Goal: Task Accomplishment & Management: Use online tool/utility

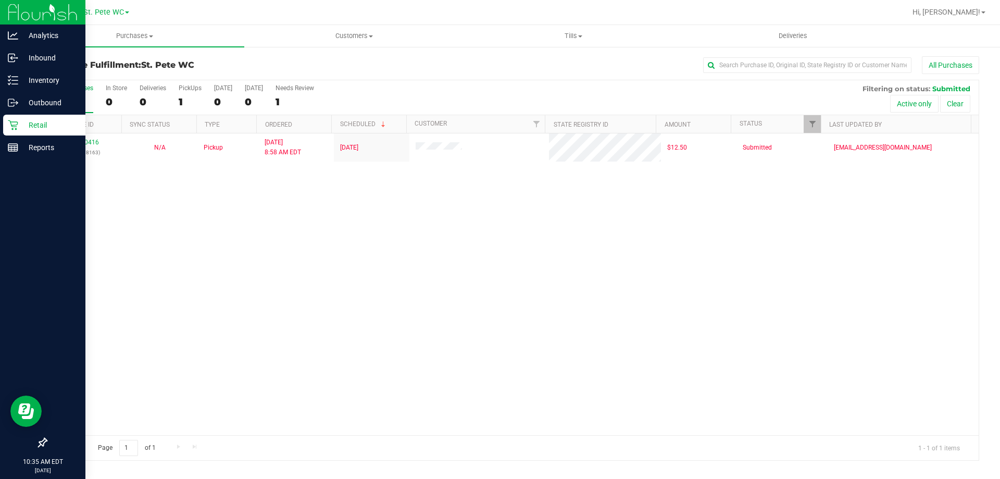
click at [20, 1] on img at bounding box center [43, 12] width 70 height 24
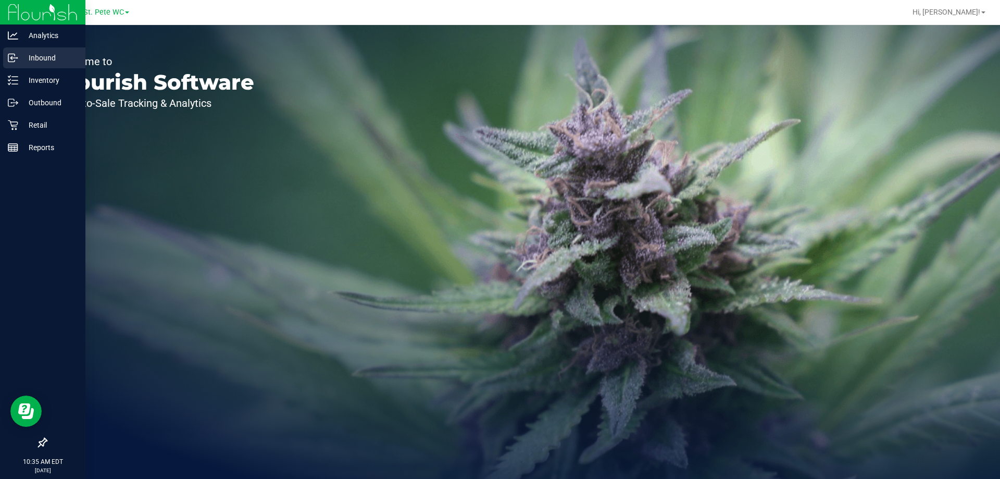
click at [6, 62] on div "Inbound" at bounding box center [44, 57] width 82 height 21
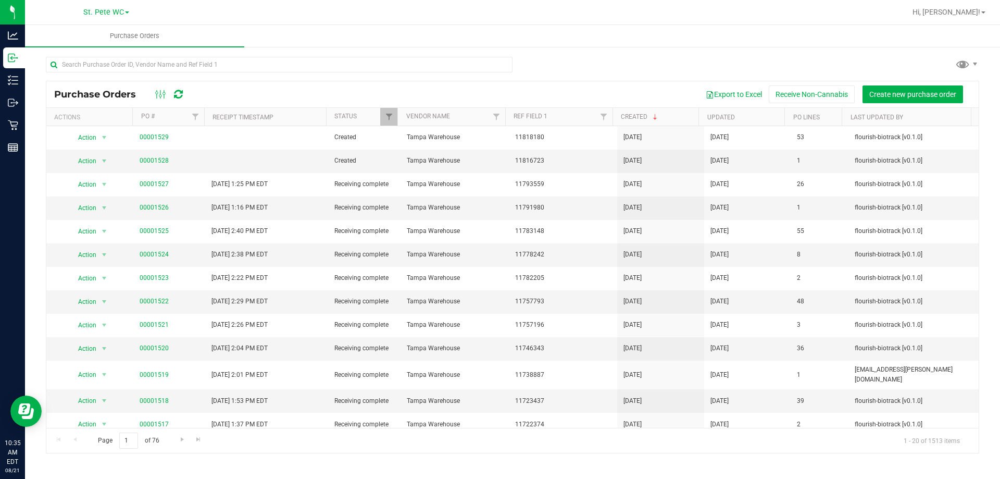
click at [117, 476] on div "Purchase Orders Purchase Orders Export to Excel Receive Non-Cannabis Create new…" at bounding box center [512, 252] width 975 height 454
click at [150, 161] on link "00001528" at bounding box center [154, 160] width 29 height 7
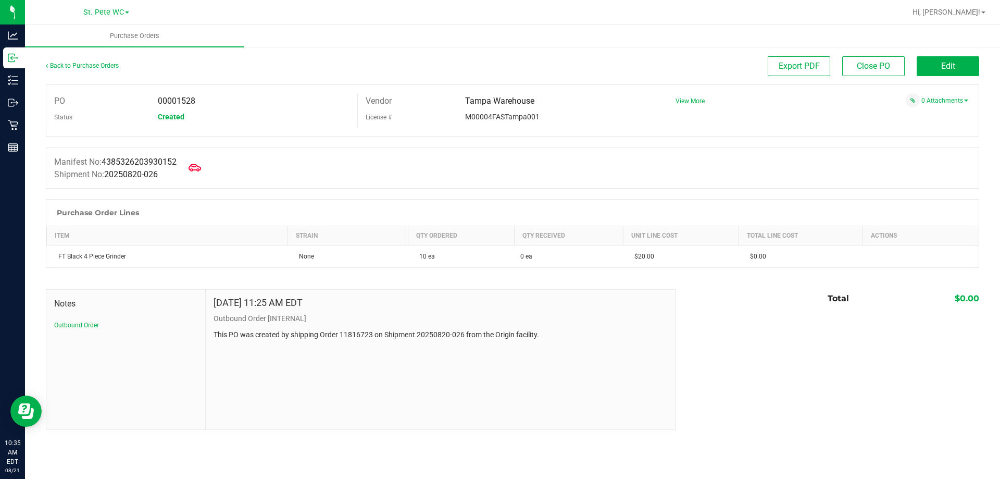
click at [75, 69] on div "Back to Purchase Orders" at bounding box center [162, 65] width 233 height 19
click at [78, 63] on link "Back to Purchase Orders" at bounding box center [82, 65] width 73 height 7
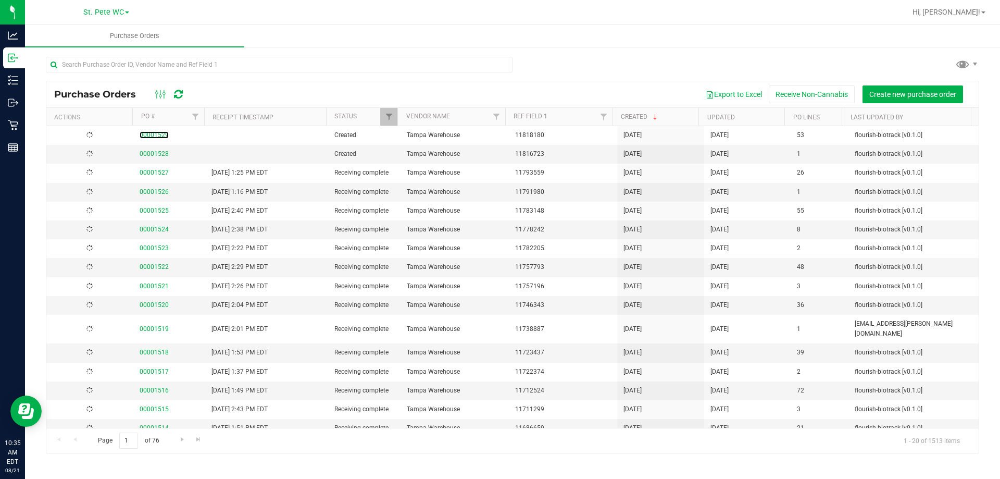
click at [156, 139] on link "00001529" at bounding box center [154, 134] width 29 height 7
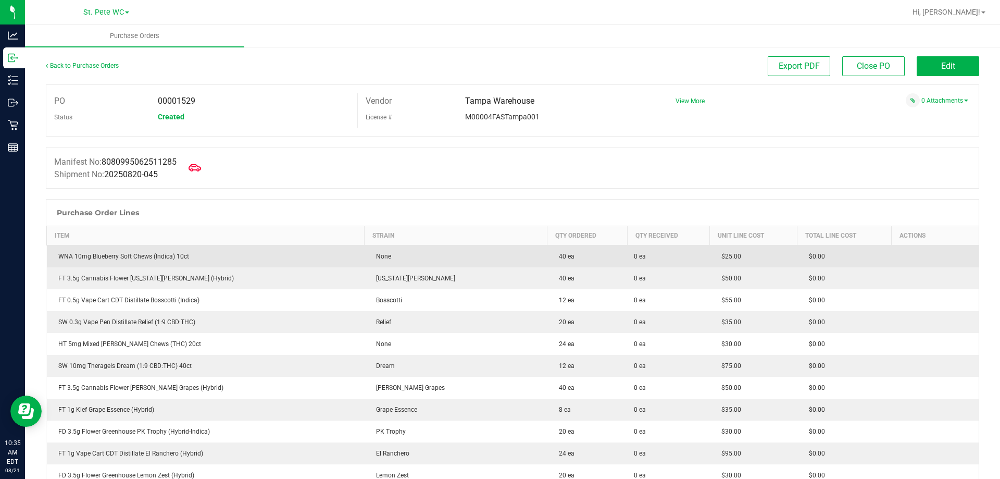
click at [173, 258] on div "WNA 10mg Blueberry Soft Chews (Indica) 10ct" at bounding box center [205, 256] width 305 height 9
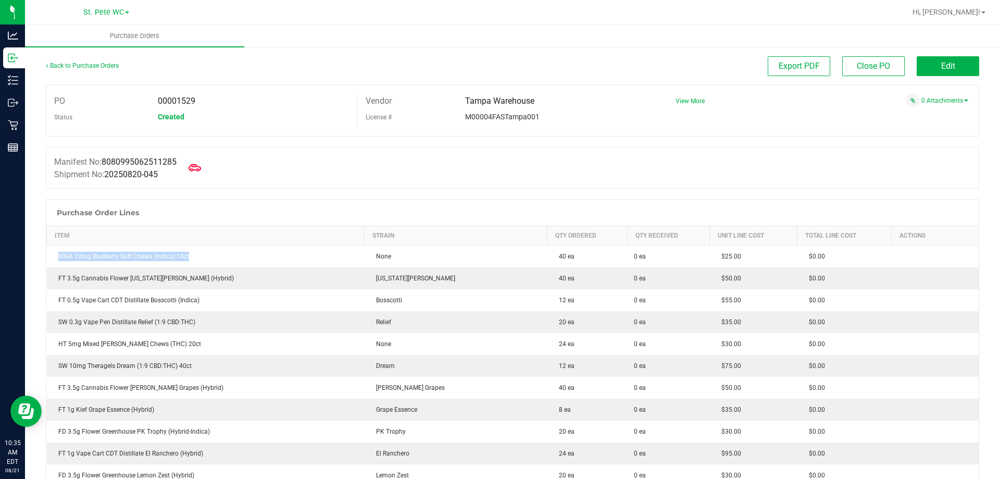
copy div "WNA 10mg Blueberry Soft Chews (Indica) 10ct"
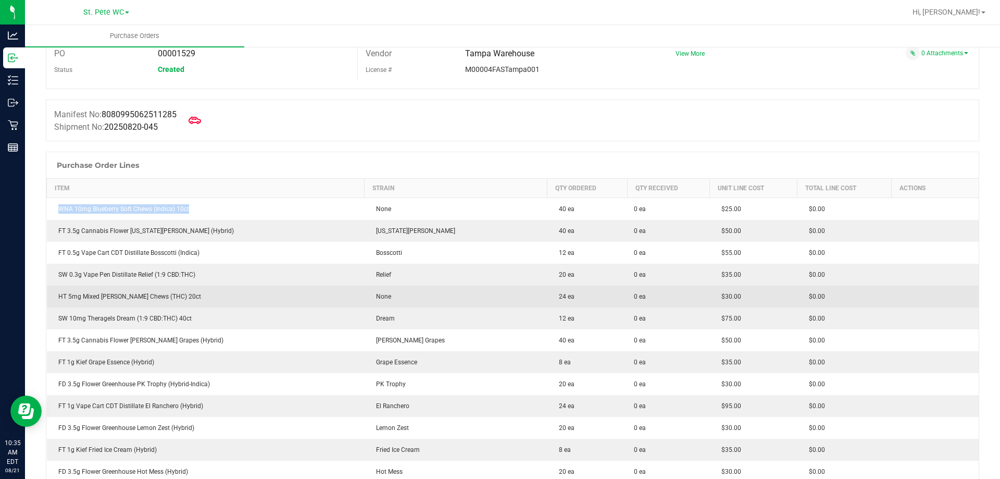
scroll to position [156, 0]
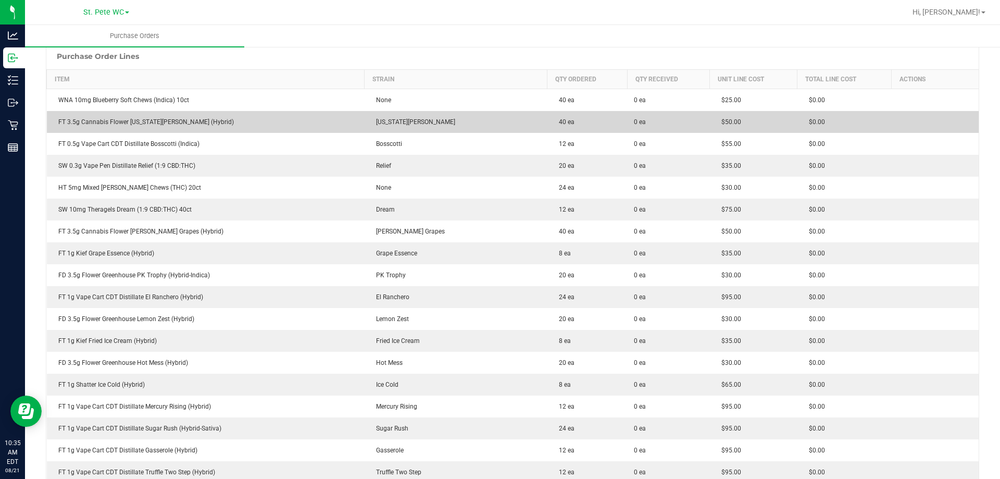
click at [175, 123] on div "FT 3.5g Cannabis Flower [US_STATE][PERSON_NAME] (Hybrid)" at bounding box center [205, 121] width 305 height 9
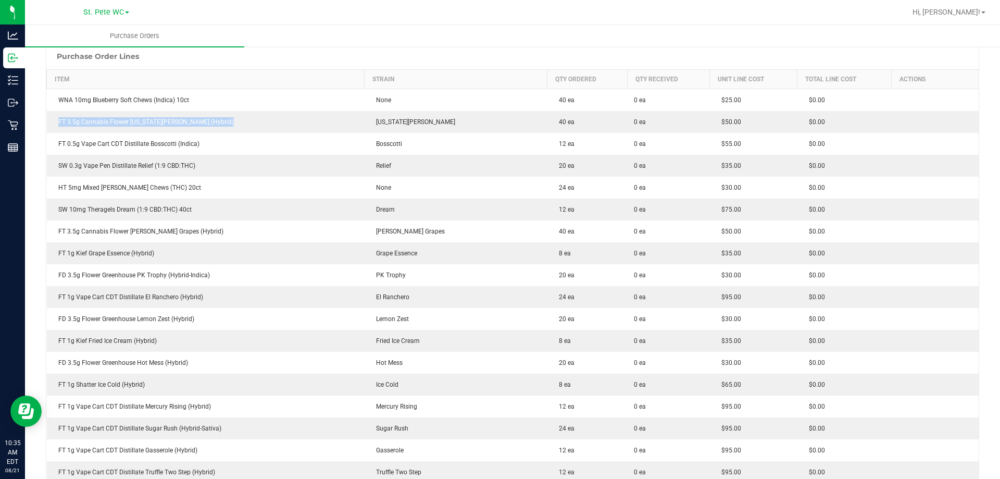
copy div "FT 3.5g Cannabis Flower [US_STATE][PERSON_NAME] (Hybrid)"
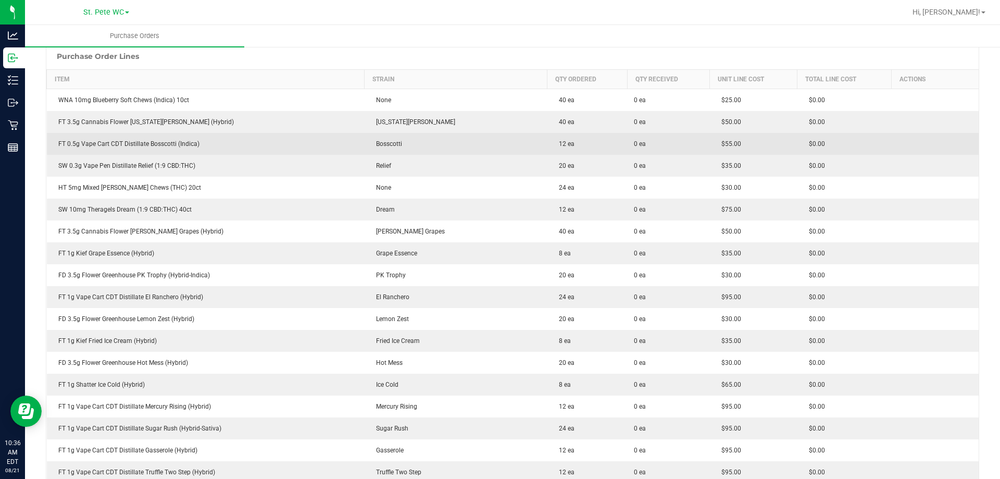
click at [189, 141] on div "FT 0.5g Vape Cart CDT Distillate Bosscotti (Indica)" at bounding box center [205, 143] width 305 height 9
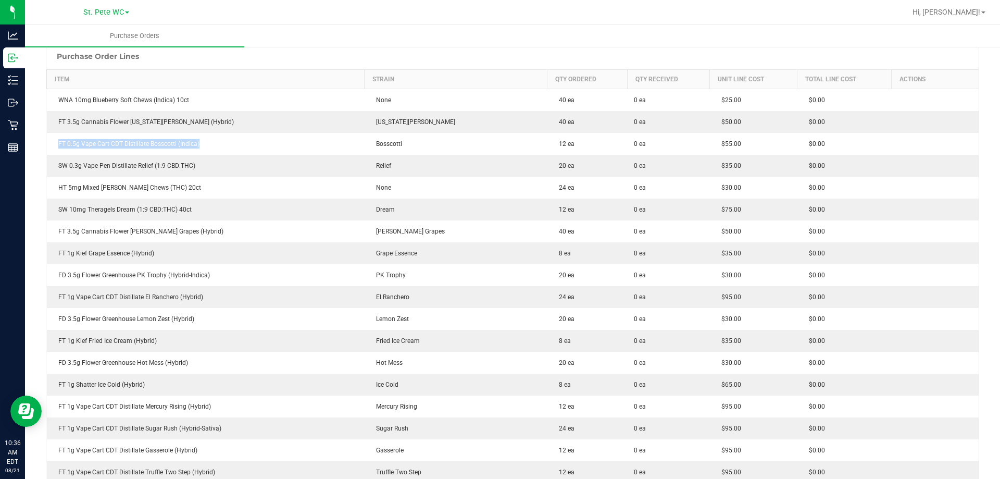
copy div "FT 0.5g Vape Cart CDT Distillate Bosscotti (Indica)"
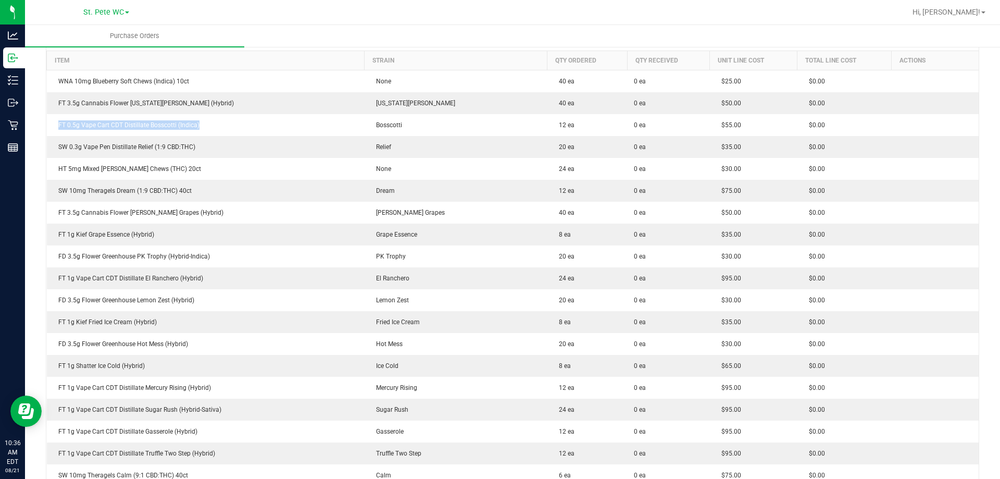
scroll to position [208, 0]
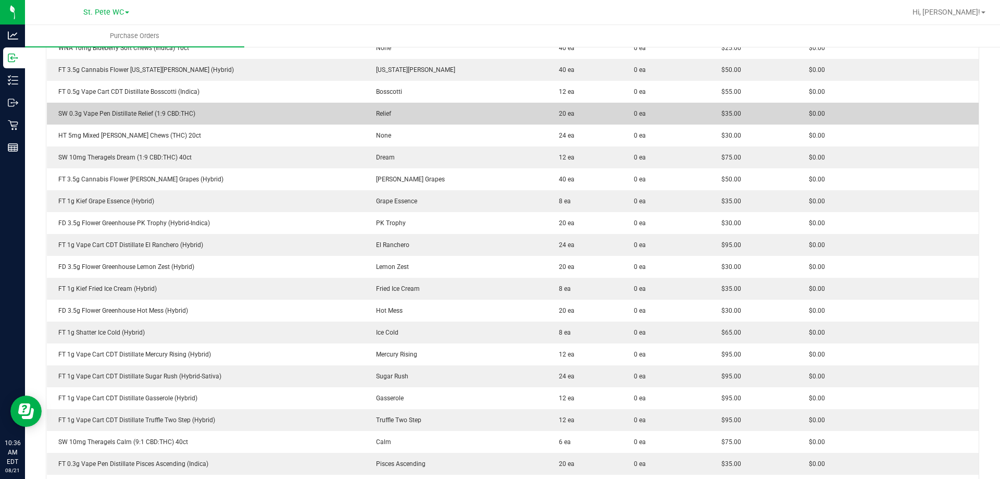
click at [144, 115] on div "SW 0.3g Vape Pen Distillate Relief (1:9 CBD:THC)" at bounding box center [205, 113] width 305 height 9
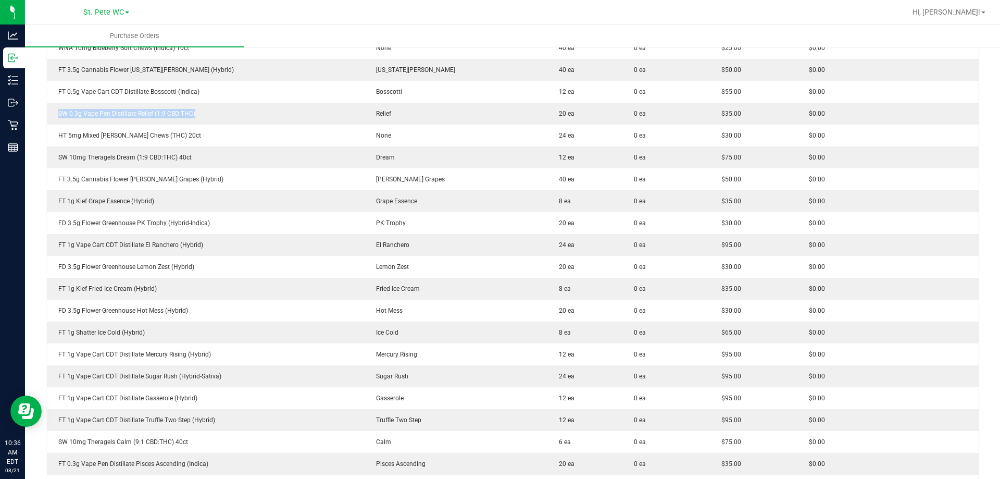
copy div "SW 0.3g Vape Pen Distillate Relief (1:9 CBD:THC)"
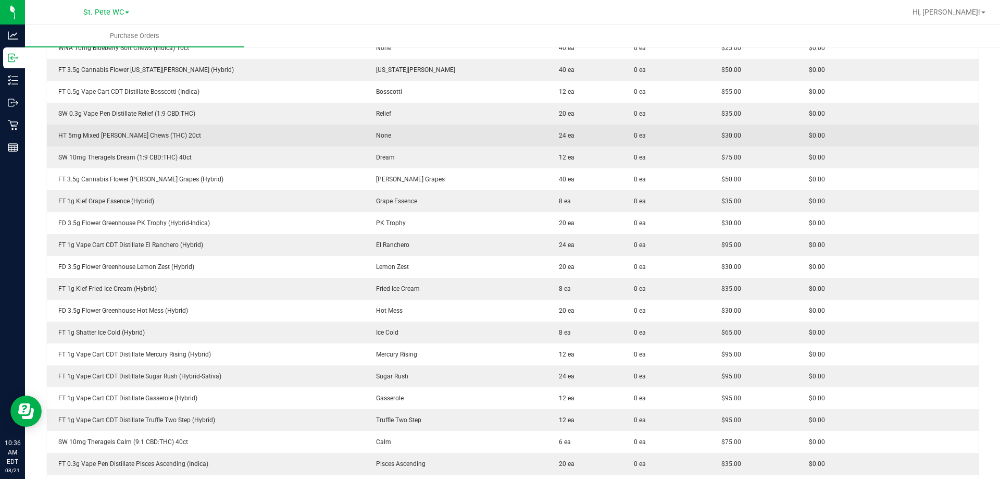
click at [149, 133] on div "HT 5mg Mixed [PERSON_NAME] Chews (THC) 20ct" at bounding box center [205, 135] width 305 height 9
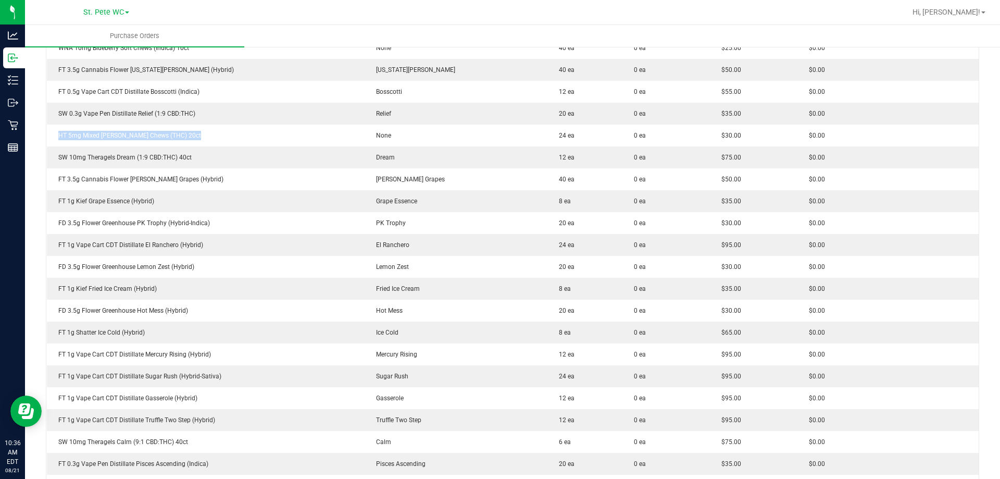
copy div "HT 5mg Mixed [PERSON_NAME] Chews (THC) 20ct"
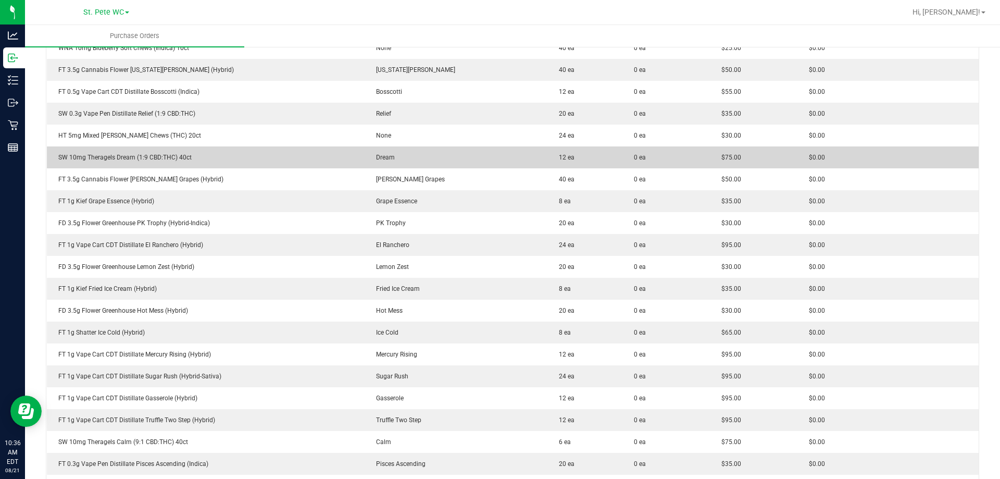
click at [177, 164] on td "SW 10mg Theragels Dream (1:9 CBD:THC) 40ct" at bounding box center [206, 157] width 318 height 22
click at [176, 164] on td "SW 10mg Theragels Dream (1:9 CBD:THC) 40ct" at bounding box center [206, 157] width 318 height 22
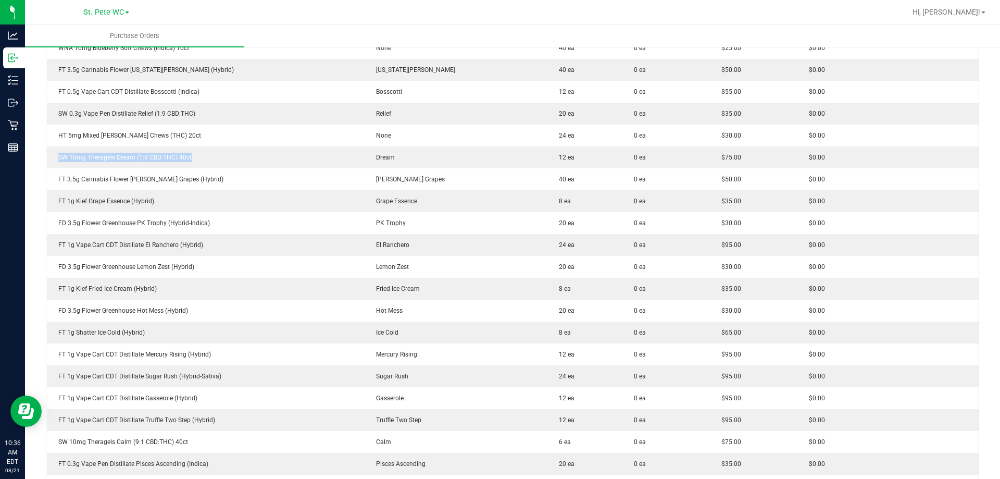
copy div "SW 10mg Theragels Dream (1:9 CBD:THC) 40ct"
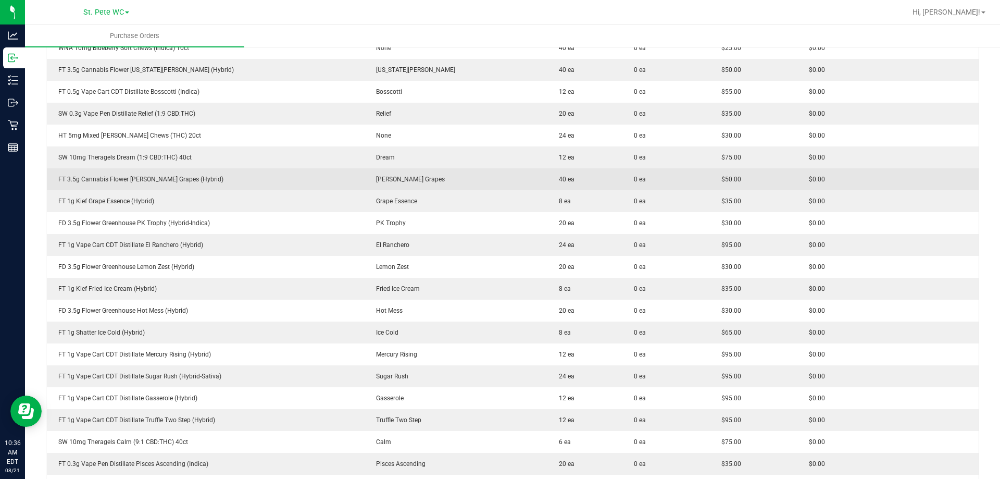
click at [164, 170] on td "FT 3.5g Cannabis Flower [PERSON_NAME] Grapes (Hybrid)" at bounding box center [206, 179] width 318 height 22
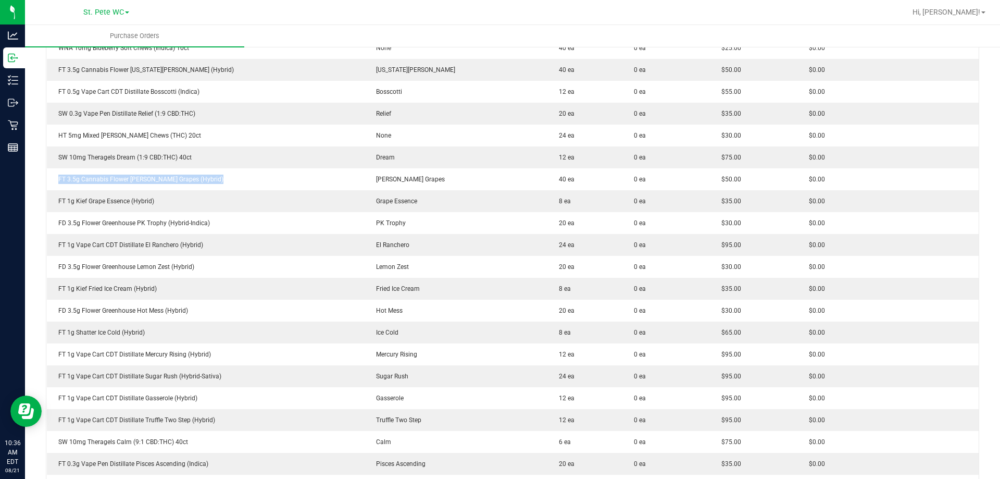
copy div "FT 3.5g Cannabis Flower [PERSON_NAME] Grapes (Hybrid)"
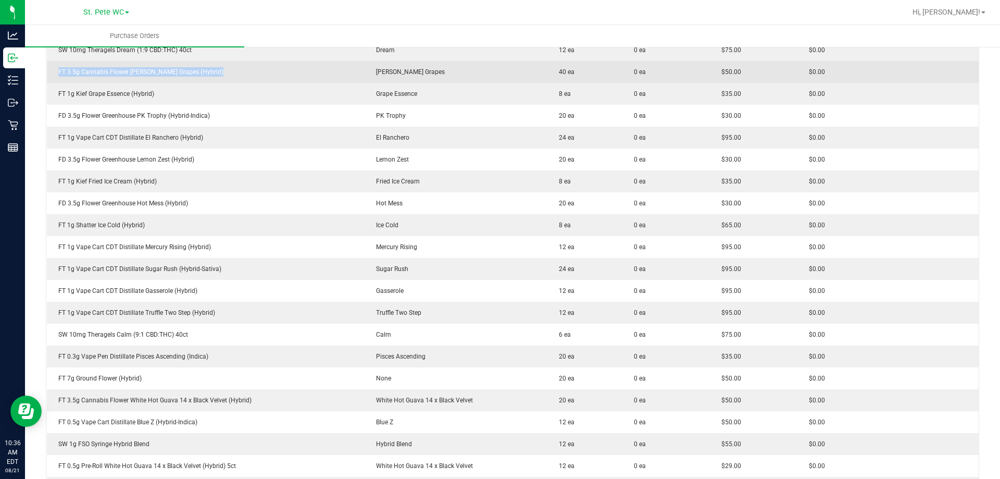
scroll to position [260, 0]
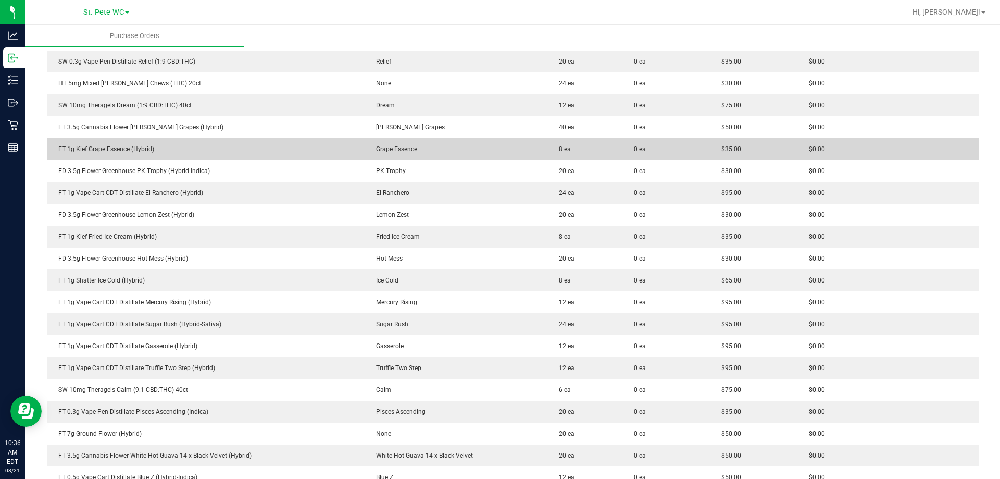
click at [139, 149] on div "FT 1g Kief Grape Essence (Hybrid)" at bounding box center [205, 148] width 305 height 9
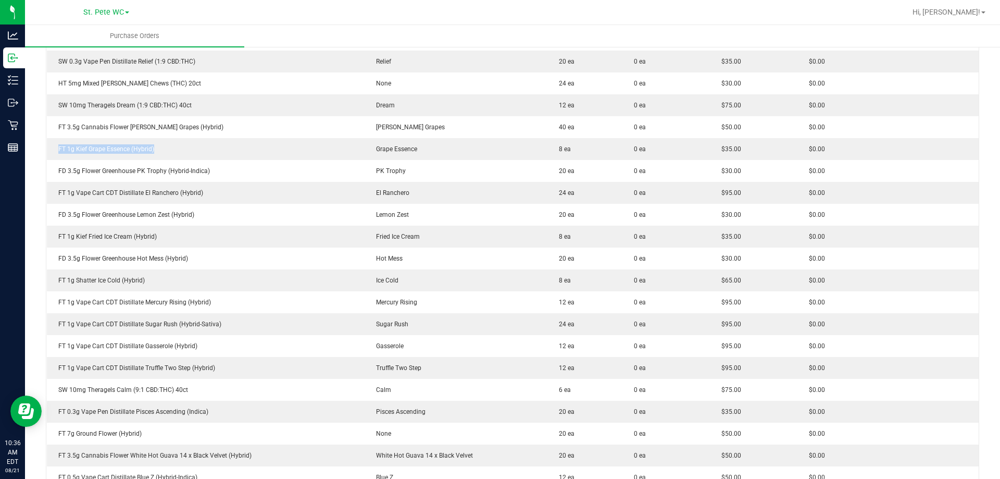
copy div "FT 1g Kief Grape Essence (Hybrid)"
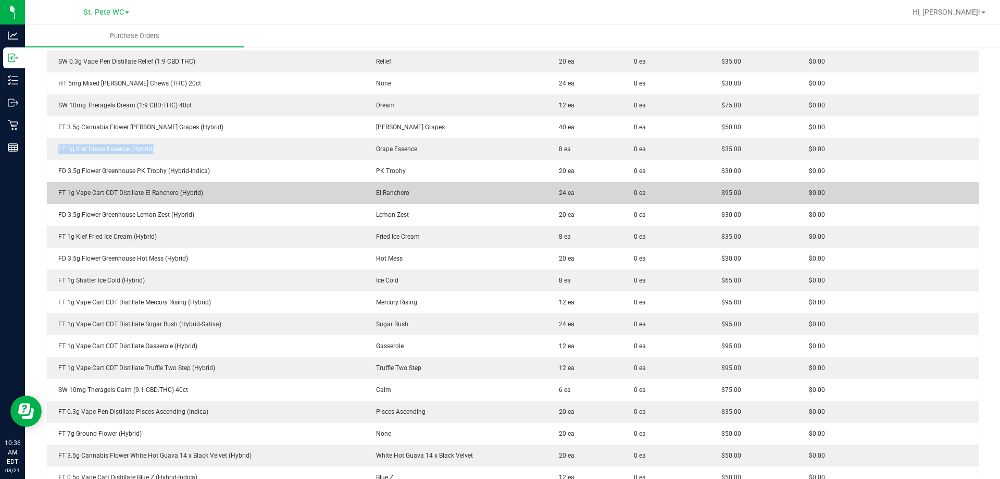
scroll to position [365, 0]
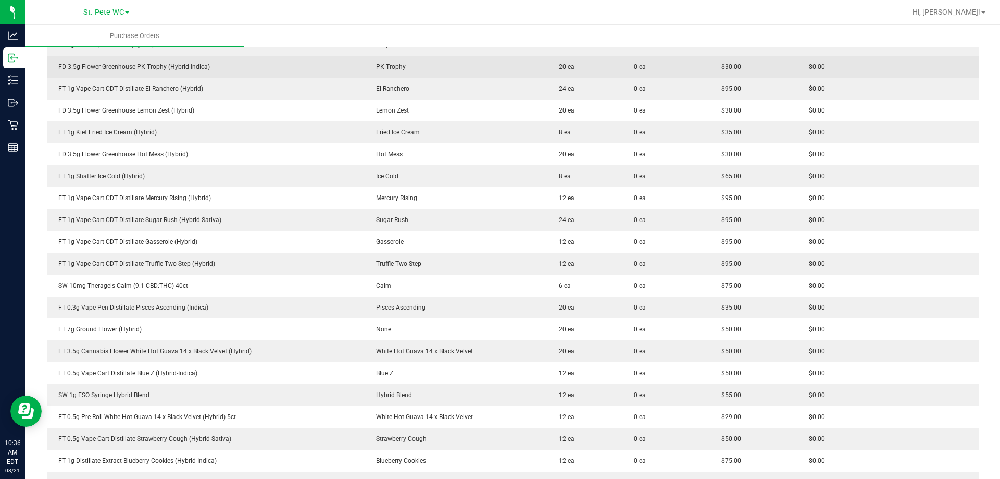
click at [178, 72] on td "FD 3.5g Flower Greenhouse PK Trophy (Hybrid-Indica)" at bounding box center [206, 67] width 318 height 22
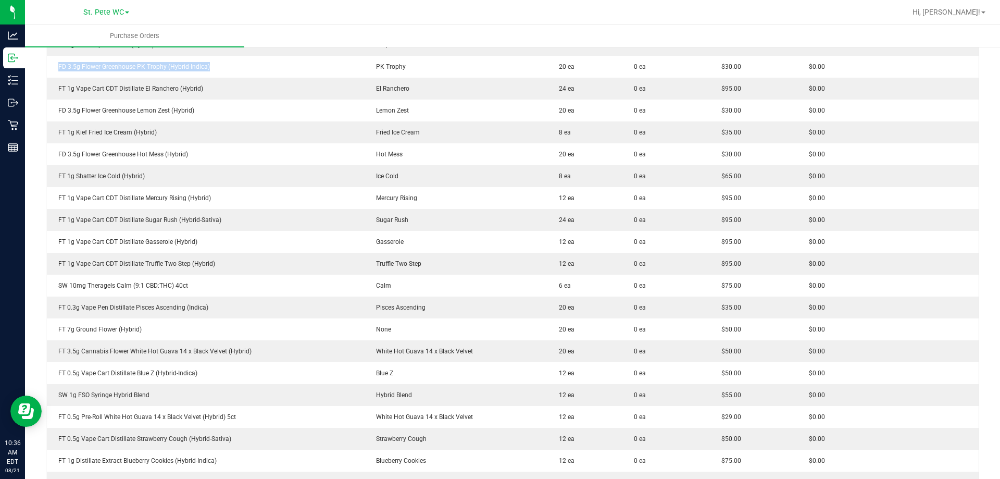
copy div "FD 3.5g Flower Greenhouse PK Trophy (Hybrid-Indica)"
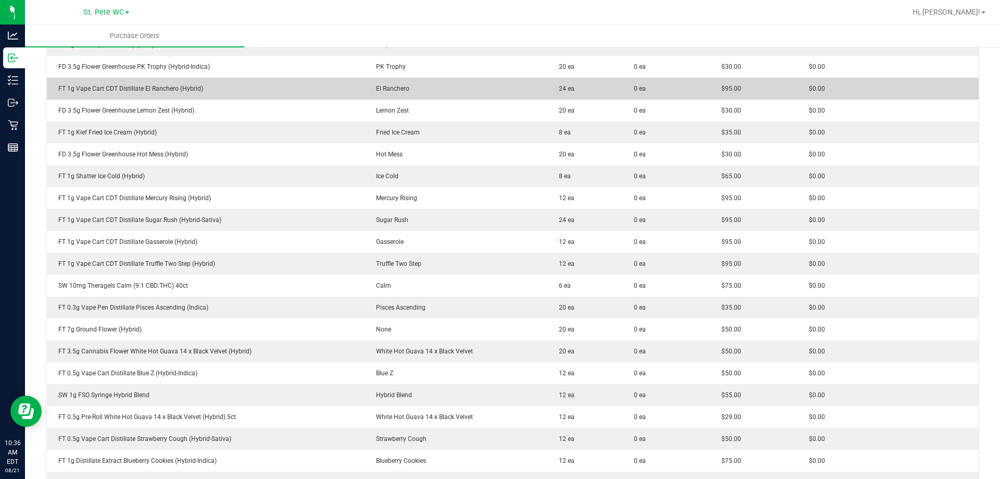
click at [165, 86] on div "FT 1g Vape Cart CDT Distillate El Ranchero (Hybrid)" at bounding box center [205, 88] width 305 height 9
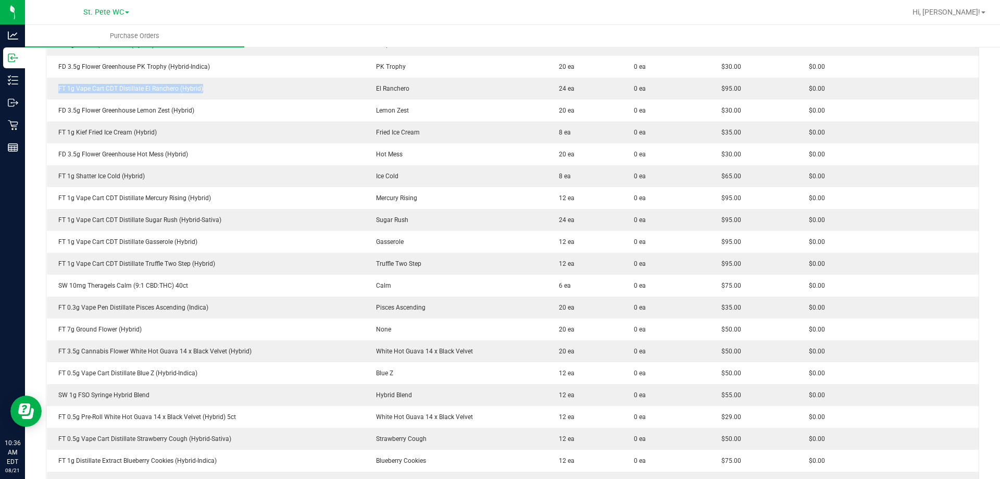
copy div "FT 1g Vape Cart CDT Distillate El Ranchero (Hybrid)"
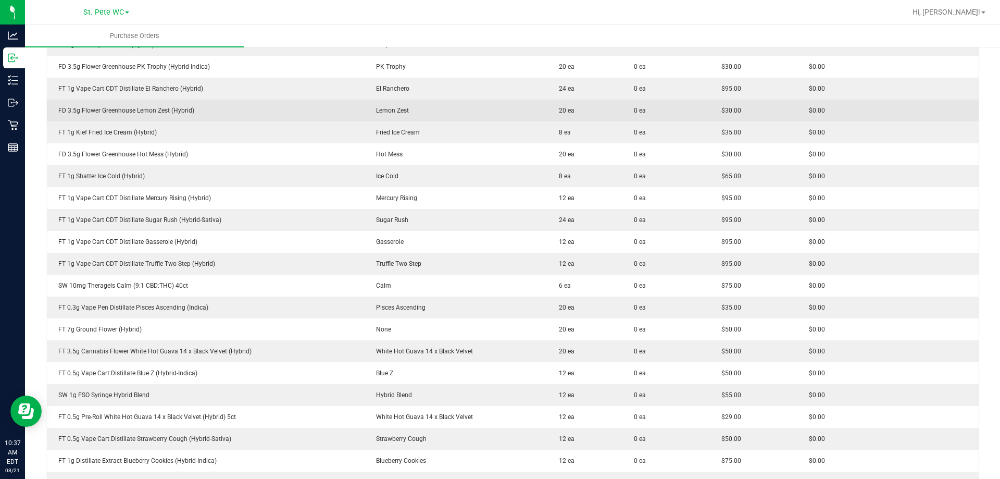
click at [165, 111] on div "FD 3.5g Flower Greenhouse Lemon Zest (Hybrid)" at bounding box center [205, 110] width 305 height 9
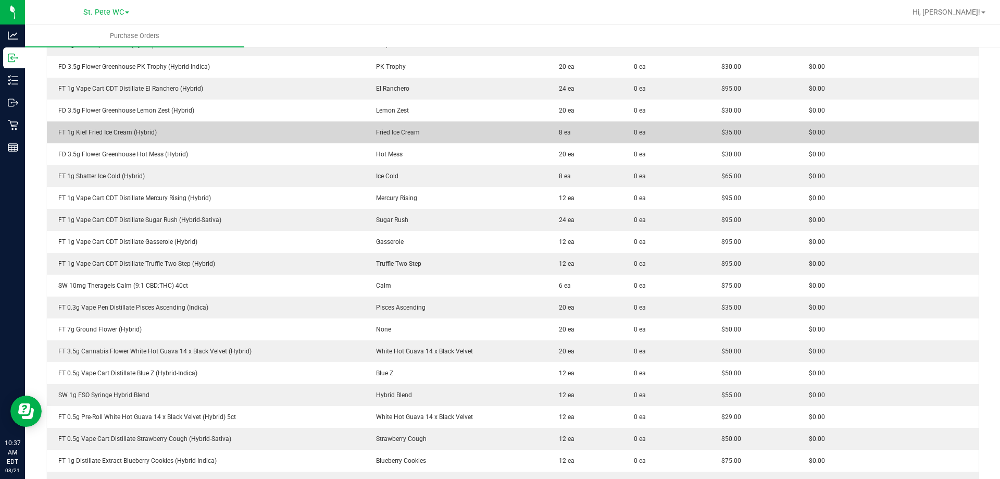
click at [145, 130] on div "FT 1g Kief Fried Ice Cream (Hybrid)" at bounding box center [205, 132] width 305 height 9
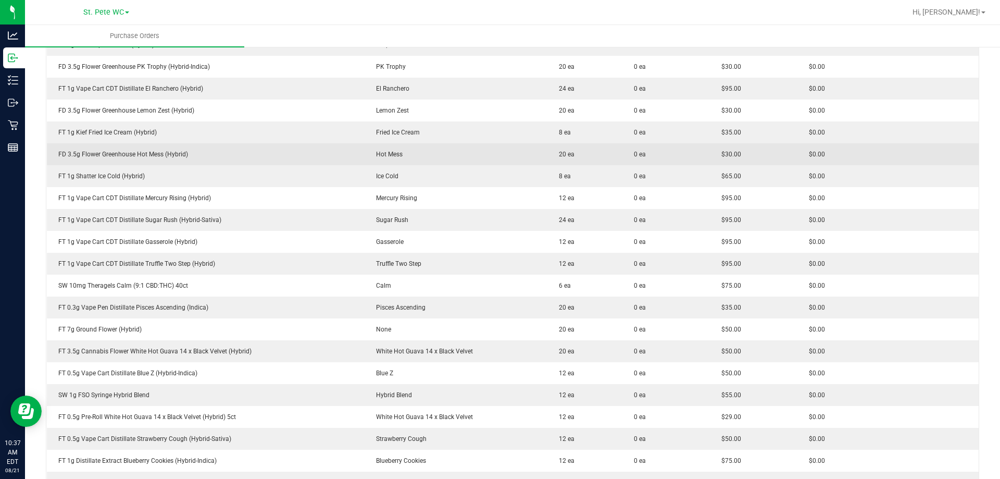
click at [144, 154] on div "FD 3.5g Flower Greenhouse Hot Mess (Hybrid)" at bounding box center [205, 153] width 305 height 9
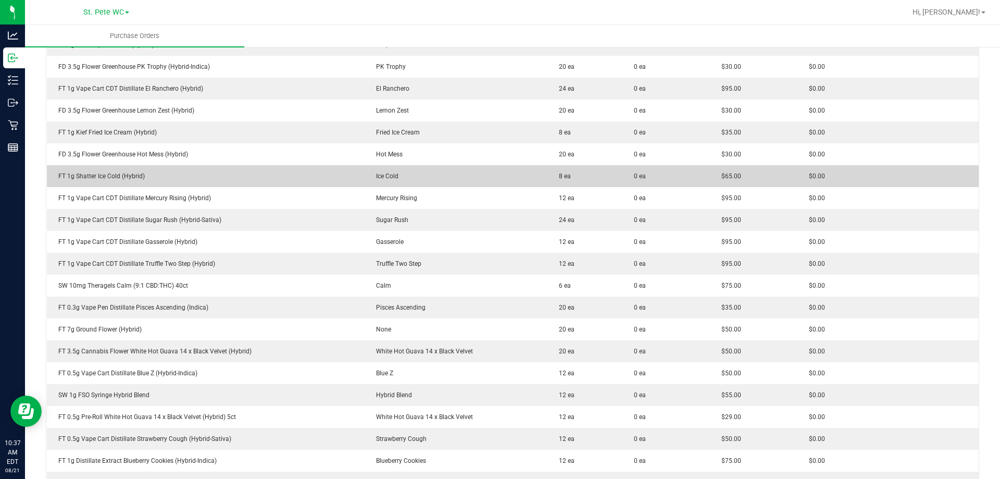
click at [137, 175] on div "FT 1g Shatter Ice Cold (Hybrid)" at bounding box center [205, 175] width 305 height 9
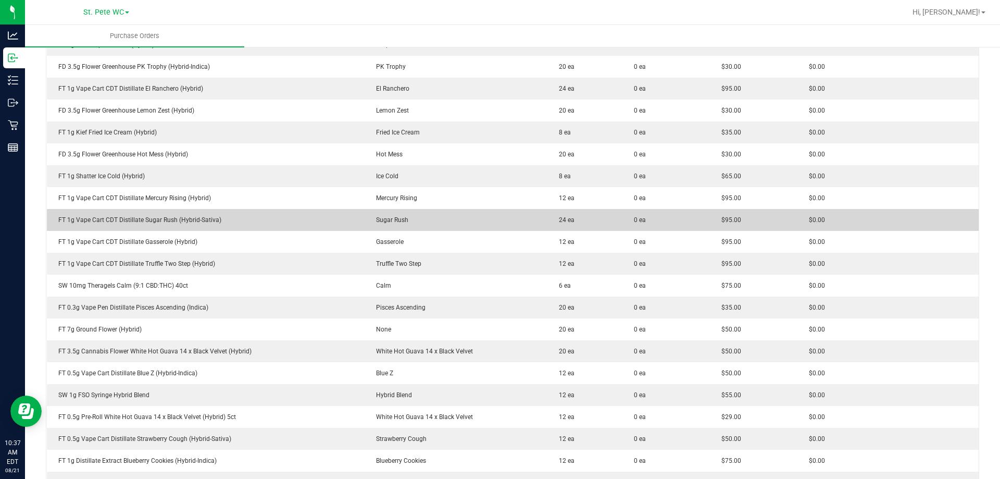
click at [145, 210] on td "FT 1g Vape Cart CDT Distillate Sugar Rush (Hybrid-Sativa)" at bounding box center [206, 220] width 318 height 22
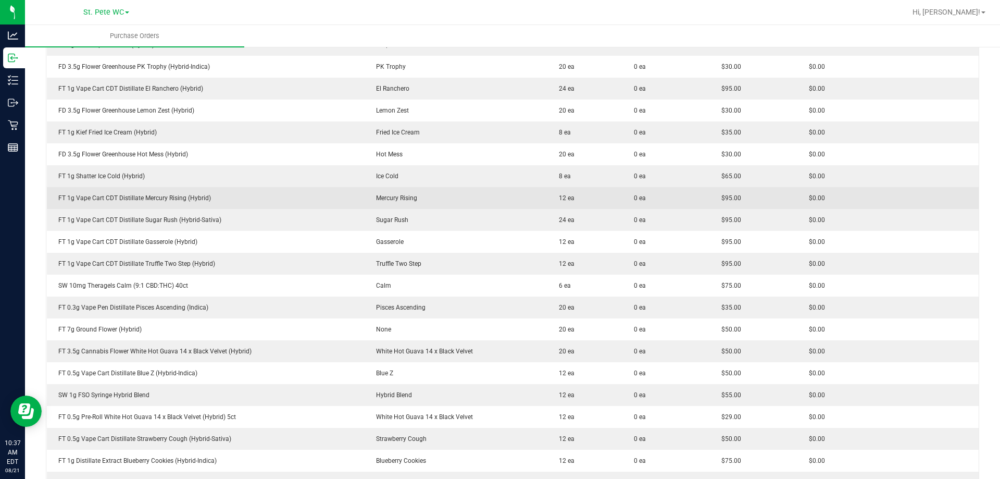
click at [148, 202] on div "FT 1g Vape Cart CDT Distillate Mercury Rising (Hybrid)" at bounding box center [205, 197] width 305 height 9
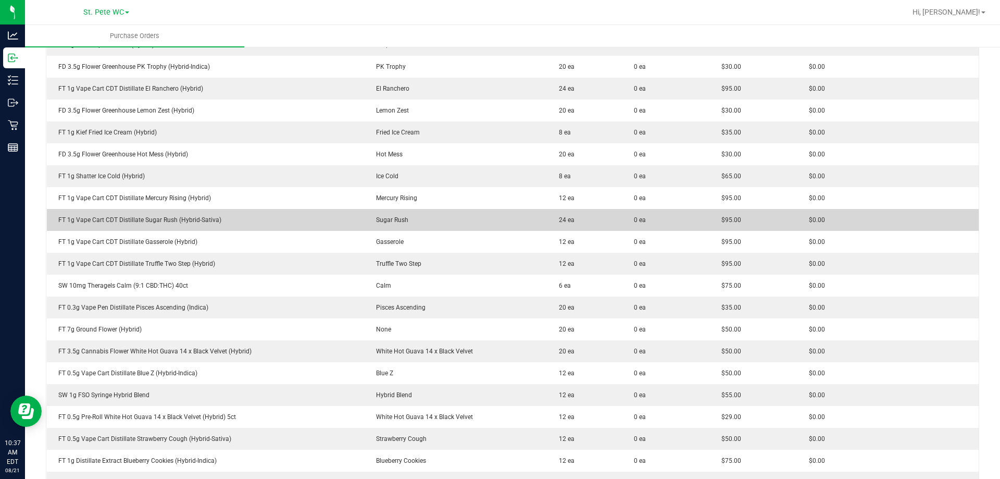
click at [195, 223] on div "FT 1g Vape Cart CDT Distillate Sugar Rush (Hybrid-Sativa)" at bounding box center [205, 219] width 305 height 9
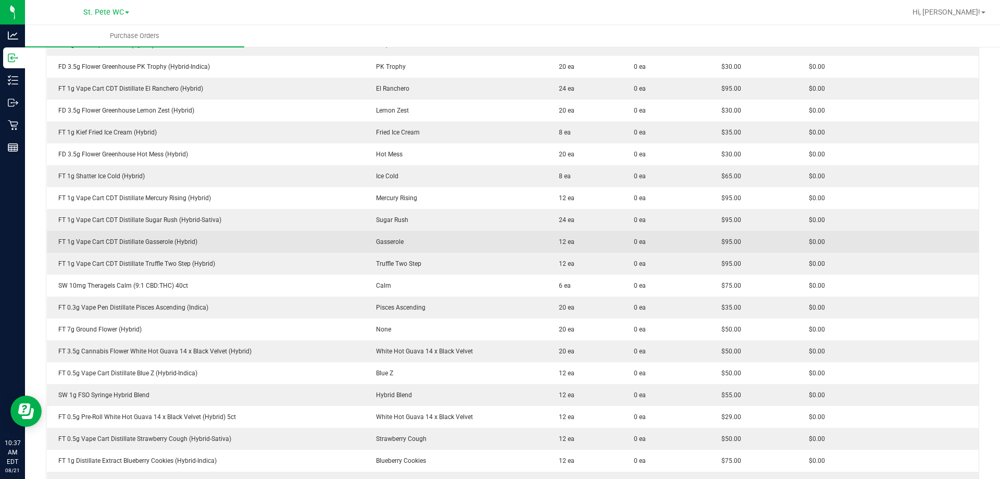
click at [121, 236] on td "FT 1g Vape Cart CDT Distillate Gasserole (Hybrid)" at bounding box center [206, 242] width 318 height 22
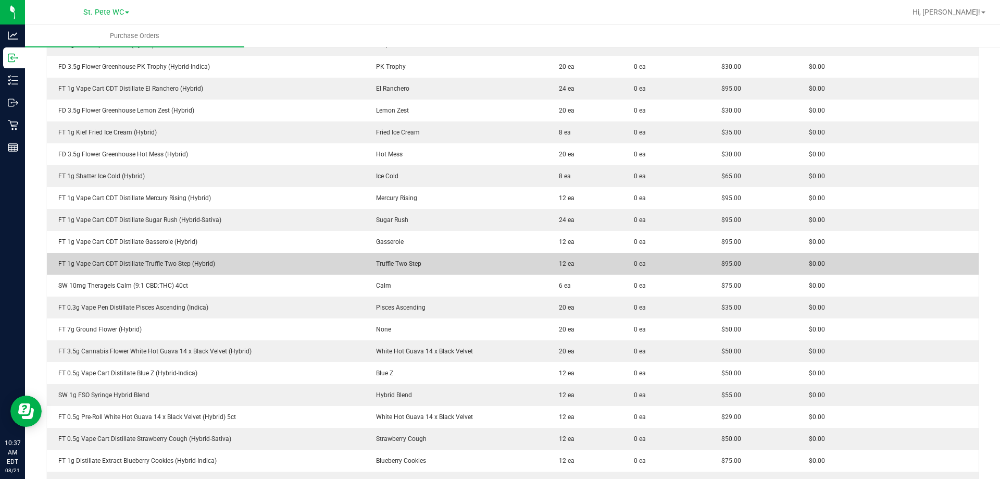
click at [123, 258] on td "FT 1g Vape Cart CDT Distillate Truffle Two Step (Hybrid)" at bounding box center [206, 264] width 318 height 22
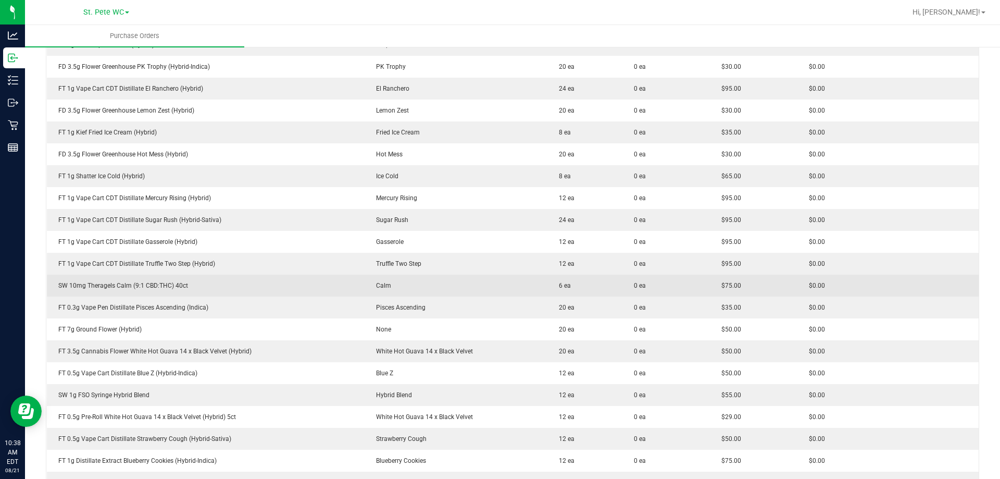
click at [173, 282] on div "SW 10mg Theragels Calm (9:1 CBD:THC) 40ct" at bounding box center [205, 285] width 305 height 9
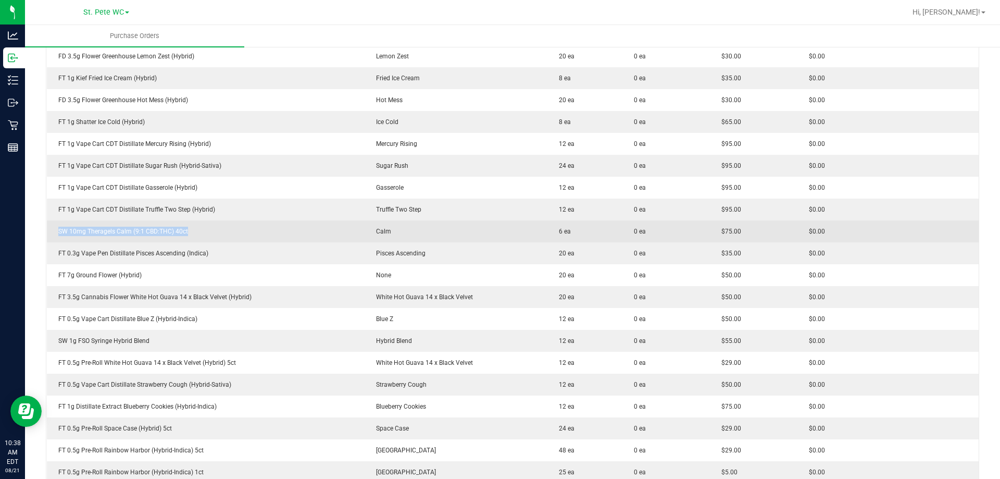
scroll to position [469, 0]
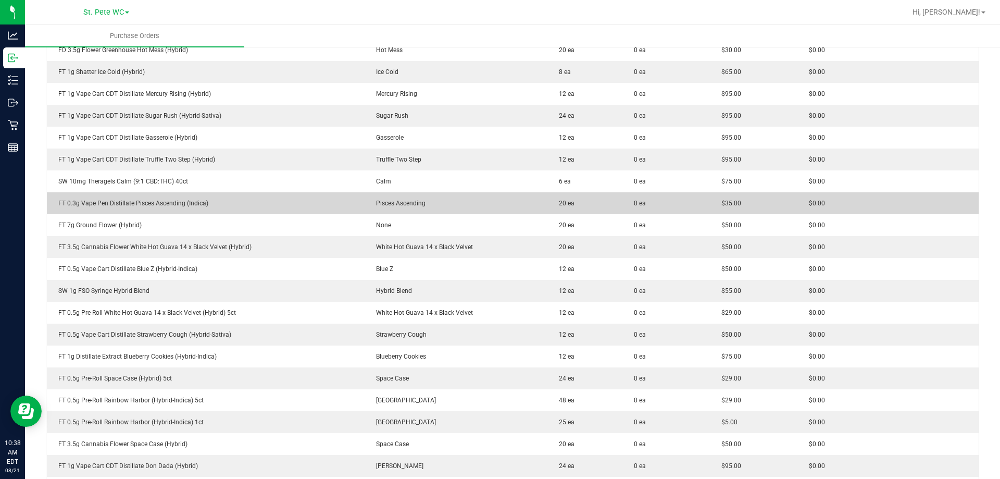
click at [154, 203] on div "FT 0.3g Vape Pen Distillate Pisces Ascending (Indica)" at bounding box center [205, 202] width 305 height 9
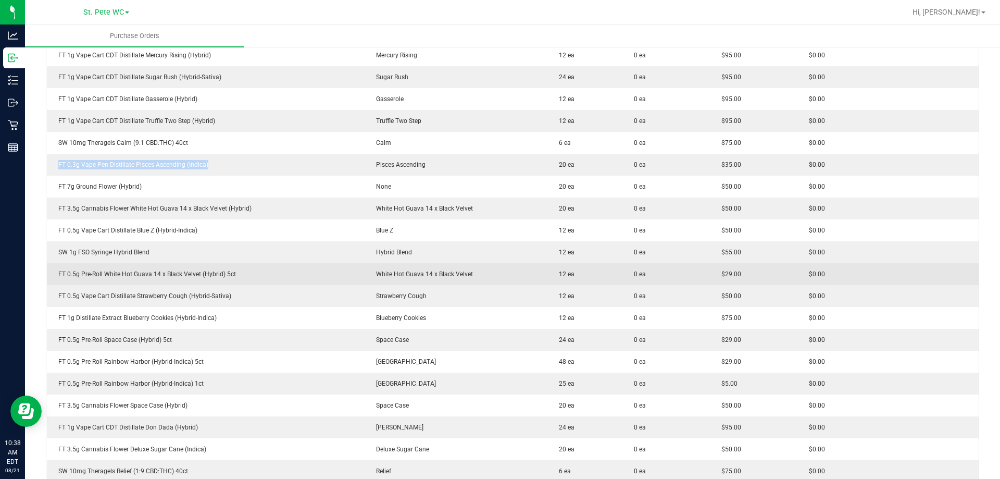
scroll to position [573, 0]
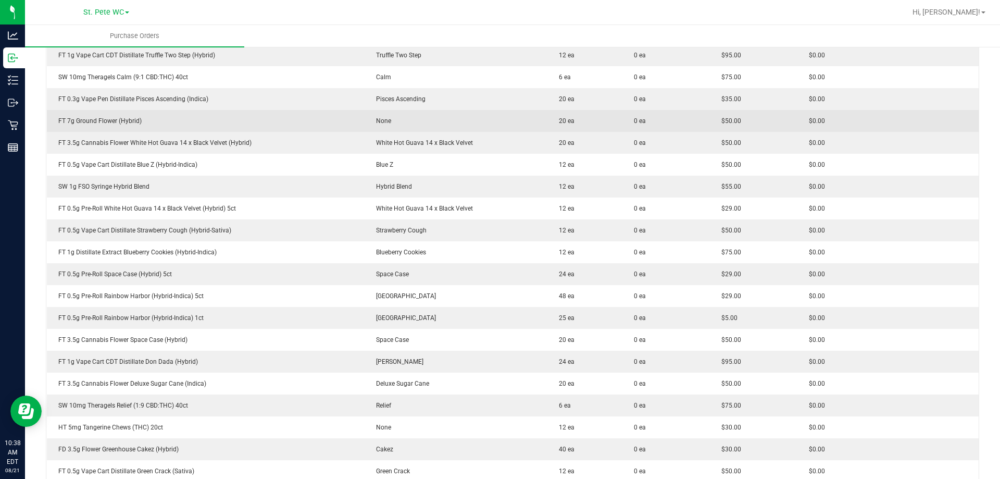
click at [116, 123] on div "FT 7g Ground Flower (Hybrid)" at bounding box center [205, 120] width 305 height 9
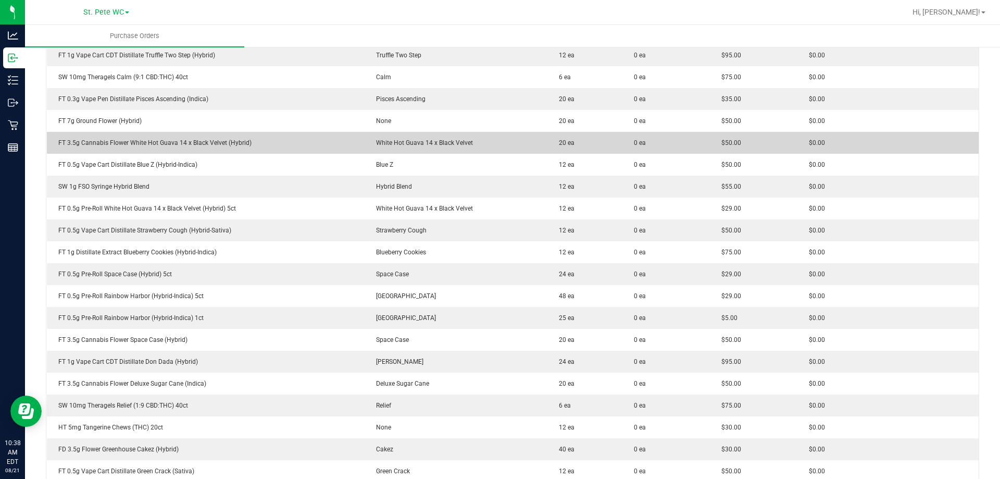
click at [107, 143] on div "FT 3.5g Cannabis Flower White Hot Guava 14 x Black Velvet (Hybrid)" at bounding box center [205, 142] width 305 height 9
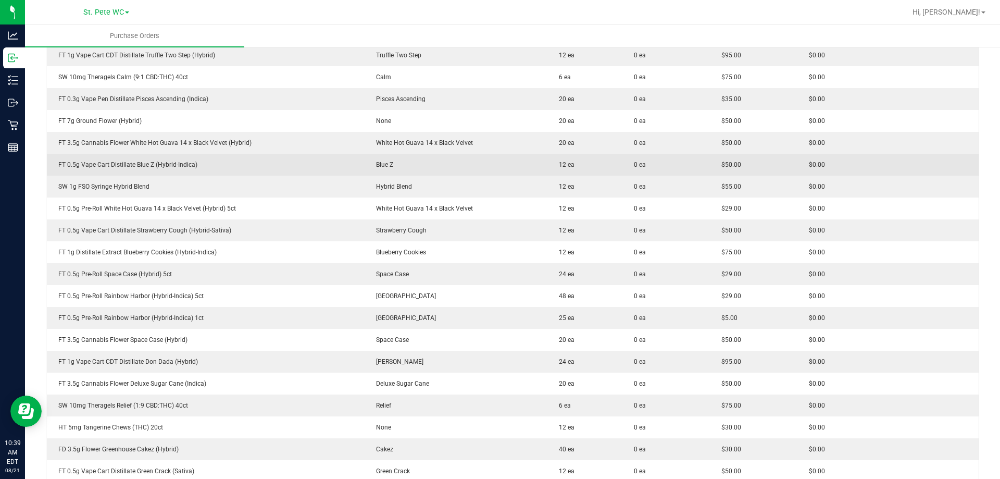
click at [152, 159] on td "FT 0.5g Vape Cart Distillate Blue Z (Hybrid-Indica)" at bounding box center [206, 165] width 318 height 22
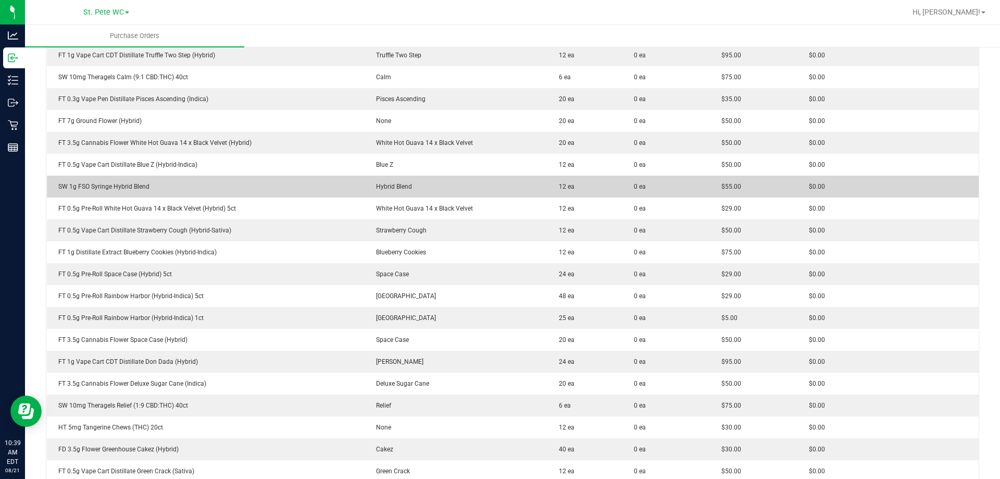
click at [134, 192] on td "SW 1g FSO Syringe Hybrid Blend" at bounding box center [206, 186] width 318 height 22
click at [133, 192] on td "SW 1g FSO Syringe Hybrid Blend" at bounding box center [206, 186] width 318 height 22
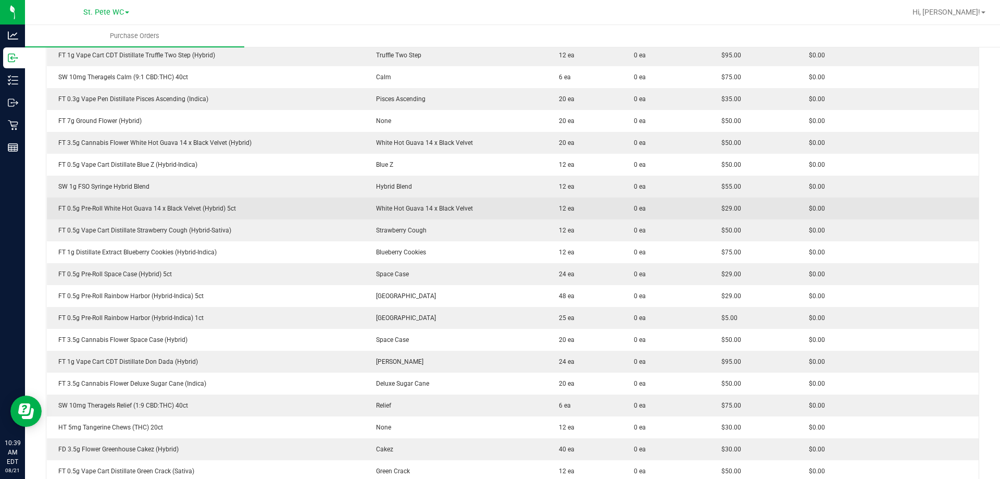
click at [207, 207] on div "FT 0.5g Pre-Roll White Hot Guava 14 x Black Velvet (Hybrid) 5ct" at bounding box center [205, 208] width 305 height 9
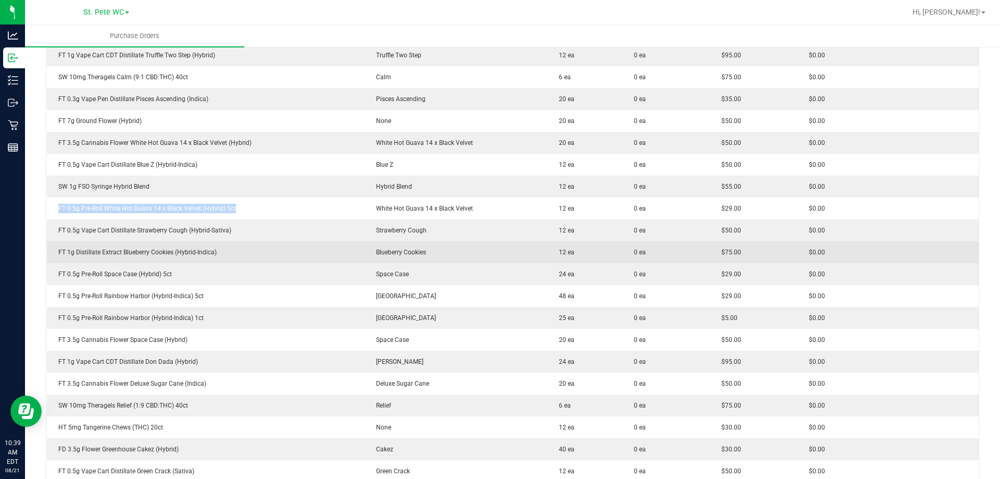
scroll to position [677, 0]
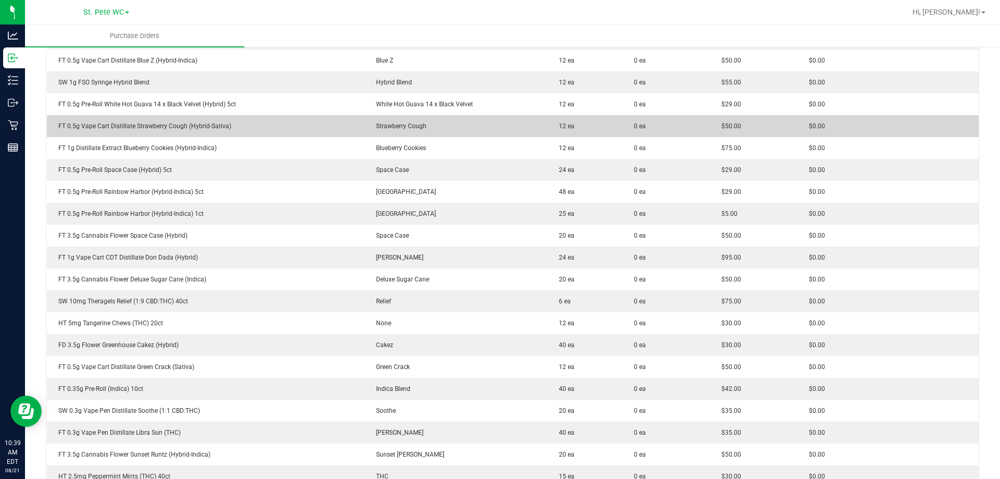
click at [197, 133] on td "FT 0.5g Vape Cart Distillate Strawberry Cough (Hybrid-Sativa)" at bounding box center [206, 126] width 318 height 22
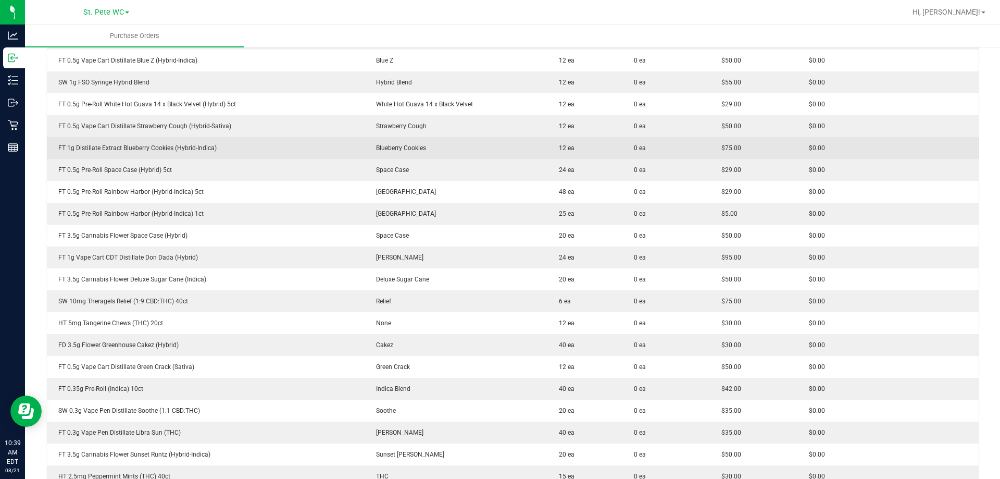
click at [149, 150] on div "FT 1g Distillate Extract Blueberry Cookies (Hybrid-Indica)" at bounding box center [205, 147] width 305 height 9
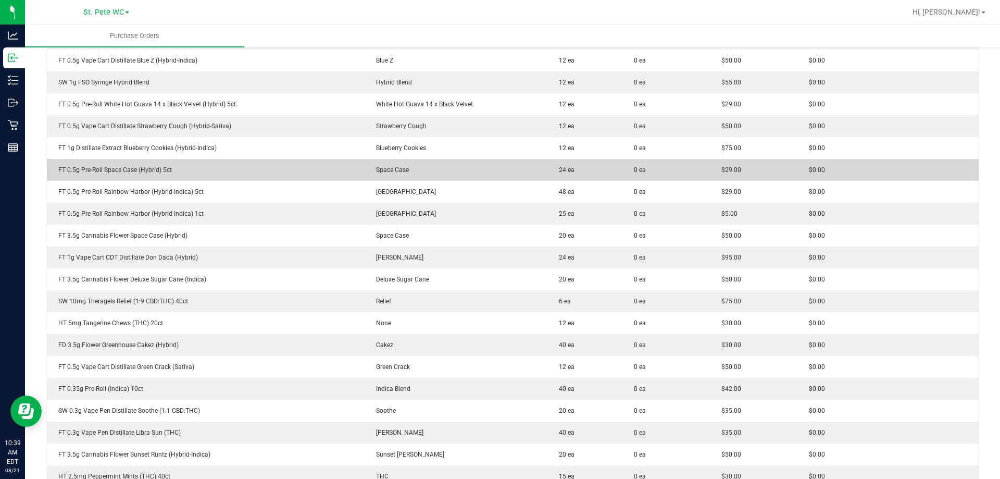
click at [159, 167] on div "FT 0.5g Pre-Roll Space Case (Hybrid) 5ct" at bounding box center [205, 169] width 305 height 9
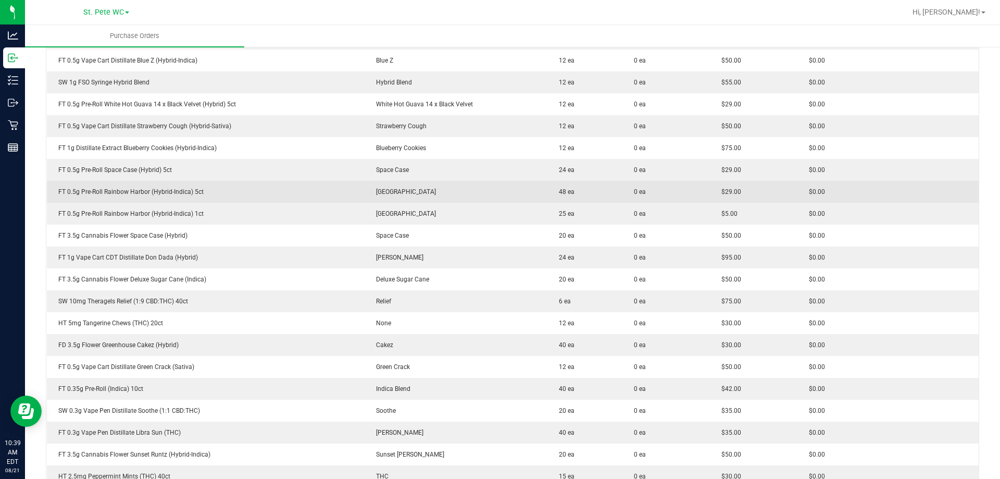
click at [105, 193] on div "FT 0.5g Pre-Roll Rainbow Harbor (Hybrid-Indica) 5ct" at bounding box center [205, 191] width 305 height 9
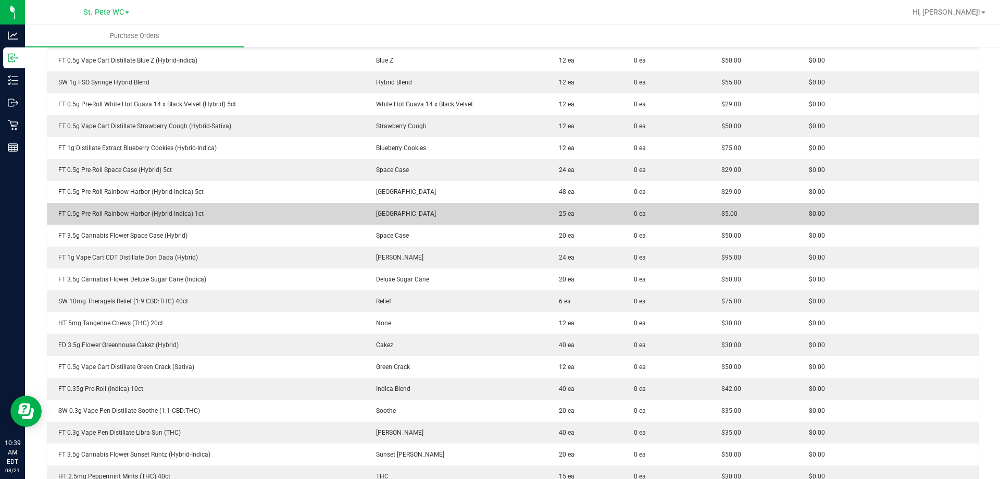
click at [133, 211] on div "FT 0.5g Pre-Roll Rainbow Harbor (Hybrid-Indica) 1ct" at bounding box center [205, 213] width 305 height 9
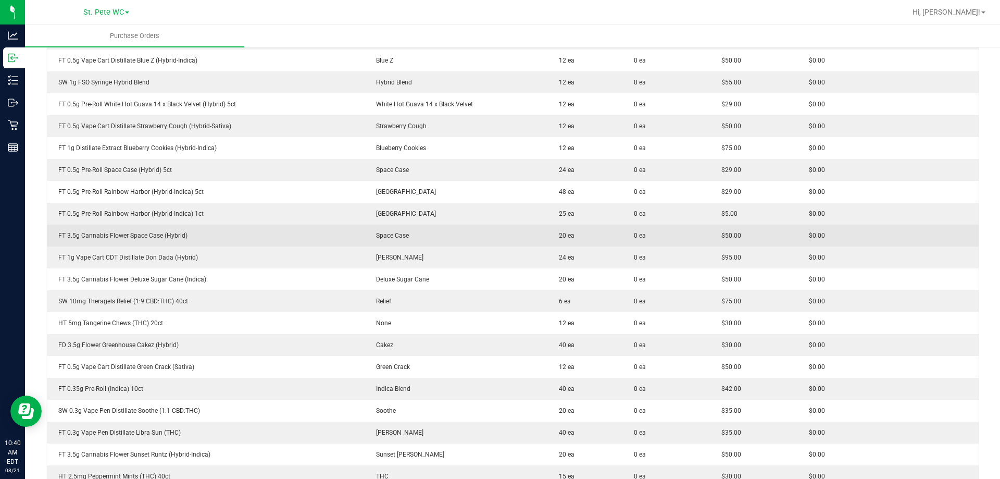
click at [150, 237] on div "FT 3.5g Cannabis Flower Space Case (Hybrid)" at bounding box center [205, 235] width 305 height 9
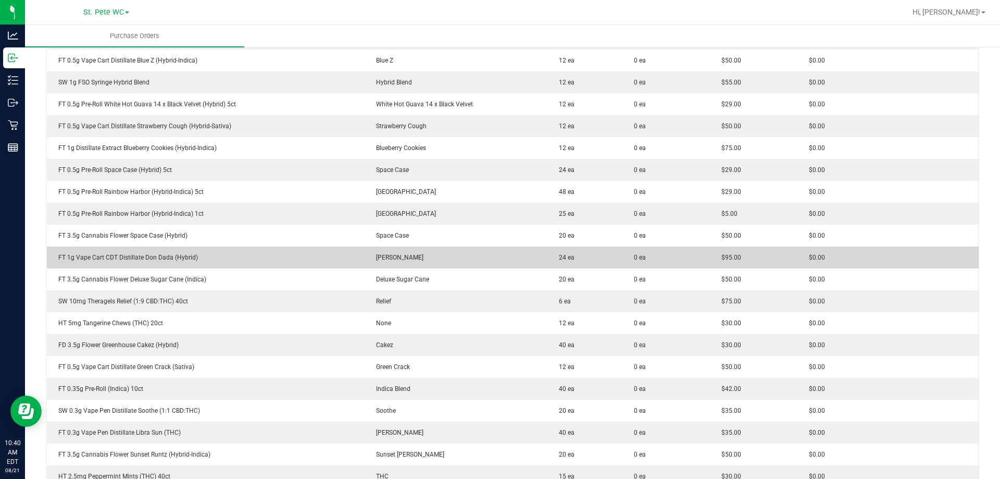
click at [180, 252] on td "FT 1g Vape Cart CDT Distillate Don Dada (Hybrid)" at bounding box center [206, 257] width 318 height 22
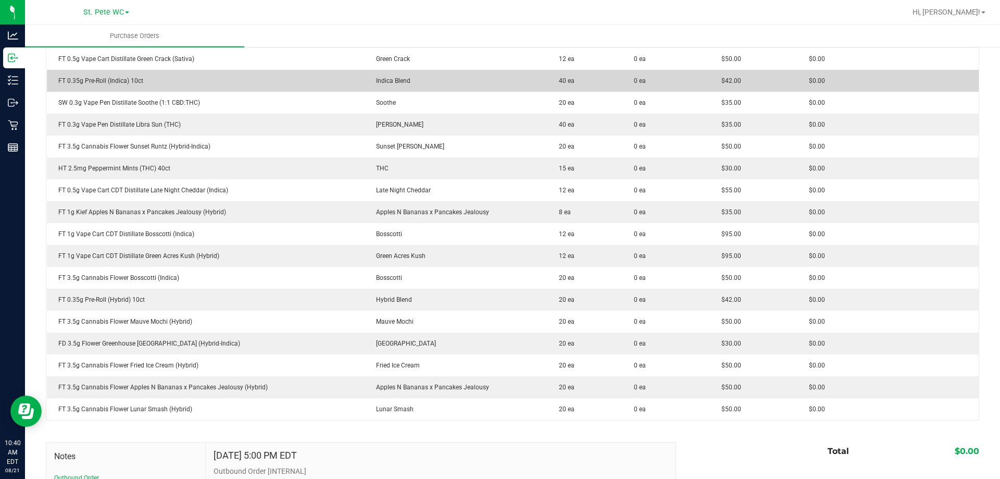
scroll to position [833, 0]
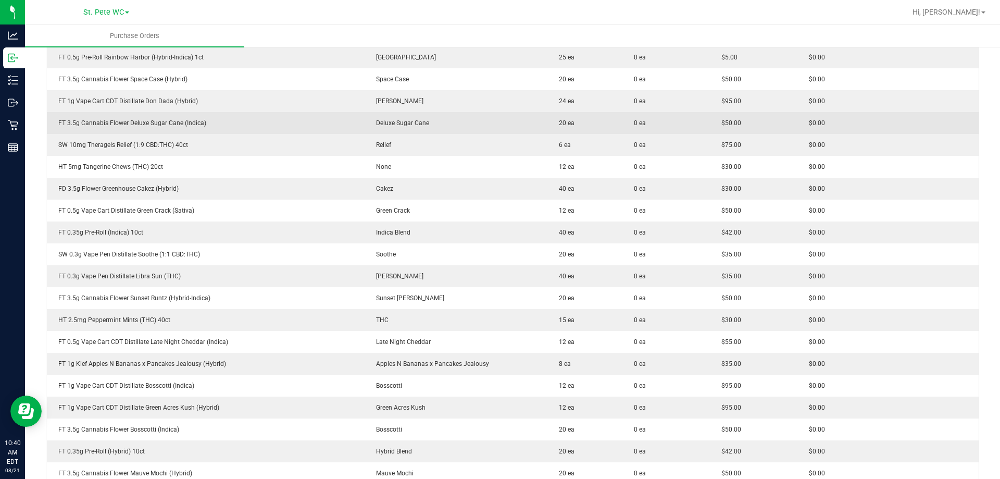
click at [172, 121] on div "FT 3.5g Cannabis Flower Deluxe Sugar Cane (Indica)" at bounding box center [205, 122] width 305 height 9
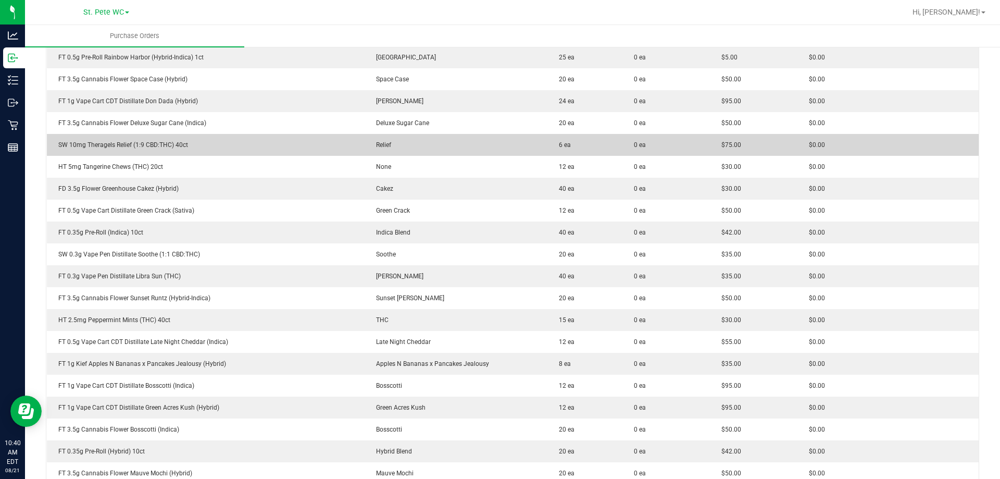
click at [149, 151] on td "SW 10mg Theragels Relief (1:9 CBD:THC) 40ct" at bounding box center [206, 145] width 318 height 22
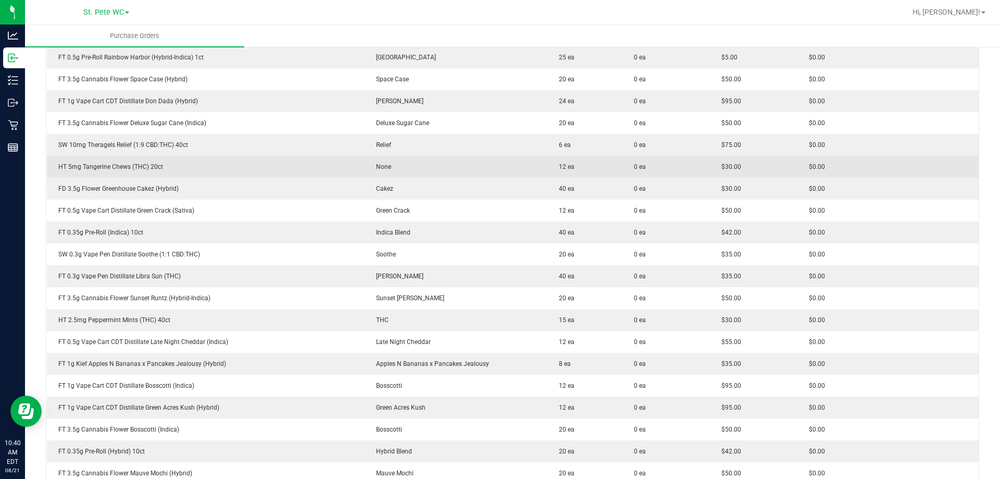
click at [146, 165] on div "HT 5mg Tangerine Chews (THC) 20ct" at bounding box center [205, 166] width 305 height 9
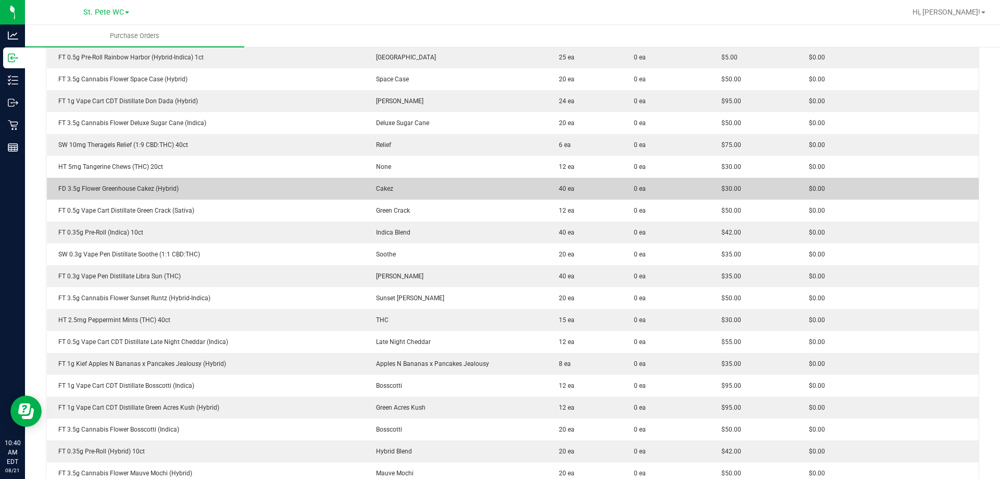
click at [157, 180] on td "FD 3.5g Flower Greenhouse Cakez (Hybrid)" at bounding box center [206, 189] width 318 height 22
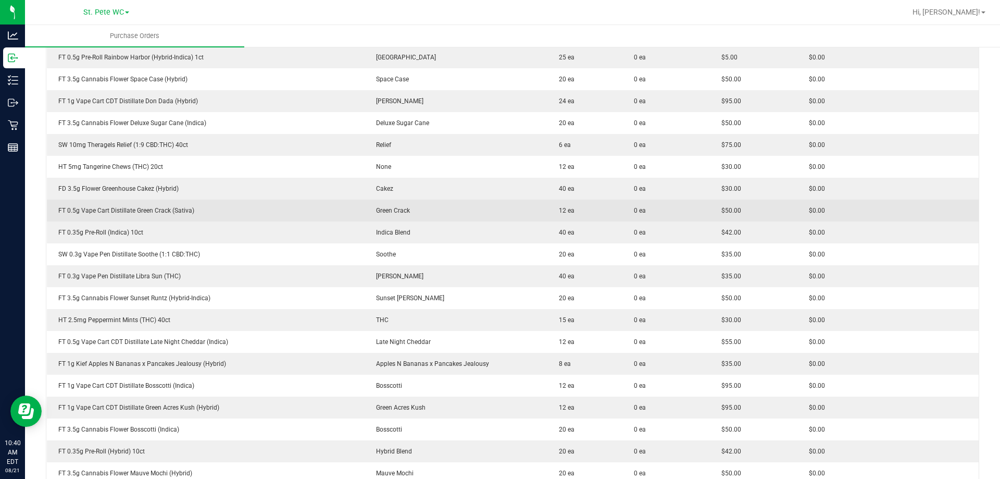
click at [104, 214] on div "FT 0.5g Vape Cart Distillate Green Crack (Sativa)" at bounding box center [205, 210] width 305 height 9
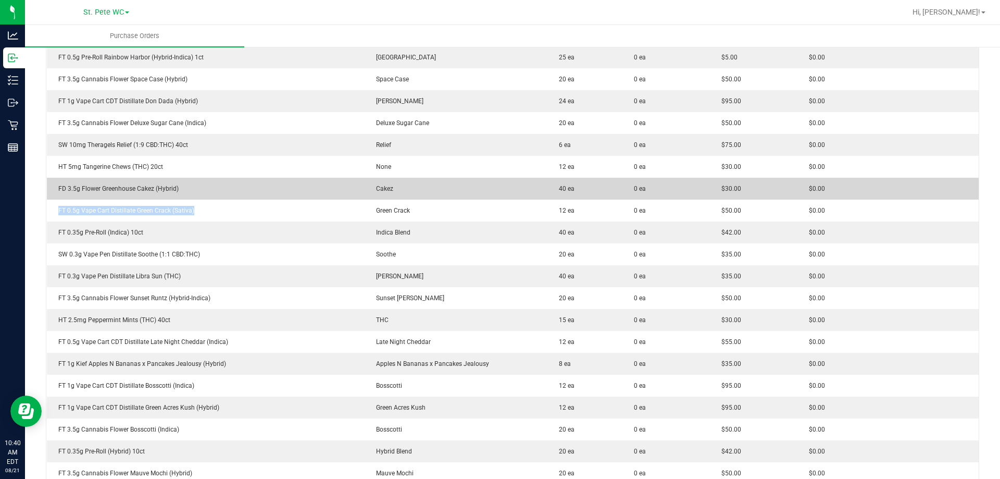
drag, startPoint x: 104, startPoint y: 214, endPoint x: 112, endPoint y: 188, distance: 27.5
click at [105, 214] on div "FT 0.5g Vape Cart Distillate Green Crack (Sativa)" at bounding box center [205, 210] width 305 height 9
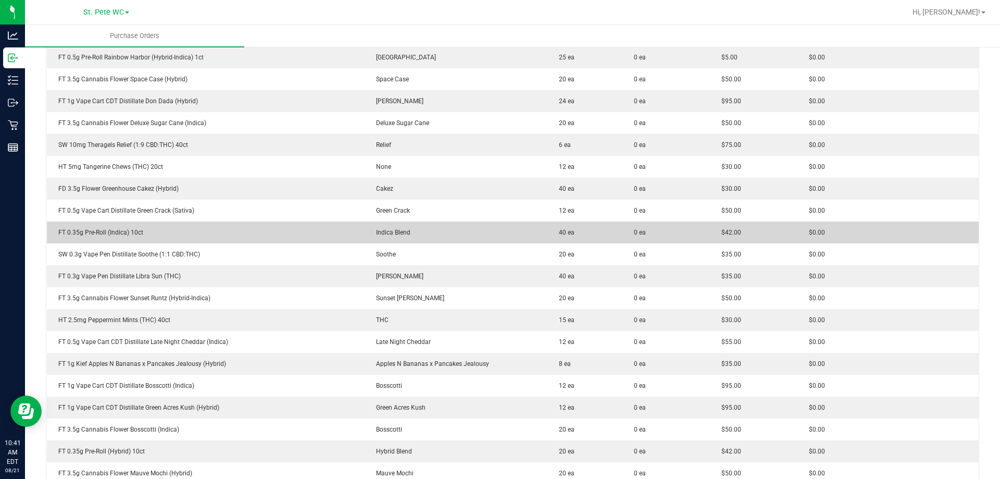
click at [142, 233] on div "FT 0.35g Pre-Roll (Indica) 10ct" at bounding box center [205, 232] width 305 height 9
click at [141, 233] on div "FT 0.35g Pre-Roll (Indica) 10ct" at bounding box center [205, 232] width 305 height 9
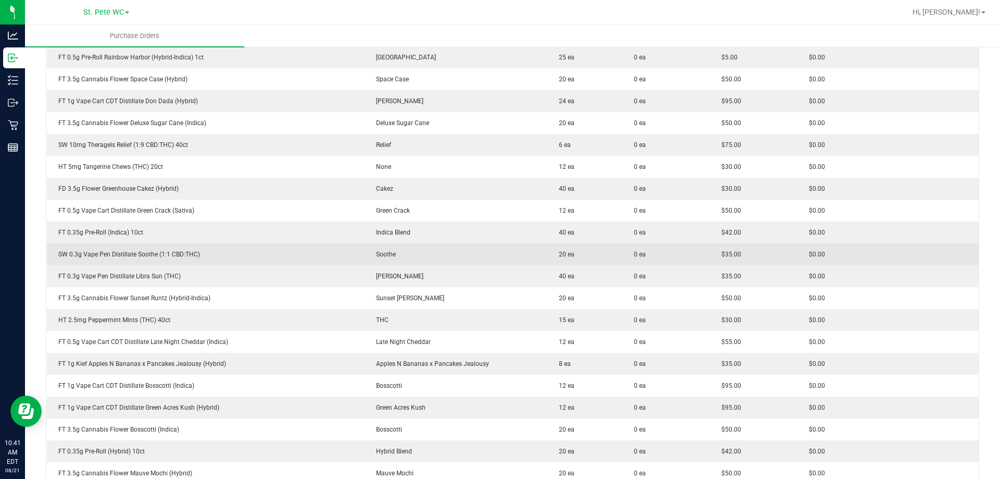
click at [127, 254] on div "SW 0.3g Vape Pen Distillate Soothe (1:1 CBD:THC)" at bounding box center [205, 253] width 305 height 9
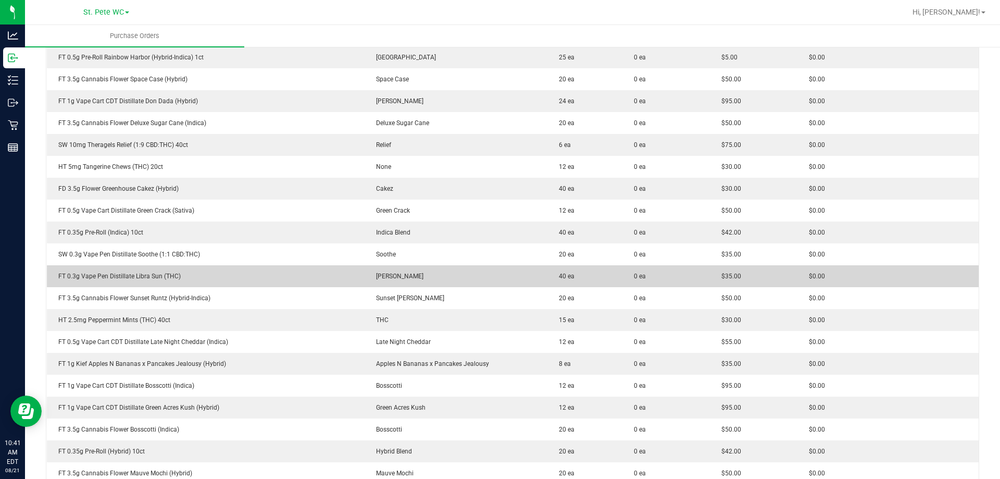
click at [139, 280] on div "FT 0.3g Vape Pen Distillate Libra Sun (THC)" at bounding box center [205, 275] width 305 height 9
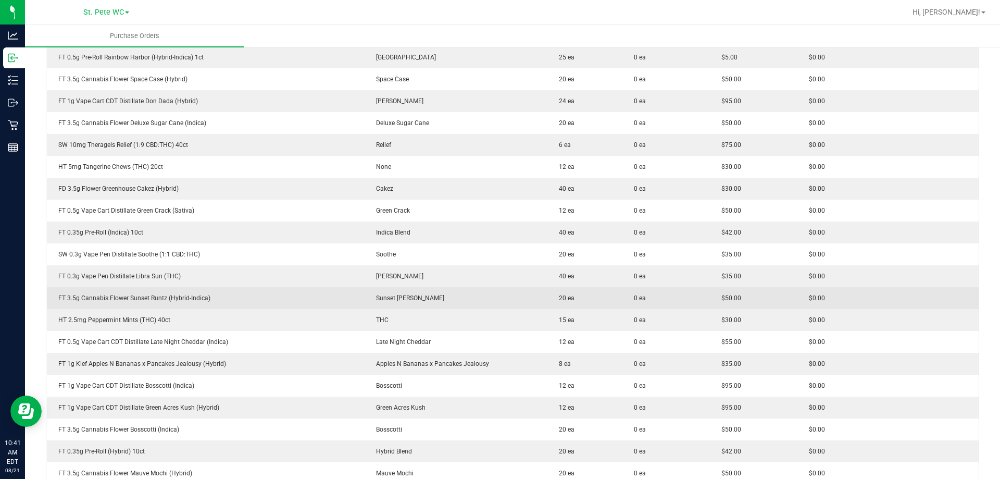
click at [135, 304] on td "FT 3.5g Cannabis Flower Sunset Runtz (Hybrid-Indica)" at bounding box center [206, 298] width 318 height 22
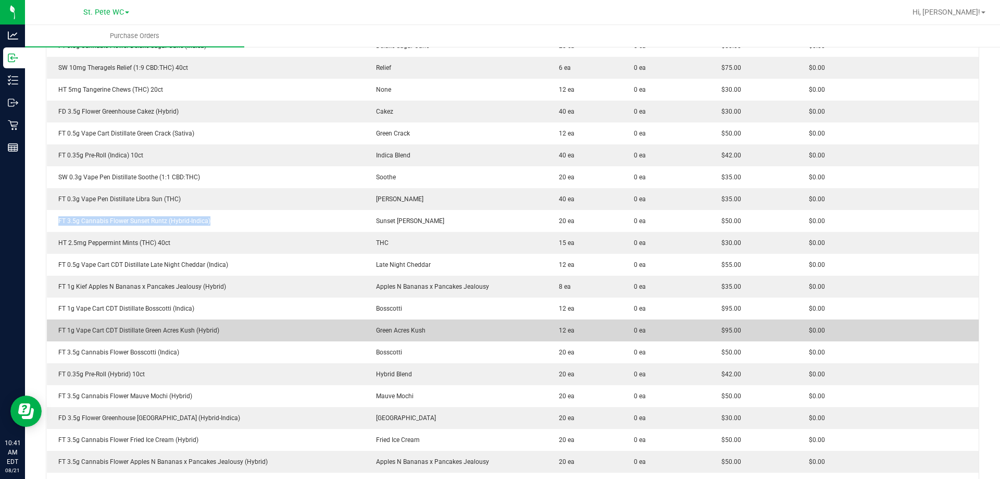
scroll to position [989, 0]
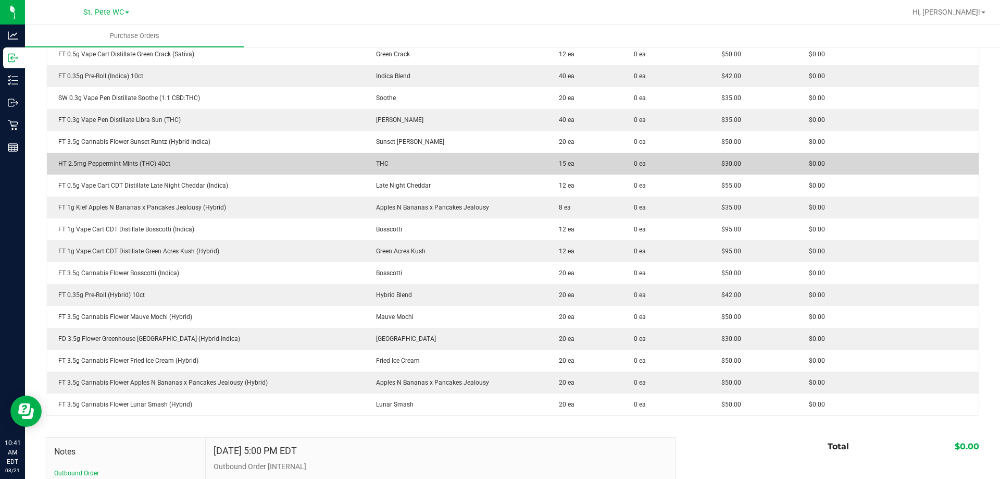
click at [157, 167] on div "HT 2.5mg Peppermint Mints (THC) 40ct" at bounding box center [205, 163] width 305 height 9
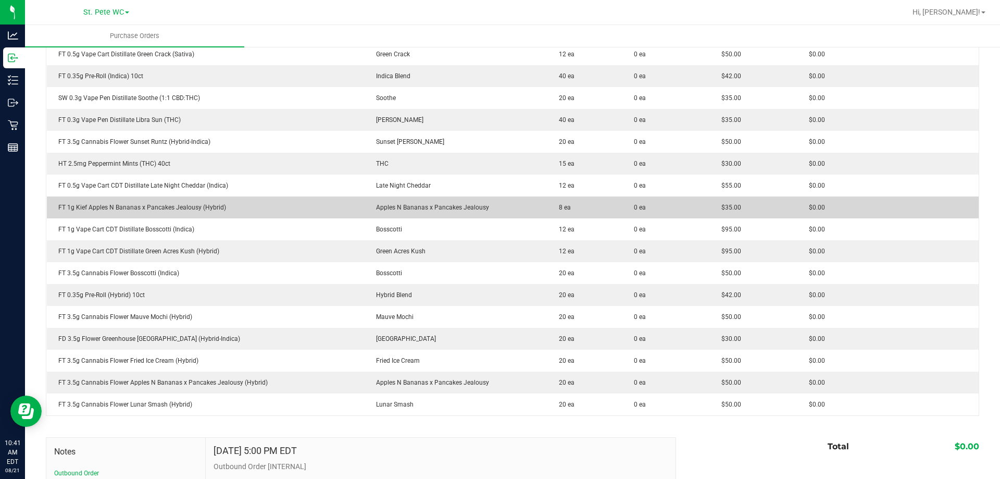
click at [132, 198] on td "FT 1g Kief Apples N Bananas x Pancakes Jealousy (Hybrid)" at bounding box center [206, 207] width 318 height 22
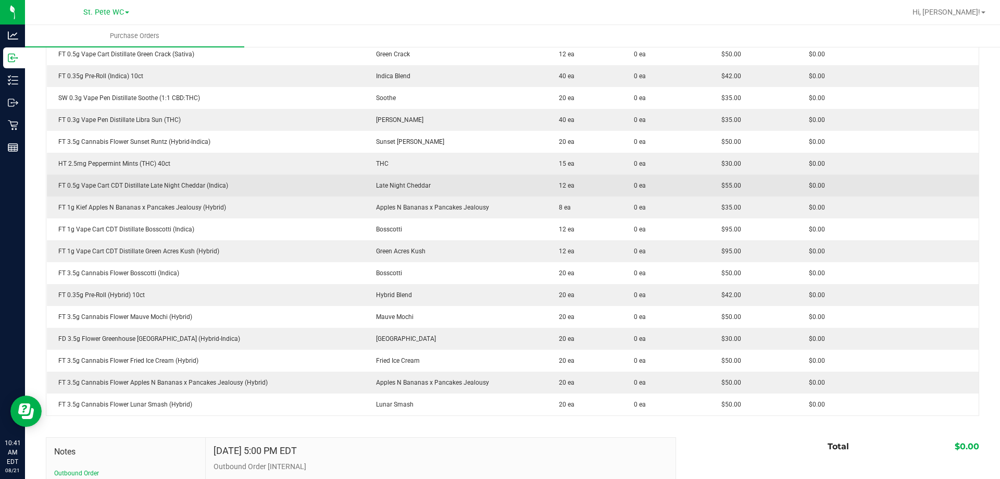
click at [142, 187] on div "FT 0.5g Vape Cart CDT Distillate Late Night Cheddar (Indica)" at bounding box center [205, 185] width 305 height 9
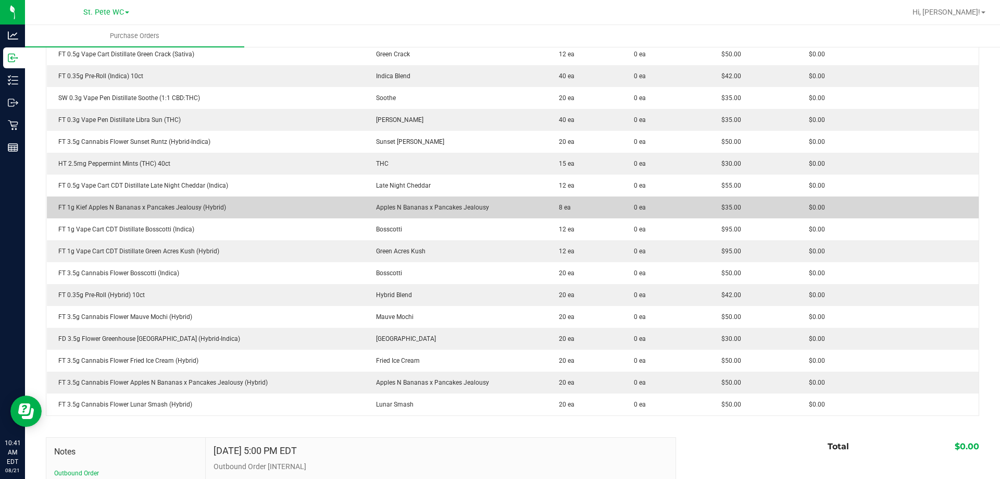
click at [181, 205] on div "FT 1g Kief Apples N Bananas x Pancakes Jealousy (Hybrid)" at bounding box center [205, 207] width 305 height 9
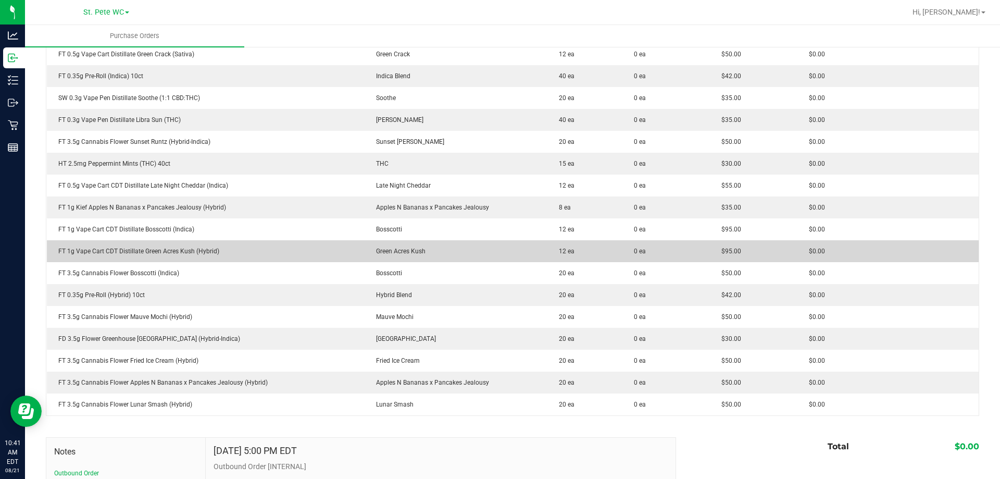
click at [131, 252] on div "FT 1g Vape Cart CDT Distillate Green Acres Kush (Hybrid)" at bounding box center [205, 250] width 305 height 9
click at [136, 242] on td "FT 1g Vape Cart CDT Distillate Green Acres Kush (Hybrid)" at bounding box center [206, 251] width 318 height 22
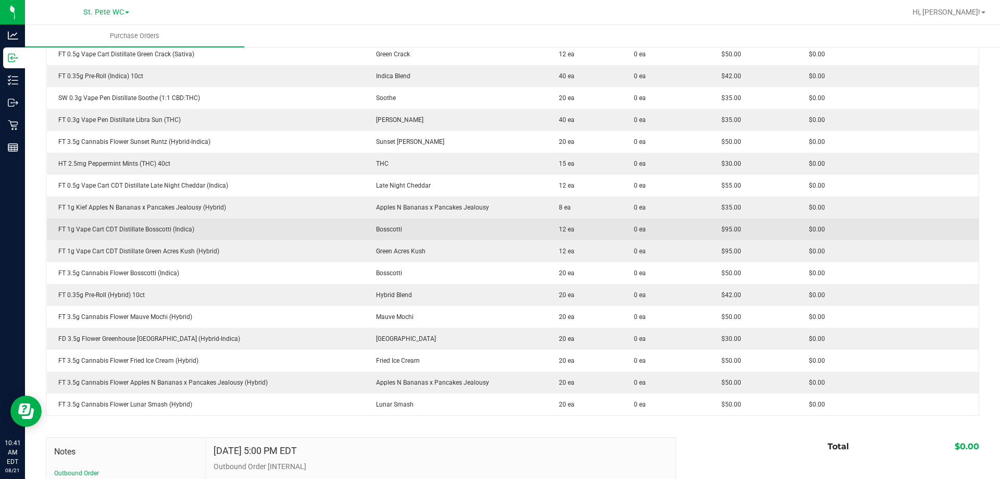
click at [141, 232] on div "FT 1g Vape Cart CDT Distillate Bosscotti (Indica)" at bounding box center [205, 228] width 305 height 9
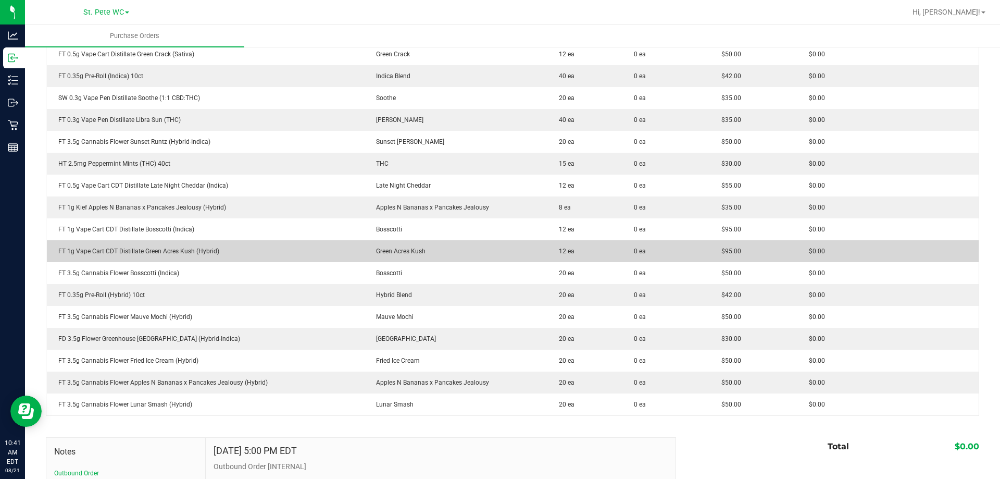
click at [194, 255] on div "FT 1g Vape Cart CDT Distillate Green Acres Kush (Hybrid)" at bounding box center [205, 250] width 305 height 9
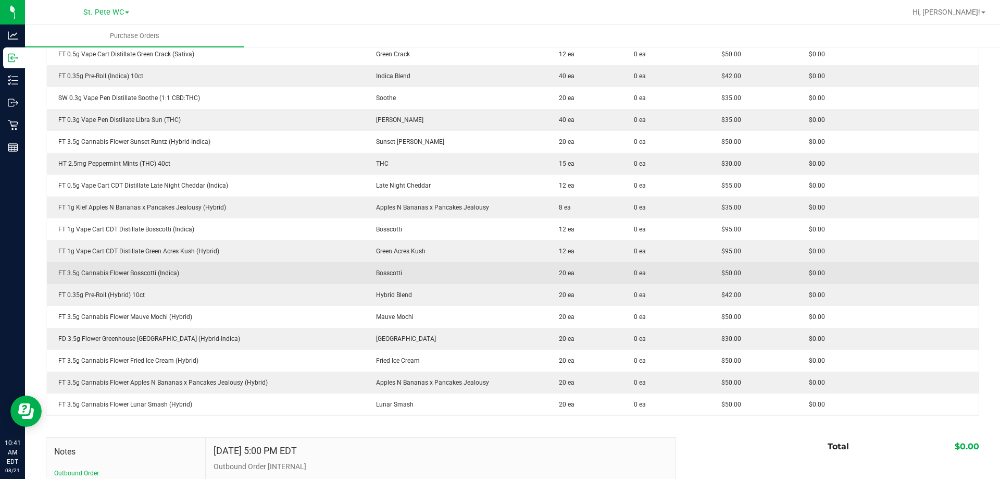
click at [159, 272] on div "FT 3.5g Cannabis Flower Bosscotti (Indica)" at bounding box center [205, 272] width 305 height 9
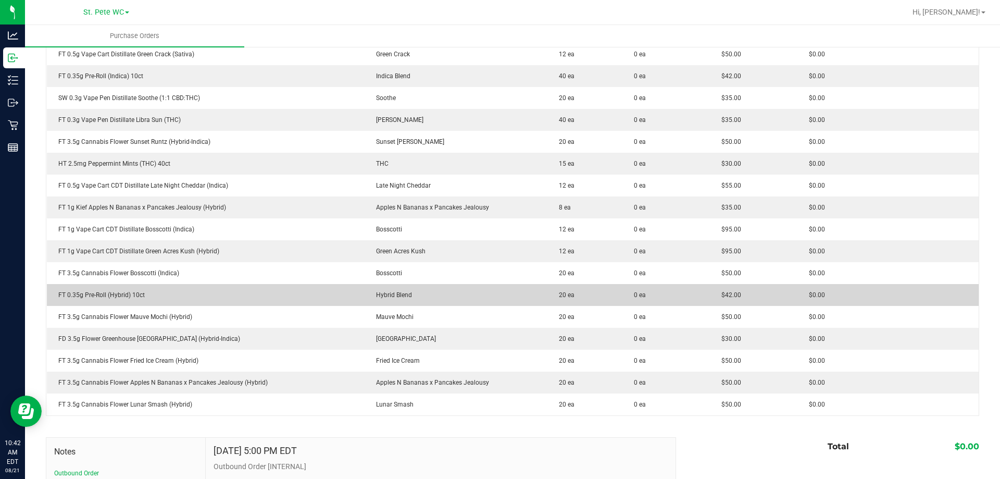
click at [134, 292] on div "FT 0.35g Pre-Roll (Hybrid) 10ct" at bounding box center [205, 294] width 305 height 9
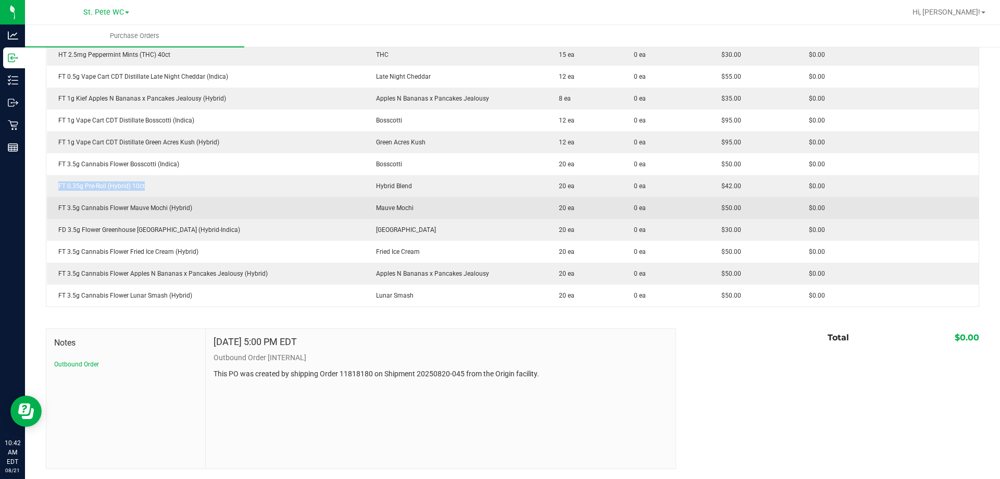
scroll to position [1099, 0]
click at [169, 202] on td "FT 3.5g Cannabis Flower Mauve Mochi (Hybrid)" at bounding box center [206, 207] width 318 height 22
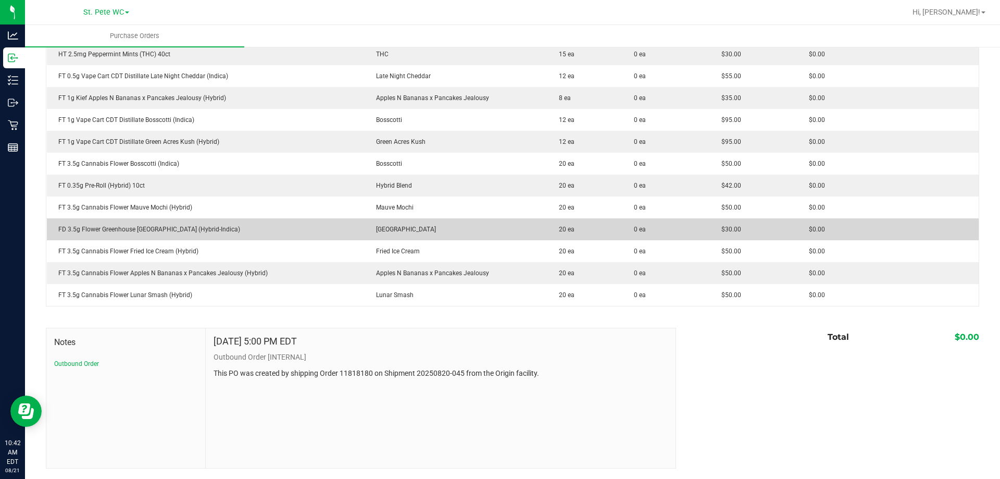
click at [127, 230] on div "FD 3.5g Flower Greenhouse [GEOGRAPHIC_DATA] (Hybrid-Indica)" at bounding box center [205, 228] width 305 height 9
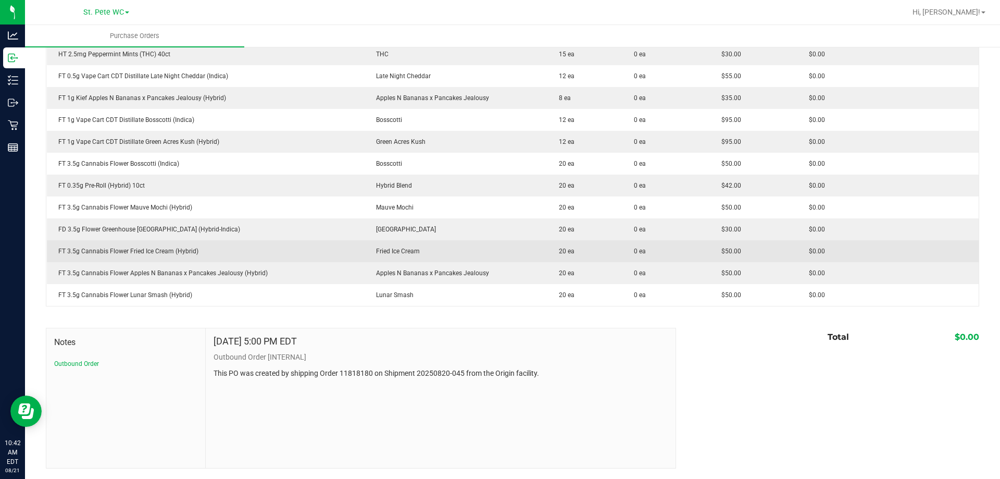
click at [157, 253] on div "FT 3.5g Cannabis Flower Fried Ice Cream (Hybrid)" at bounding box center [205, 250] width 305 height 9
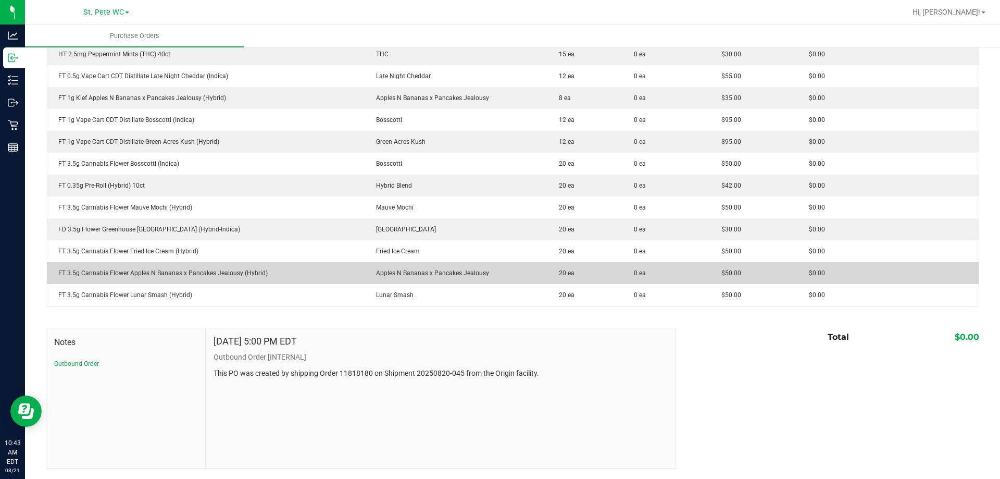
click at [197, 277] on div "FT 3.5g Cannabis Flower Apples N Bananas x Pancakes Jealousy (Hybrid)" at bounding box center [205, 272] width 305 height 9
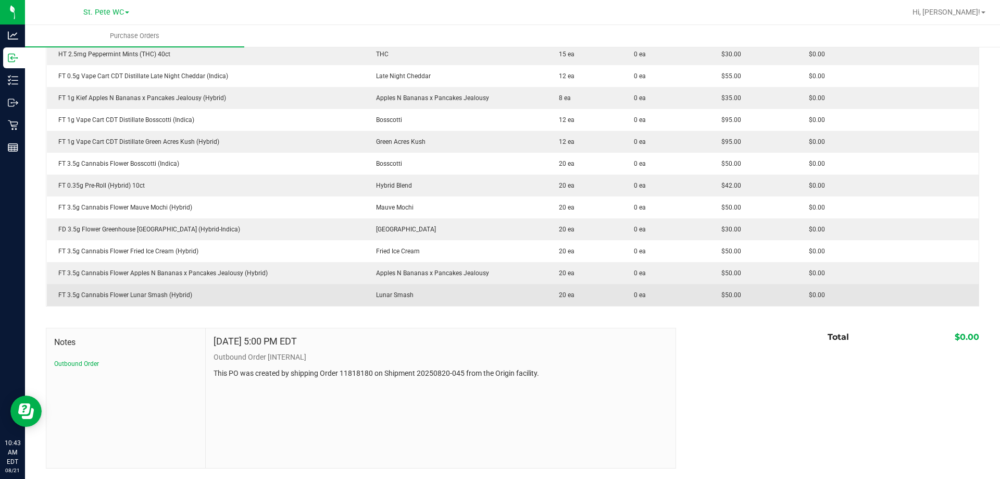
click at [149, 295] on div "FT 3.5g Cannabis Flower Lunar Smash (Hybrid)" at bounding box center [205, 294] width 305 height 9
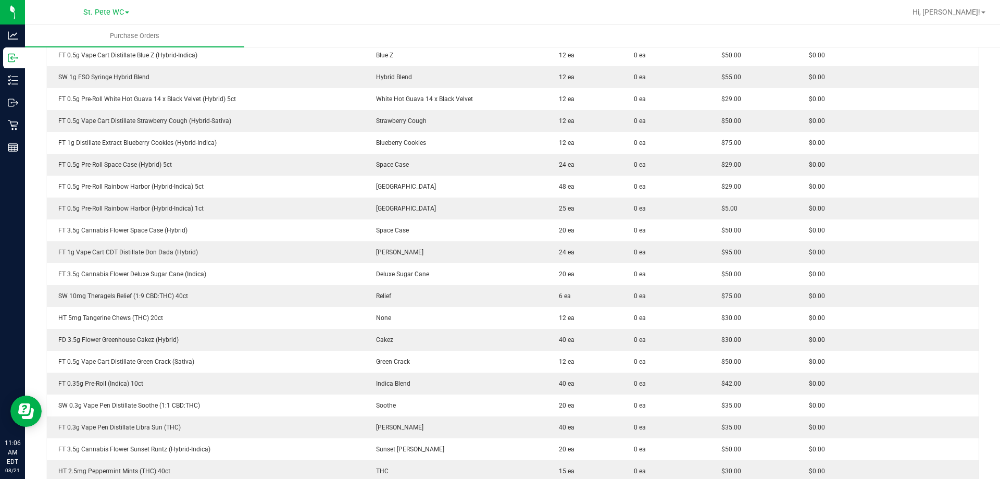
scroll to position [370, 0]
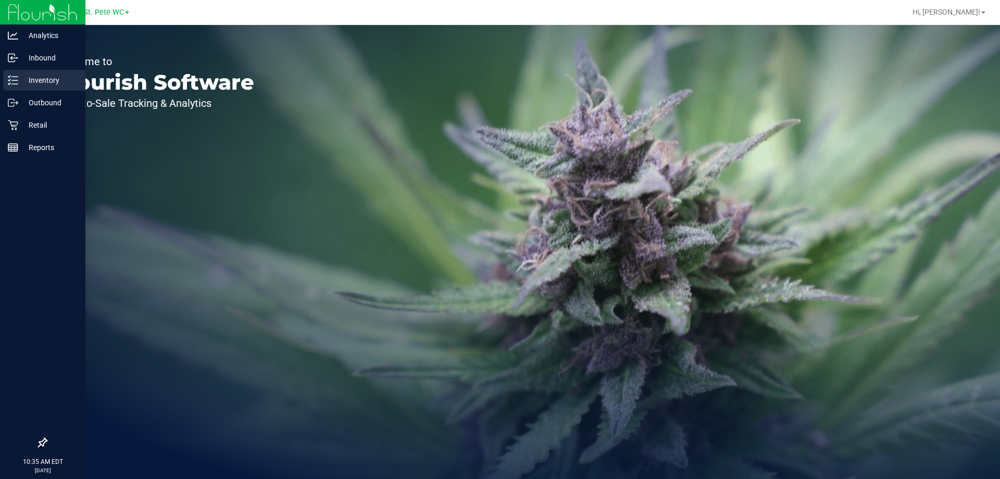
click at [17, 78] on icon at bounding box center [13, 80] width 10 height 10
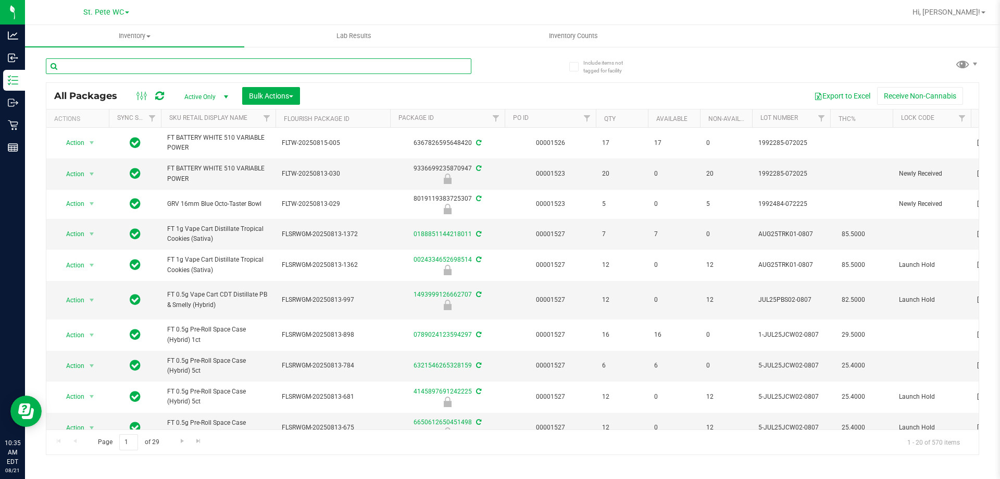
click at [141, 64] on input "text" at bounding box center [258, 66] width 425 height 16
paste input "WNA 10mg Blueberry Soft Chews (Indica) 10ct"
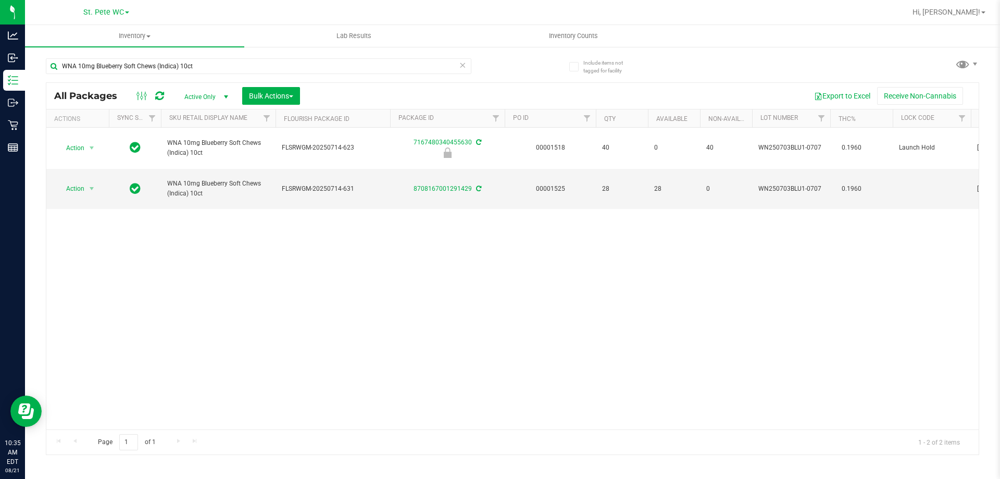
click at [230, 74] on div "WNA 10mg Blueberry Soft Chews (Indica) 10ct" at bounding box center [258, 70] width 425 height 24
click at [229, 65] on input "WNA 10mg Blueberry Soft Chews (Indica) 10ct" at bounding box center [258, 66] width 425 height 16
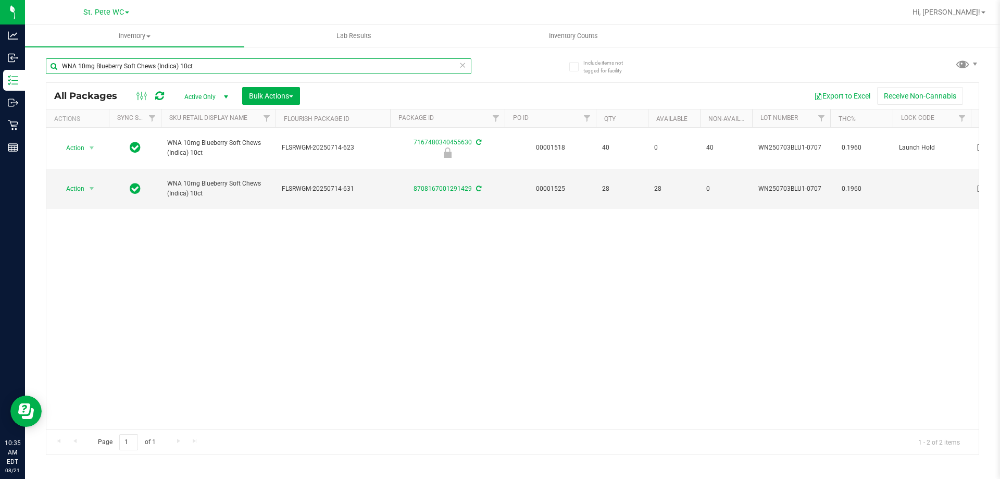
paste input "FT 3.5g Cannabis Flower [US_STATE][PERSON_NAME] (Hybrid)"
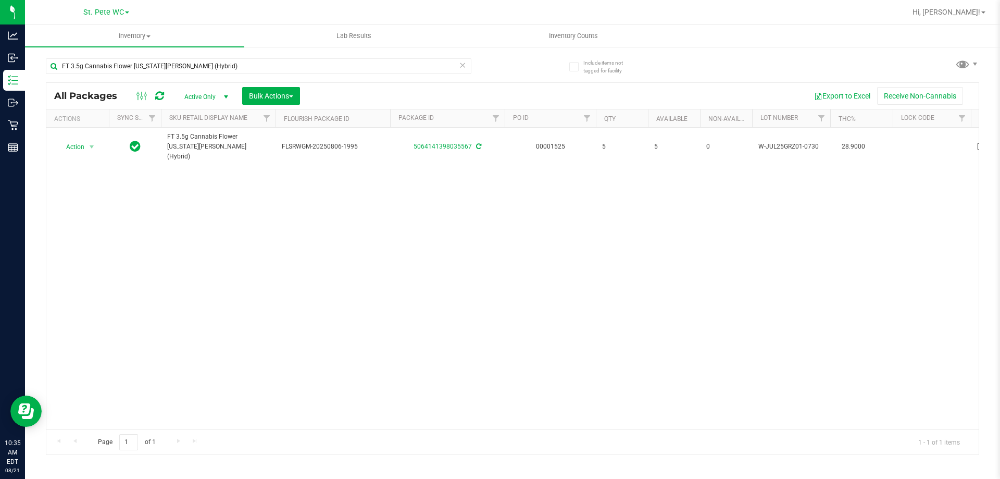
click at [279, 221] on div "Action Action Adjust qty Create package Edit attributes Global inventory Locate…" at bounding box center [512, 279] width 932 height 302
click at [346, 478] on div "Inventory All packages All inventory Waste log Create inventory Lab Results Inv…" at bounding box center [512, 252] width 975 height 454
click at [210, 65] on input "FT 3.5g Cannabis Flower [US_STATE][PERSON_NAME] (Hybrid)" at bounding box center [258, 66] width 425 height 16
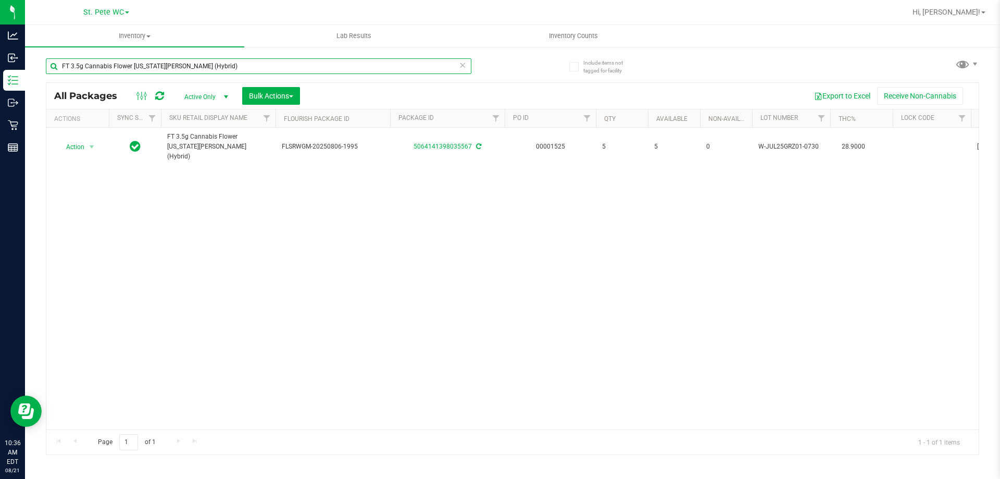
paste input "0.5g Vape Cart CDT Distillate Bosscotti (Indica"
click at [187, 66] on input "FT 0.5g Vape Cart CDT Distillate Bosscotti (Indica)" at bounding box center [258, 66] width 425 height 16
paste input "SW 0.3g Vape Pen Distillate Relief (1:9 CBD:THC"
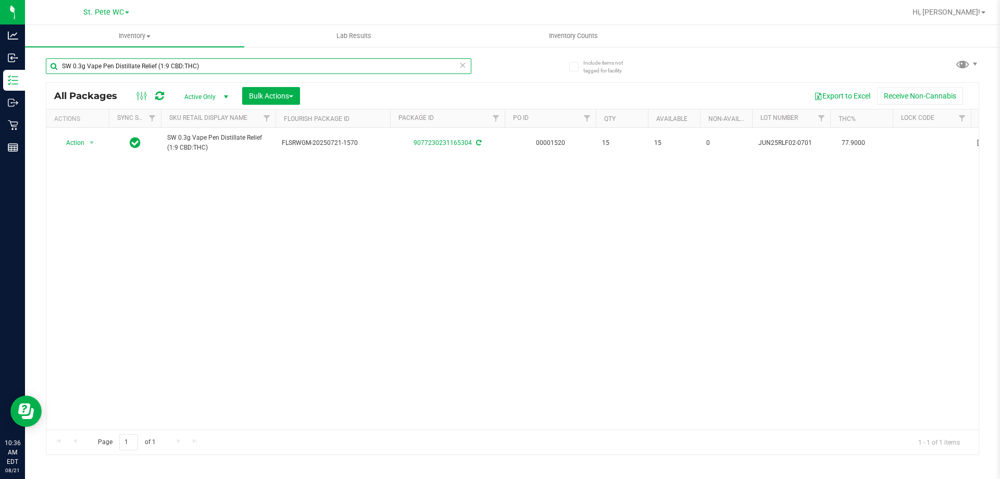
click at [173, 63] on input "SW 0.3g Vape Pen Distillate Relief (1:9 CBD:THC)" at bounding box center [258, 66] width 425 height 16
paste input "HT 5mg Mixed [PERSON_NAME] Chews (THC) 20ct"
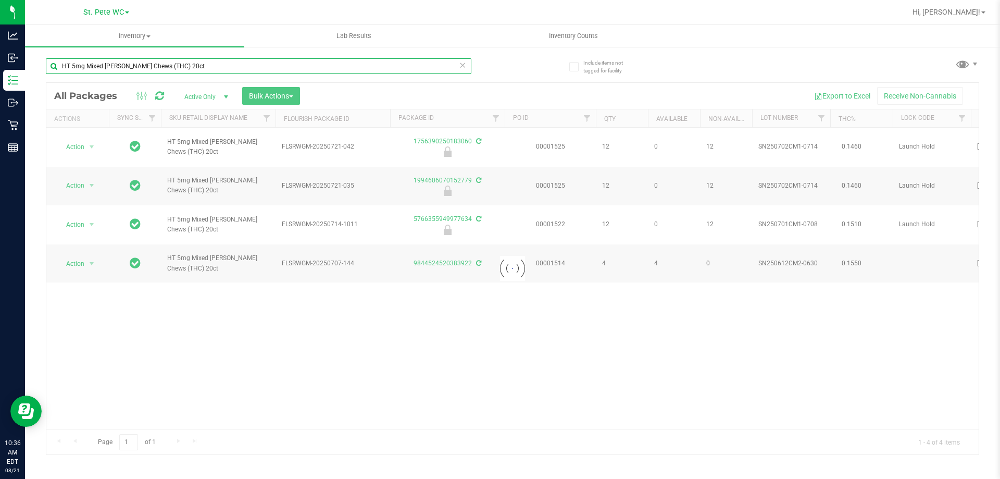
click at [204, 69] on input "HT 5mg Mixed [PERSON_NAME] Chews (THC) 20ct" at bounding box center [258, 66] width 425 height 16
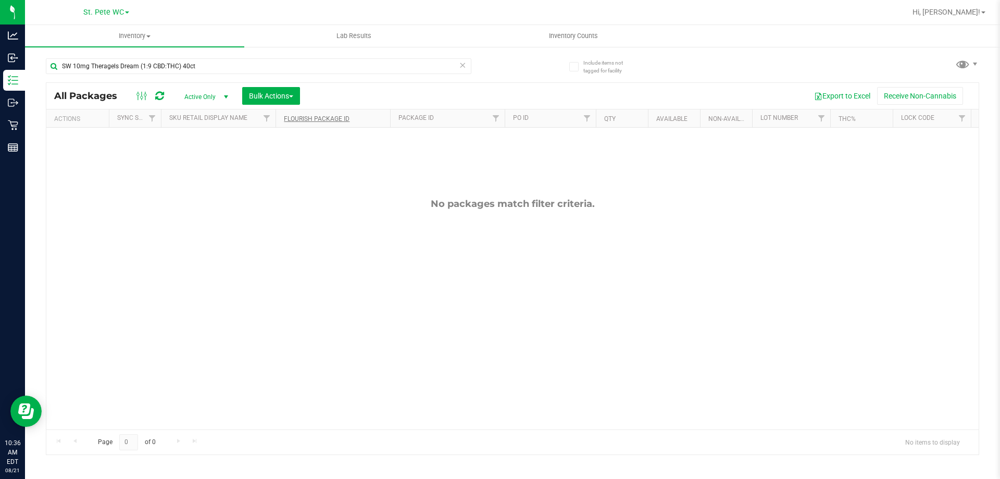
drag, startPoint x: 397, startPoint y: 200, endPoint x: 340, endPoint y: 118, distance: 100.0
click at [397, 200] on div "No packages match filter criteria." at bounding box center [512, 203] width 932 height 11
click at [184, 71] on input "SW 10mg Theragels Dream (1:9 CBD:THC) 40ct" at bounding box center [258, 66] width 425 height 16
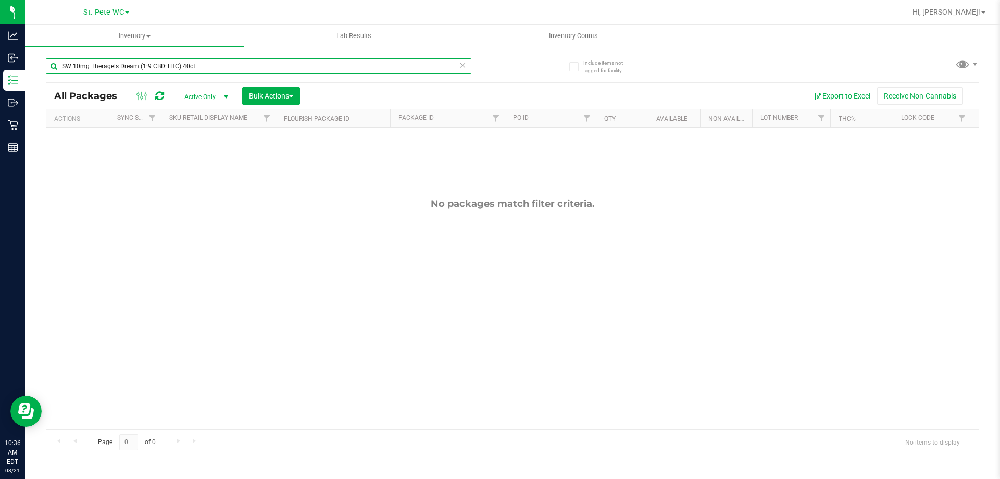
paste input "FT 3.5g Cannabis Flower [PERSON_NAME] Grapes (Hybrid)"
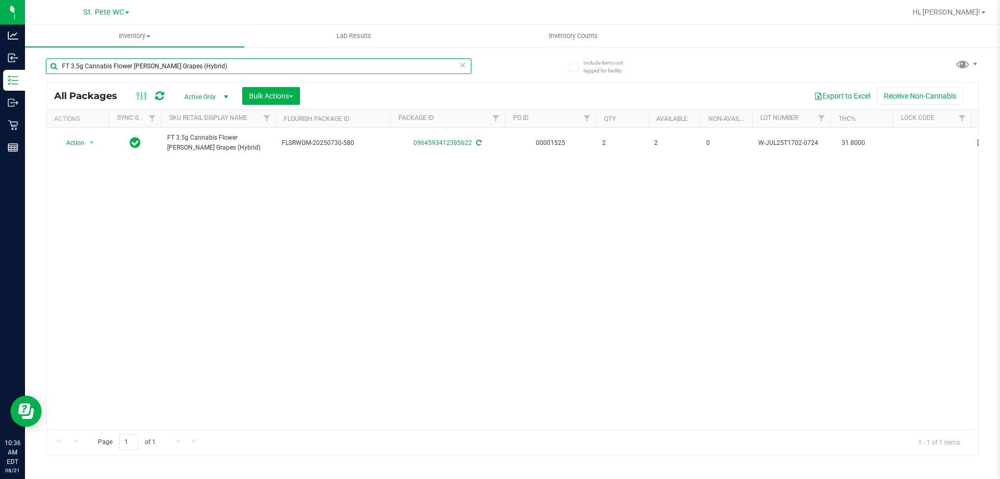
click at [210, 62] on input "FT 3.5g Cannabis Flower [PERSON_NAME] Grapes (Hybrid)" at bounding box center [258, 66] width 425 height 16
paste input "1g Kief Grape Essence"
click at [198, 66] on input "FT 1g Kief Grape Essence (Hybrid)" at bounding box center [258, 66] width 425 height 16
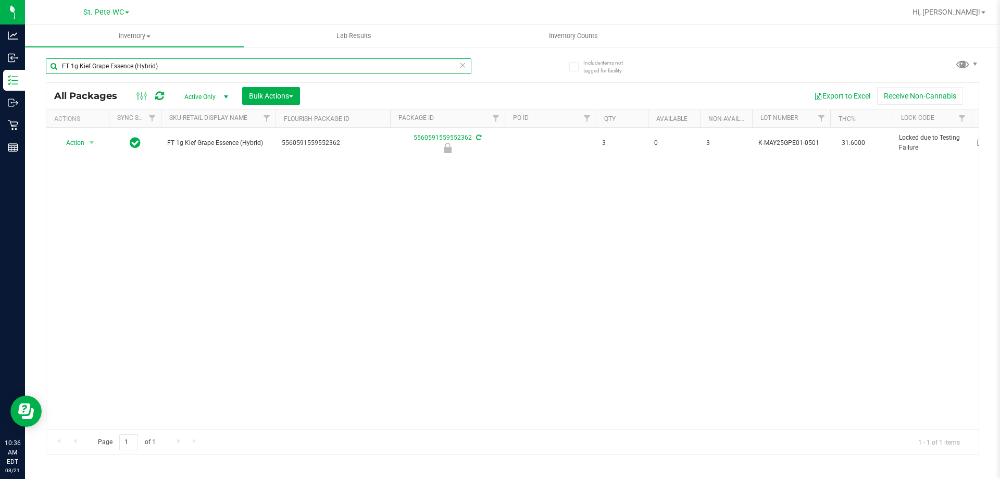
click at [198, 66] on input "FT 1g Kief Grape Essence (Hybrid)" at bounding box center [258, 66] width 425 height 16
paste input "D 3.5g Flower Greenhouse PK Trophy (Hybrid-Indica"
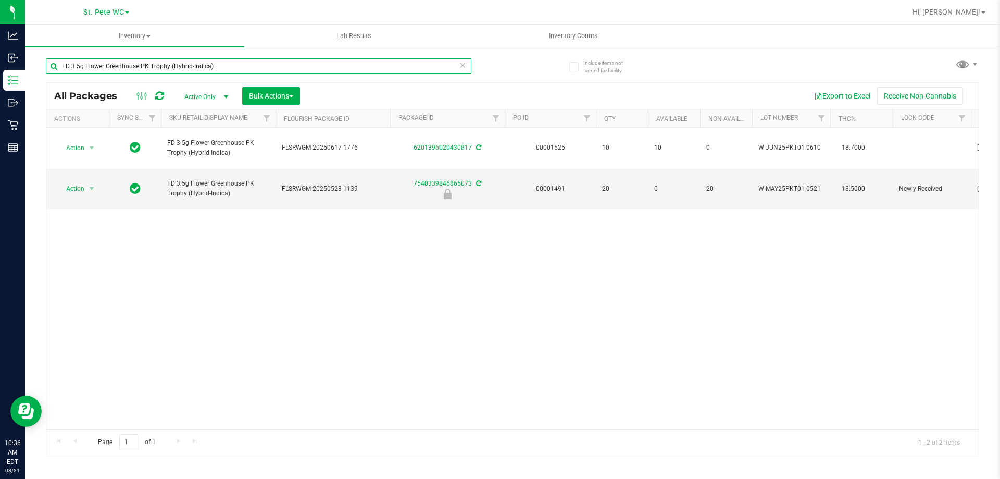
click at [199, 71] on input "FD 3.5g Flower Greenhouse PK Trophy (Hybrid-Indica)" at bounding box center [258, 66] width 425 height 16
paste input "T 1g Vape Cart CDT Distillate El Ranchero (Hybrid"
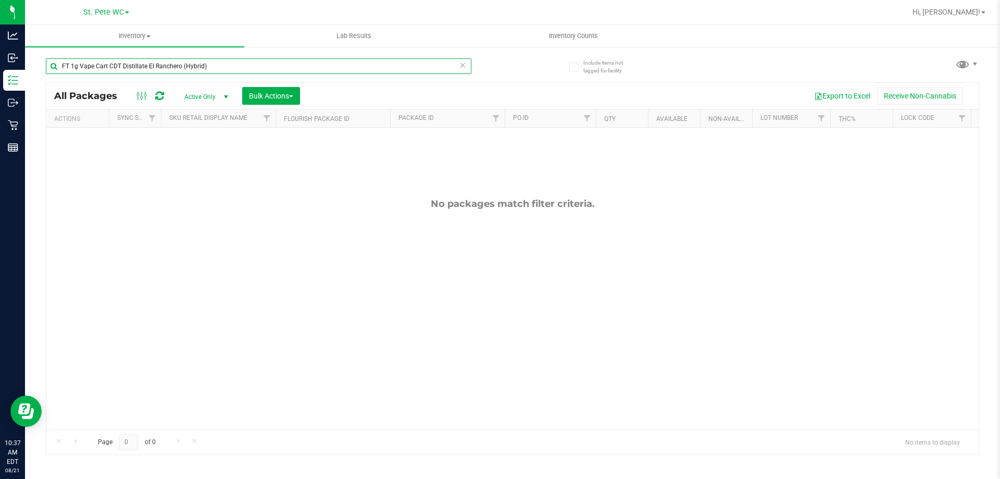
click at [190, 65] on input "FT 1g Vape Cart CDT Distillate El Ranchero (Hybrid)" at bounding box center [258, 66] width 425 height 16
paste input "D 3.5g Flower Greenhouse Lemon Zest"
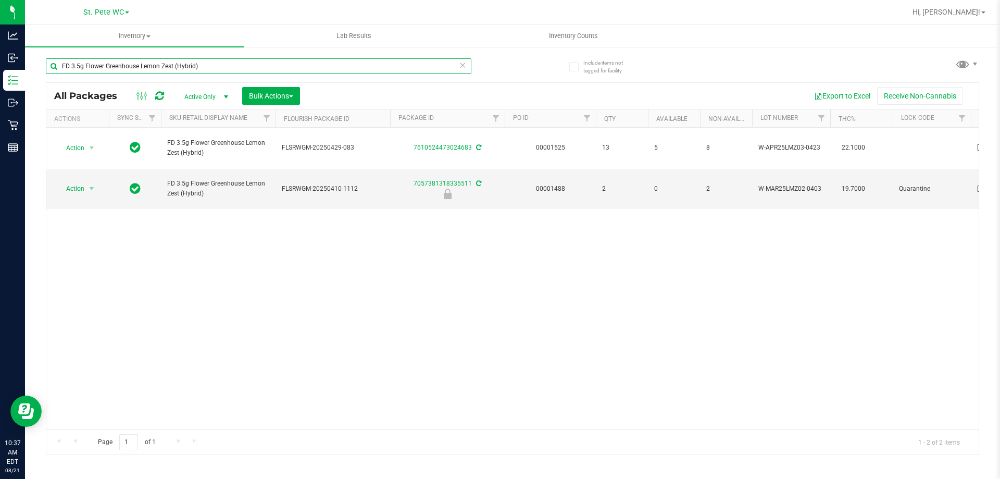
click at [228, 61] on input "FD 3.5g Flower Greenhouse Lemon Zest (Hybrid)" at bounding box center [258, 66] width 425 height 16
paste input "T 1g Kief Fried Ice Cream"
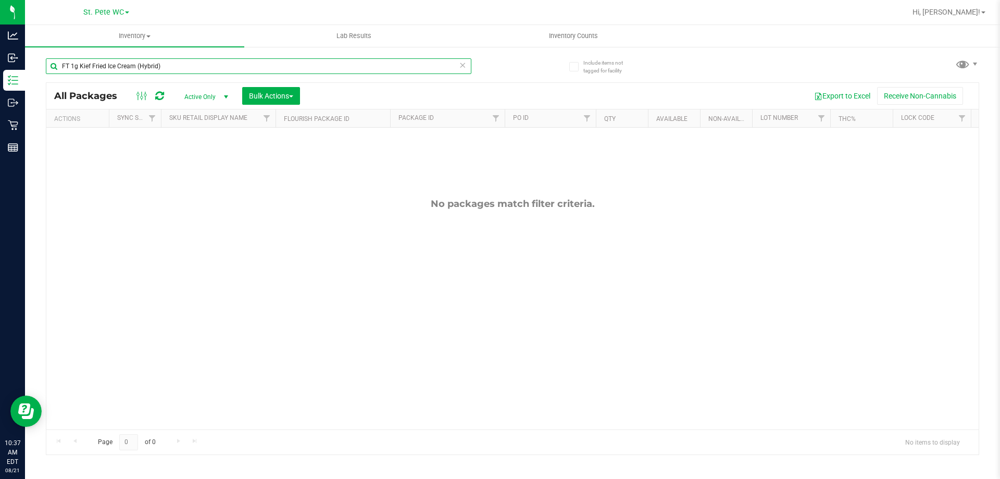
click at [205, 62] on input "FT 1g Kief Fried Ice Cream (Hybrid)" at bounding box center [258, 66] width 425 height 16
paste input "D 3.5g Flower Greenhouse Hot Mess"
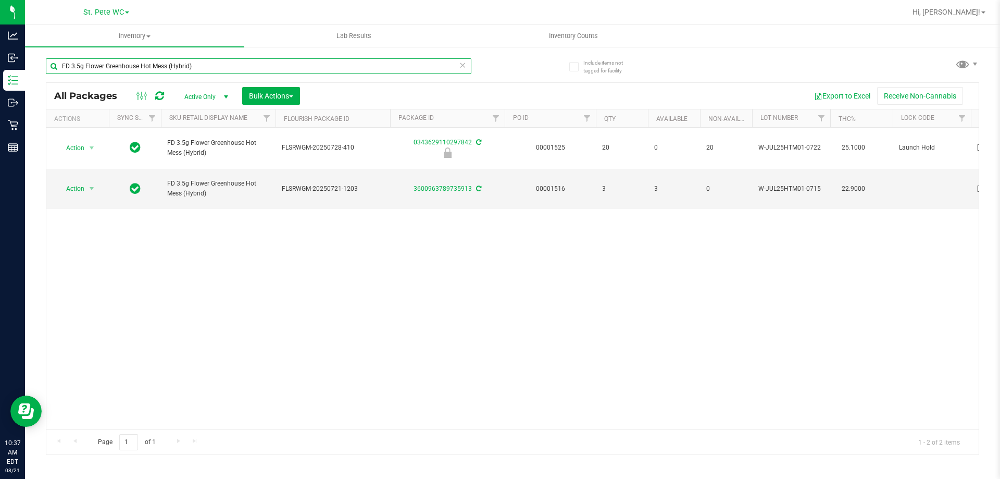
click at [216, 70] on input "FD 3.5g Flower Greenhouse Hot Mess (Hybrid)" at bounding box center [258, 66] width 425 height 16
paste input "T 1g Shatter Ice Cold"
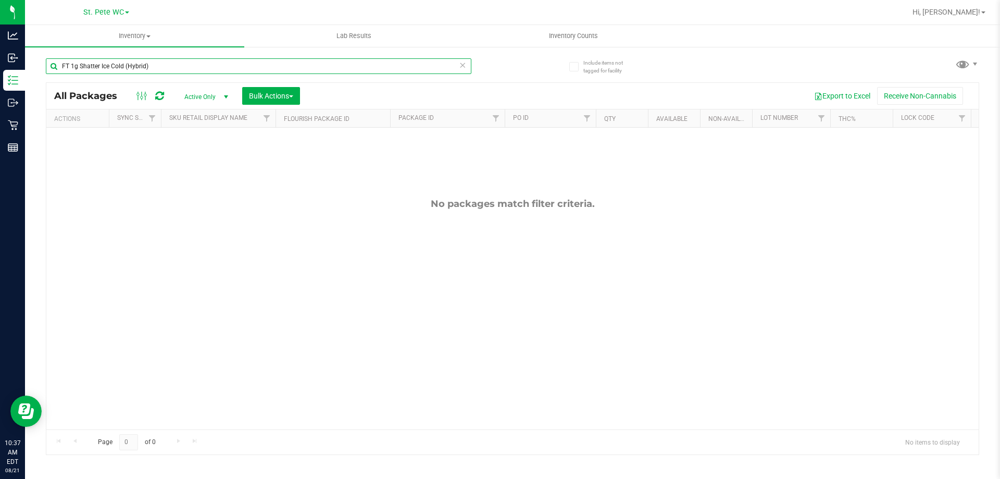
click at [177, 66] on input "FT 1g Shatter Ice Cold (Hybrid)" at bounding box center [258, 66] width 425 height 16
paste input "Vape Cart CDT Distillate Mercury Rising"
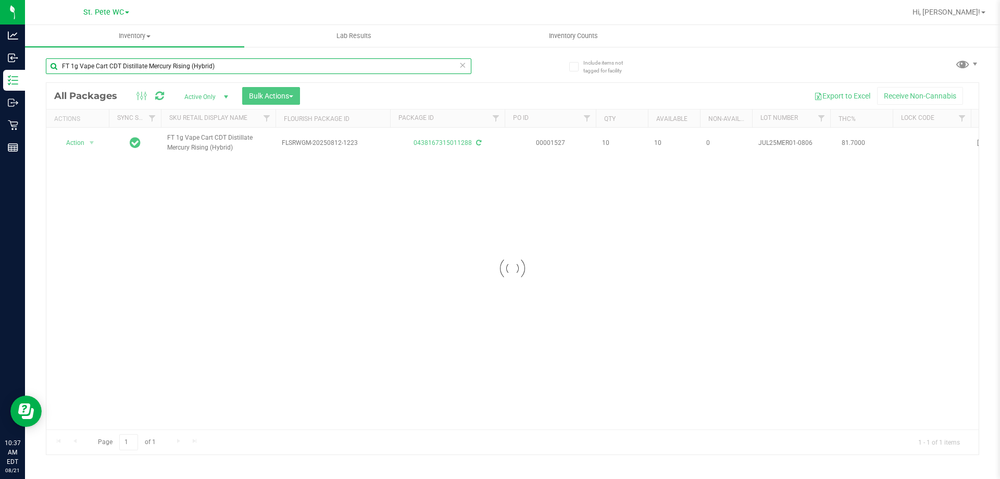
click at [222, 68] on input "FT 1g Vape Cart CDT Distillate Mercury Rising (Hybrid)" at bounding box center [258, 66] width 425 height 16
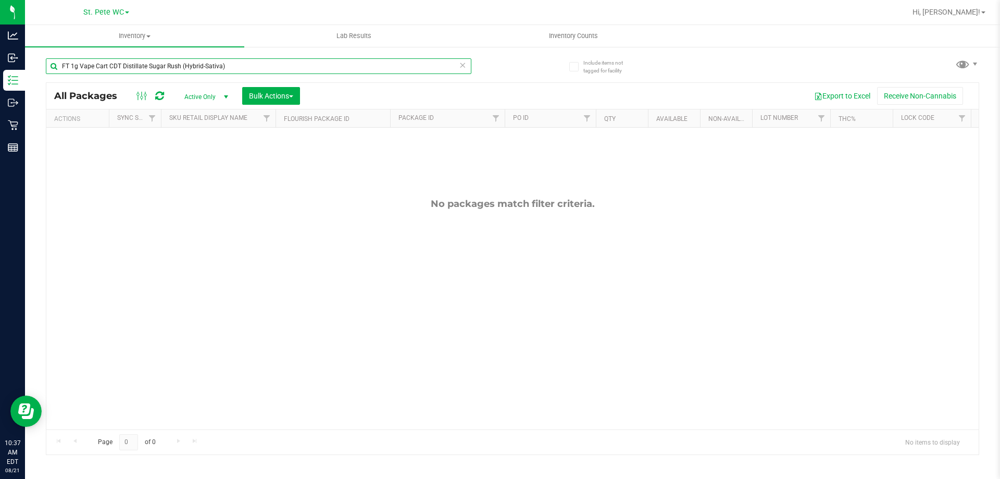
click at [186, 58] on input "FT 1g Vape Cart CDT Distillate Sugar Rush (Hybrid-Sativa)" at bounding box center [258, 66] width 425 height 16
paste input "Gasserole (Hybrid"
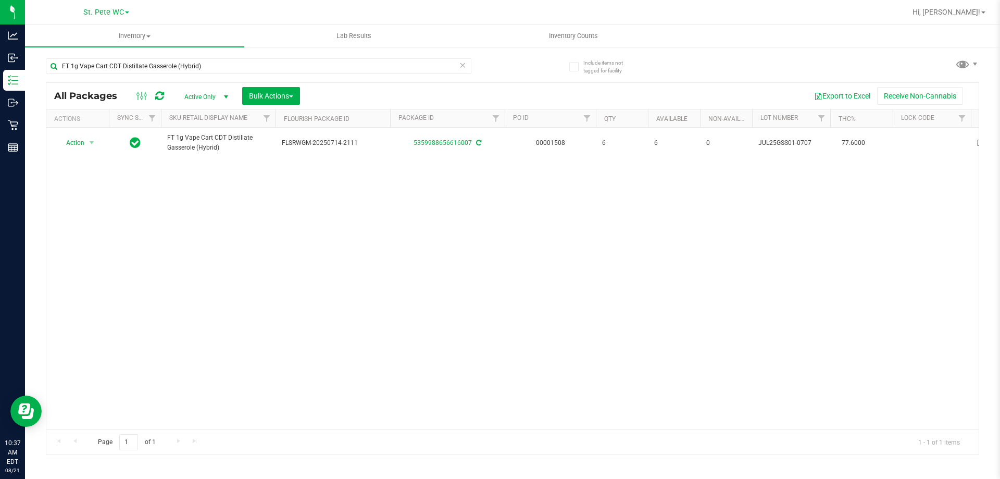
click at [178, 81] on div "FT 1g Vape Cart CDT Distillate Gasserole (Hybrid)" at bounding box center [258, 70] width 425 height 24
click at [178, 78] on div "FT 1g Vape Cart CDT Distillate Gasserole (Hybrid)" at bounding box center [258, 70] width 425 height 24
click at [181, 69] on input "FT 1g Vape Cart CDT Distillate Gasserole (Hybrid)" at bounding box center [258, 66] width 425 height 16
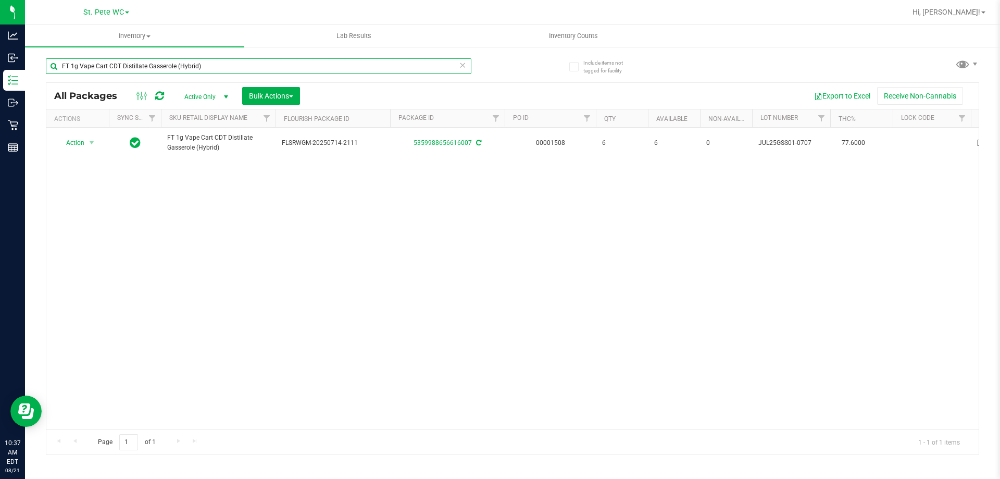
paste input "Truffle Two Step"
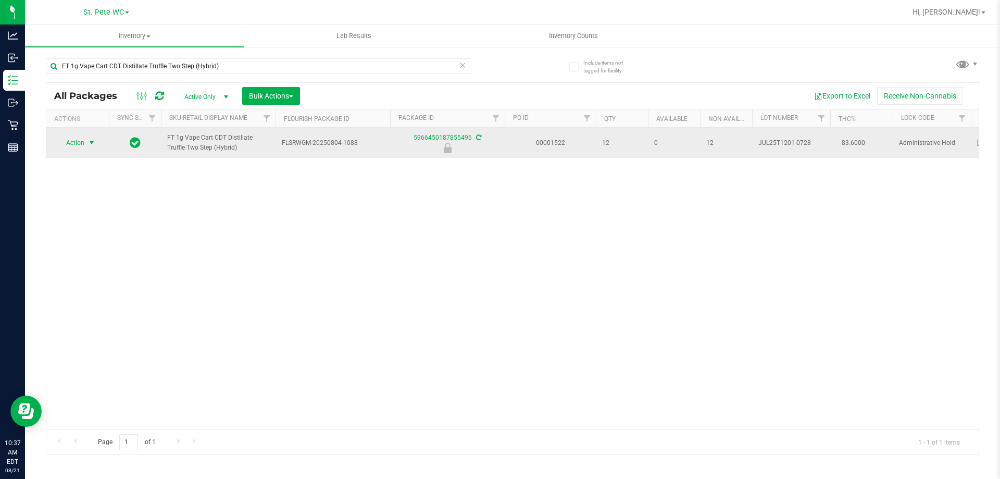
click at [95, 149] on span "select" at bounding box center [91, 142] width 13 height 15
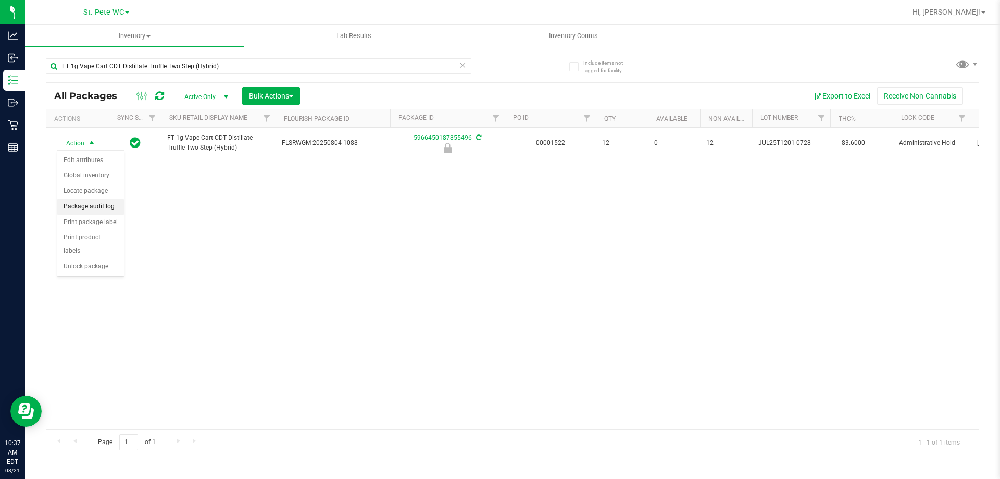
click at [105, 206] on li "Package audit log" at bounding box center [90, 207] width 67 height 16
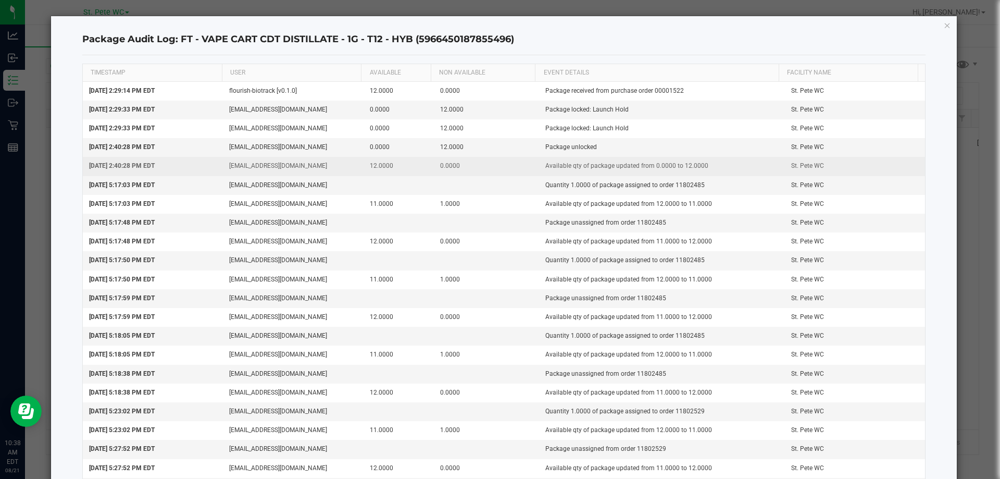
drag, startPoint x: 381, startPoint y: 223, endPoint x: 385, endPoint y: 158, distance: 65.7
click at [384, 174] on td "12.0000" at bounding box center [398, 166] width 70 height 19
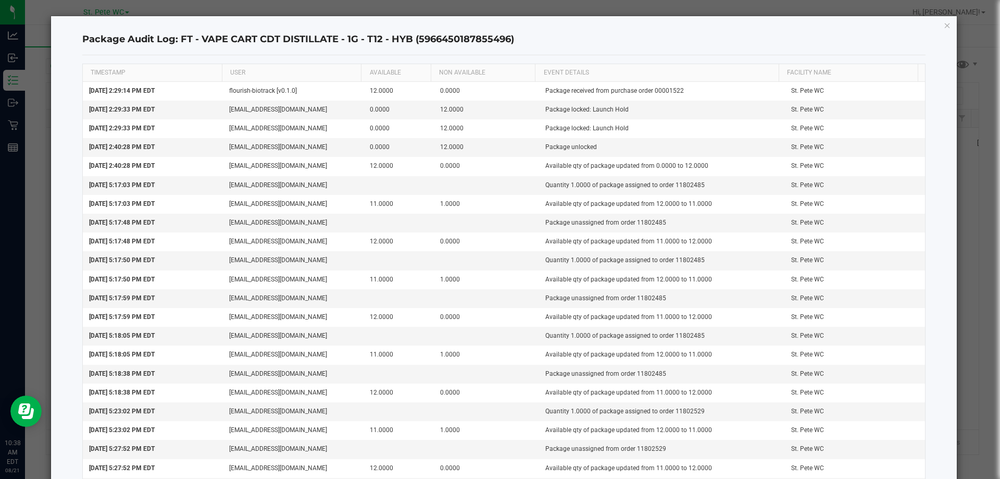
click at [932, 27] on div "Package Audit Log: FT - VAPE CART CDT DISTILLATE - 1G - T12 - HYB (596645018785…" at bounding box center [504, 269] width 906 height 507
click at [944, 26] on icon "button" at bounding box center [947, 25] width 7 height 12
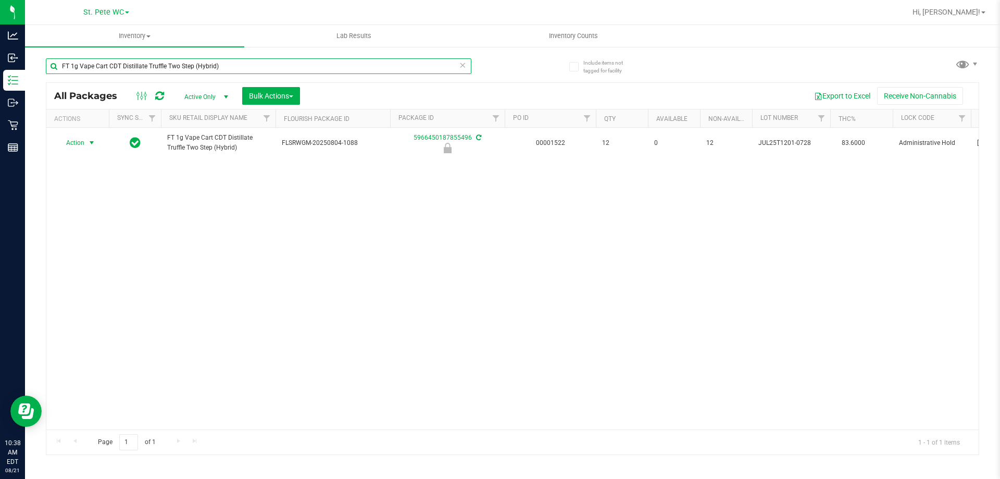
click at [168, 67] on input "FT 1g Vape Cart CDT Distillate Truffle Two Step (Hybrid)" at bounding box center [258, 66] width 425 height 16
drag, startPoint x: 227, startPoint y: 353, endPoint x: 241, endPoint y: 81, distance: 272.2
click at [227, 353] on div "Action Action Edit attributes Global inventory Locate package Package audit log…" at bounding box center [512, 279] width 932 height 302
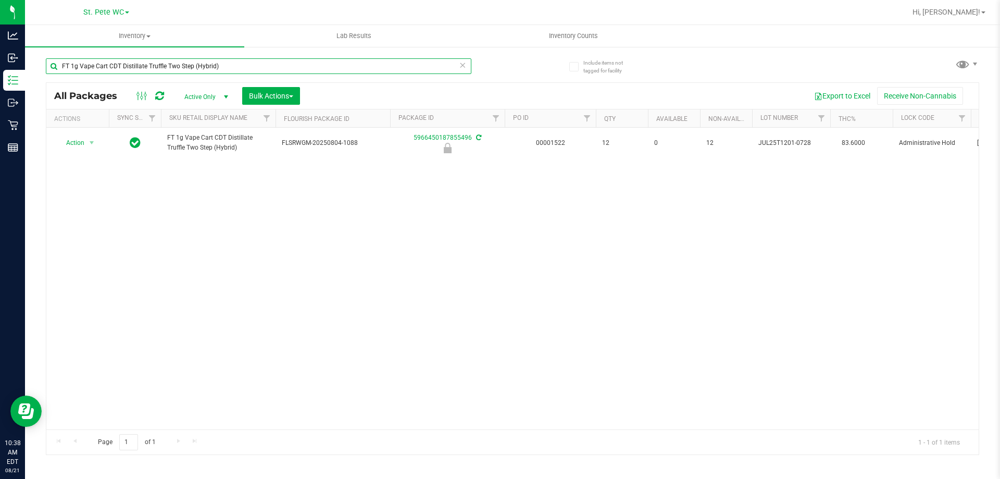
click at [220, 67] on input "FT 1g Vape Cart CDT Distillate Truffle Two Step (Hybrid)" at bounding box center [258, 66] width 425 height 16
paste input "SW 10mg Theragels Calm (9:1 CBD:THC) 40ct"
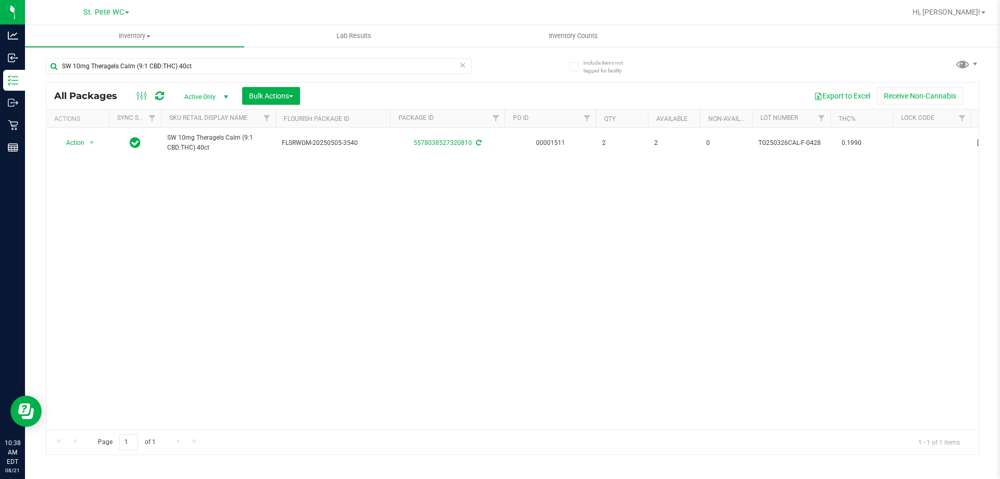
click at [410, 323] on div "Action Action Adjust qty Create package Edit attributes Global inventory Locate…" at bounding box center [512, 279] width 932 height 302
click at [233, 69] on input "SW 10mg Theragels Calm (9:1 CBD:THC) 40ct" at bounding box center [258, 66] width 425 height 16
paste input "FT 0.3g Vape Pen Distillate Pisces Ascending (Indica)"
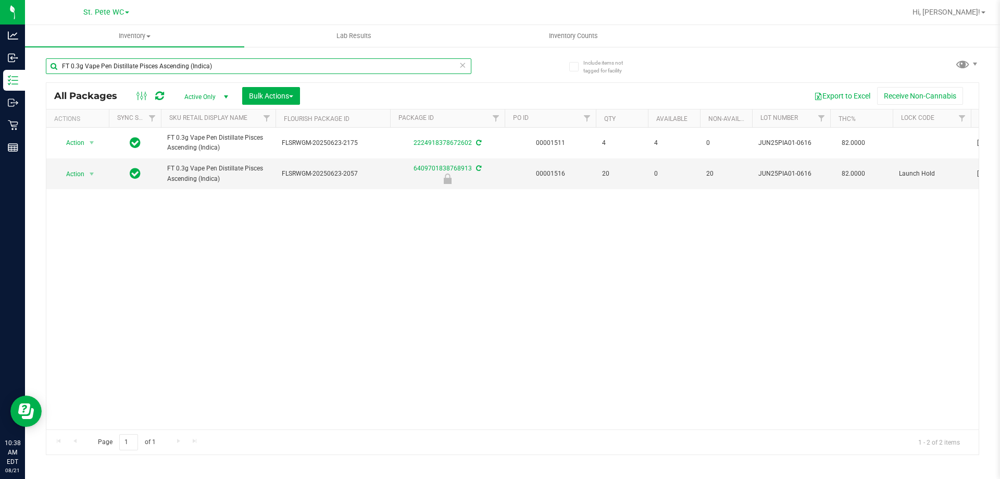
click at [175, 70] on input "FT 0.3g Vape Pen Distillate Pisces Ascending (Indica)" at bounding box center [258, 66] width 425 height 16
paste input "7g Ground Flower (Hybrid"
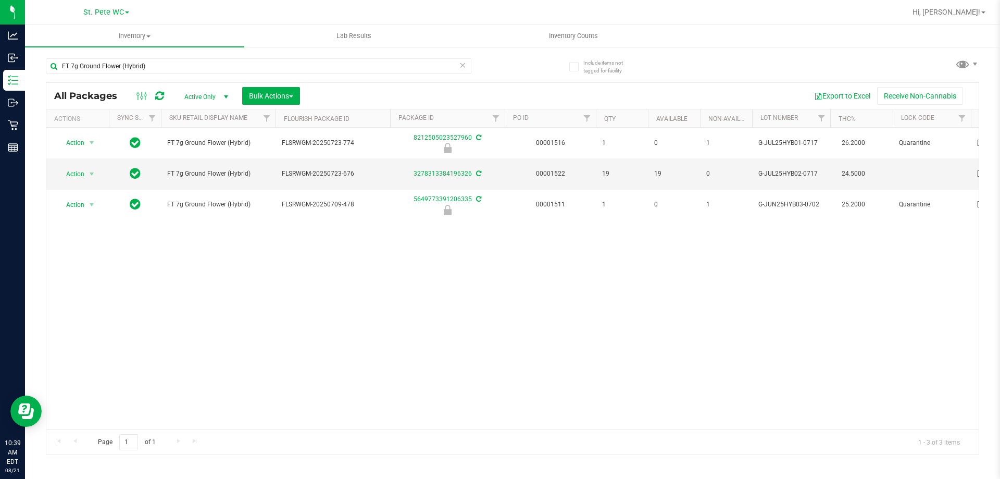
click at [180, 53] on div "FT 7g Ground Flower (Hybrid)" at bounding box center [279, 65] width 467 height 33
click at [181, 64] on input "FT 7g Ground Flower (Hybrid)" at bounding box center [258, 66] width 425 height 16
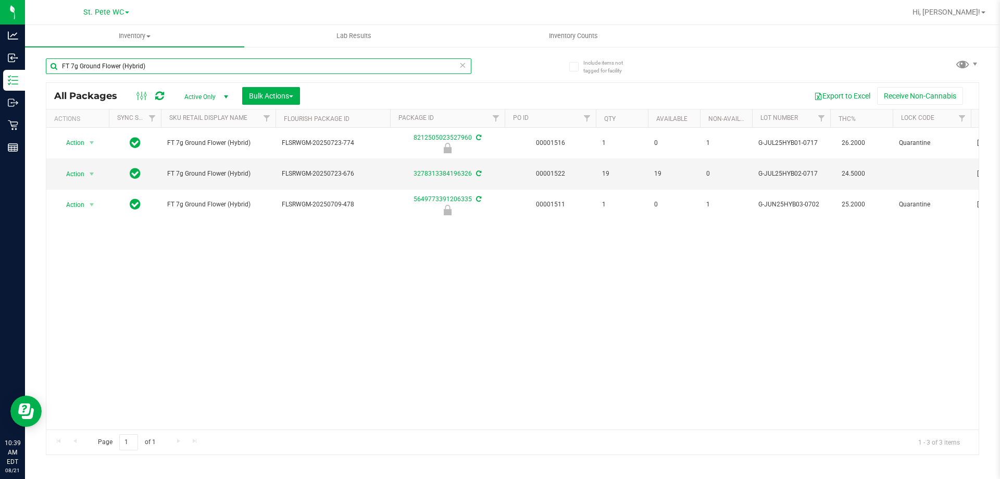
paste input "3.5g Cannabis Flower White Hot Guava 14 x Black Velvet"
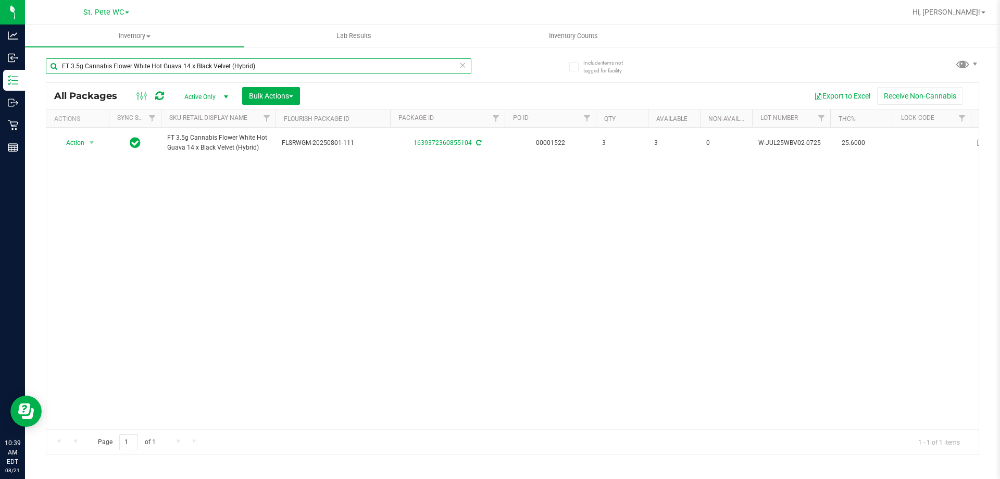
click at [204, 61] on input "FT 3.5g Cannabis Flower White Hot Guava 14 x Black Velvet (Hybrid)" at bounding box center [258, 66] width 425 height 16
paste input "0.5g Vape Cart Distillate Blue Z (Hybrid-Indica"
click at [202, 63] on input "FT 0.5g Vape Cart Distillate Blue Z (Hybrid-Indica)" at bounding box center [258, 66] width 425 height 16
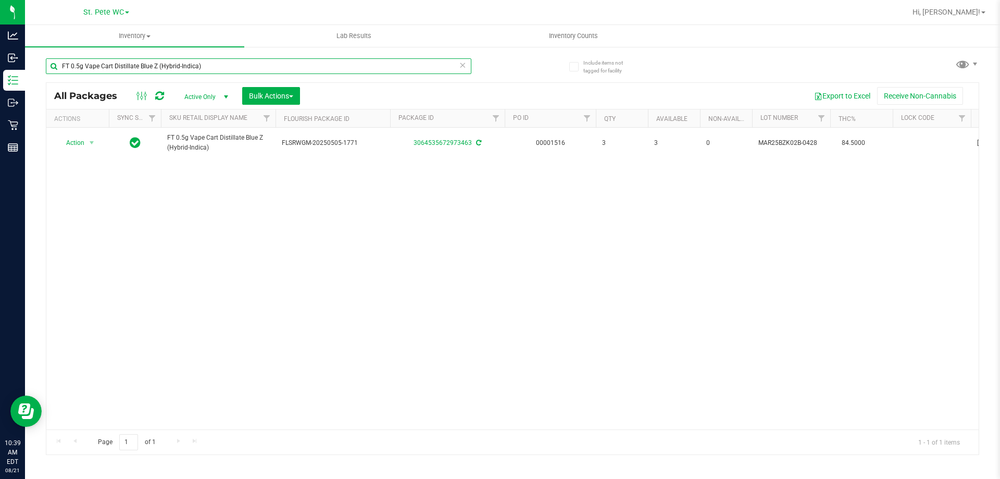
click at [202, 63] on input "FT 0.5g Vape Cart Distillate Blue Z (Hybrid-Indica)" at bounding box center [258, 66] width 425 height 16
paste input "SW 1g FSO Syringe Hybrid Blend"
click at [179, 61] on input "SW 1g FSO Syringe Hybrid Blend" at bounding box center [258, 66] width 425 height 16
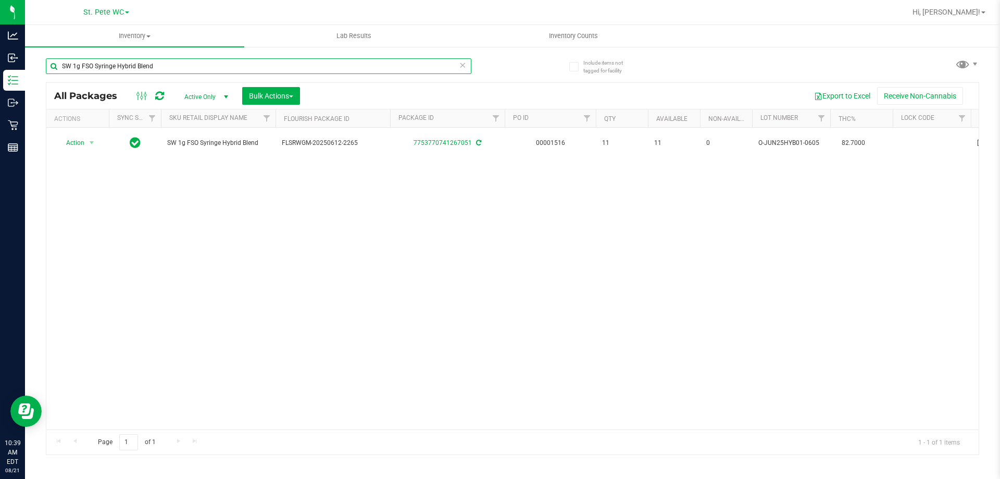
click at [179, 61] on input "SW 1g FSO Syringe Hybrid Blend" at bounding box center [258, 66] width 425 height 16
paste input "FT 0.5g Pre-Roll White Hot Guava 14 x Black Velvet (Hybrid) 5ct"
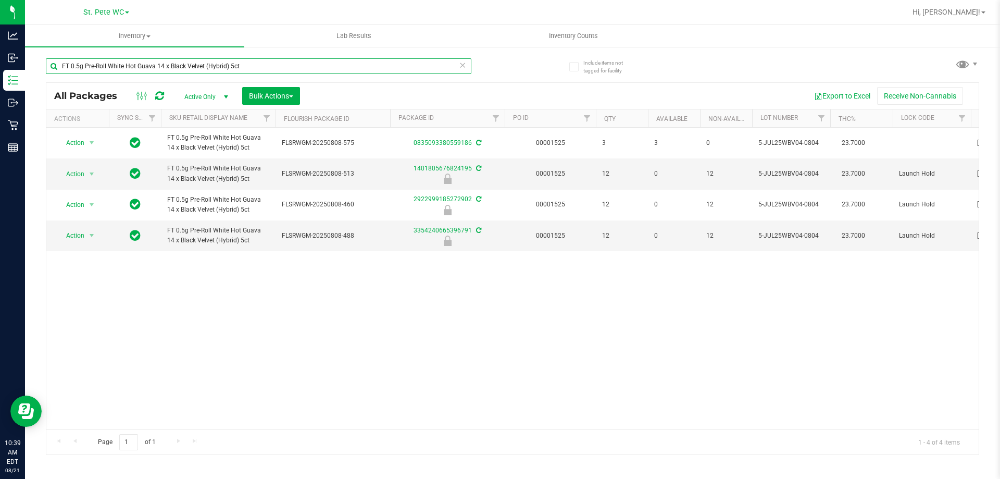
click at [194, 67] on input "FT 0.5g Pre-Roll White Hot Guava 14 x Black Velvet (Hybrid) 5ct" at bounding box center [258, 66] width 425 height 16
paste input "Vape Cart Distillate Strawberry Cough (Hybrid-Sativa)"
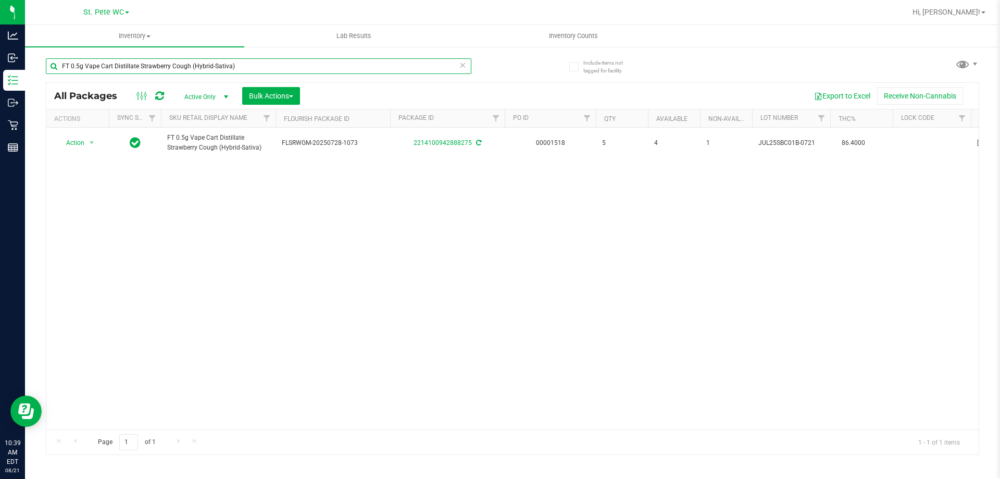
click at [176, 66] on input "FT 0.5g Vape Cart Distillate Strawberry Cough (Hybrid-Sativa)" at bounding box center [258, 66] width 425 height 16
paste input "1g Distillate Extract Blueberry Cookies (Hybrid-Indic"
click at [193, 68] on input "FT 1g Distillate Extract Blueberry Cookies (Hybrid-Indica)" at bounding box center [258, 66] width 425 height 16
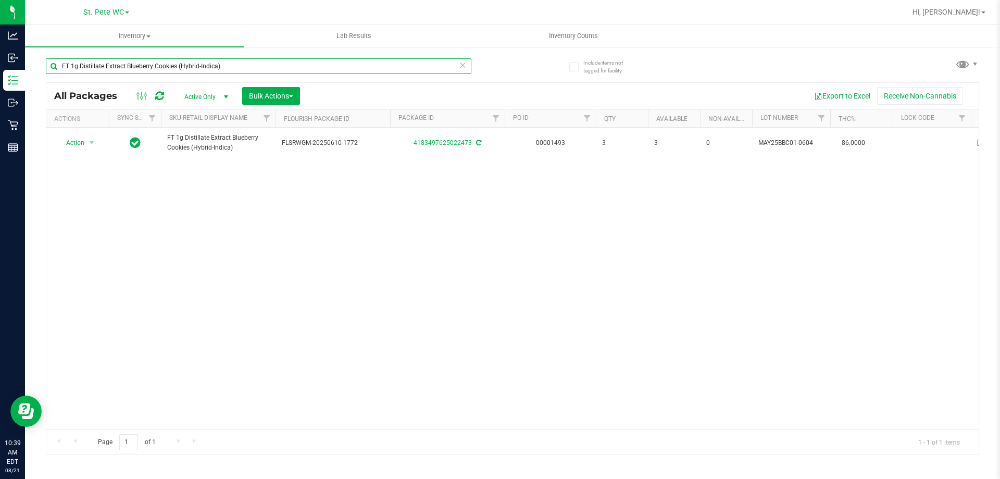
click at [193, 68] on input "FT 1g Distillate Extract Blueberry Cookies (Hybrid-Indica)" at bounding box center [258, 66] width 425 height 16
paste input "0.5g Pre-Roll Space Case (Hybrid) 5ct"
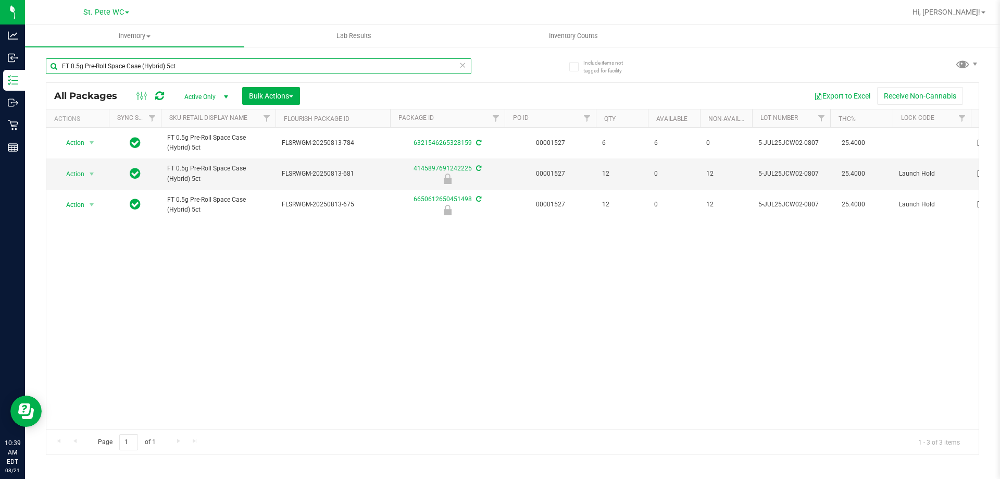
click at [184, 64] on input "FT 0.5g Pre-Roll Space Case (Hybrid) 5ct" at bounding box center [258, 66] width 425 height 16
paste input "Rainbow Harbor (Hybrid-Indica"
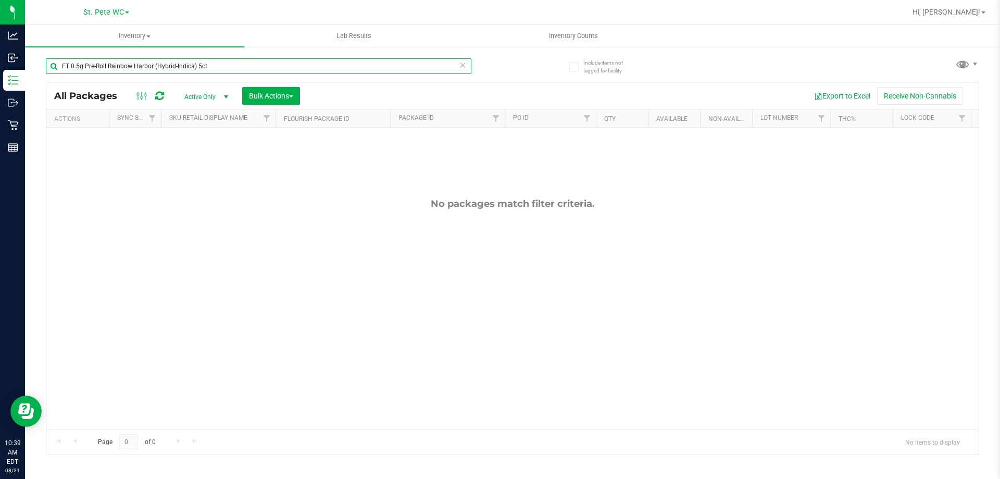
click at [218, 60] on input "FT 0.5g Pre-Roll Rainbow Harbor (Hybrid-Indica) 5ct" at bounding box center [258, 66] width 425 height 16
paste input "1"
click at [167, 61] on input "FT 0.5g Pre-Roll Rainbow Harbor (Hybrid-Indica) 1ct" at bounding box center [258, 66] width 425 height 16
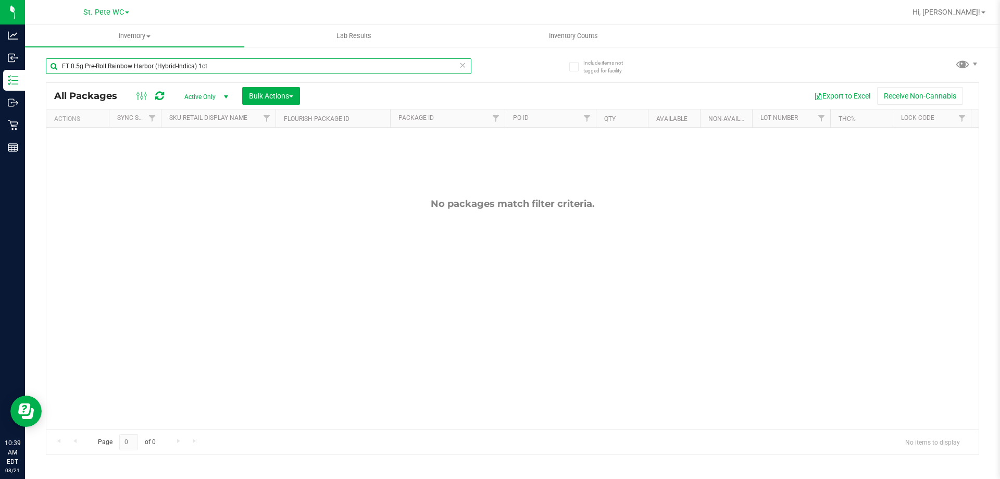
click at [167, 61] on input "FT 0.5g Pre-Roll Rainbow Harbor (Hybrid-Indica) 1ct" at bounding box center [258, 66] width 425 height 16
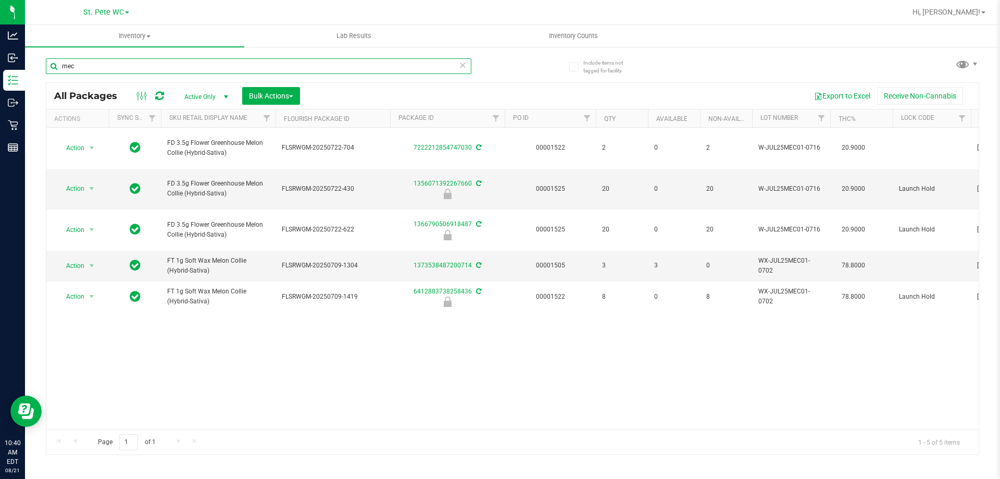
click at [118, 67] on input "mec" at bounding box center [258, 66] width 425 height 16
paste input "FT 0.5g Pre-Roll Rainbow Harbor (Hybrid-Indica) 1ct"
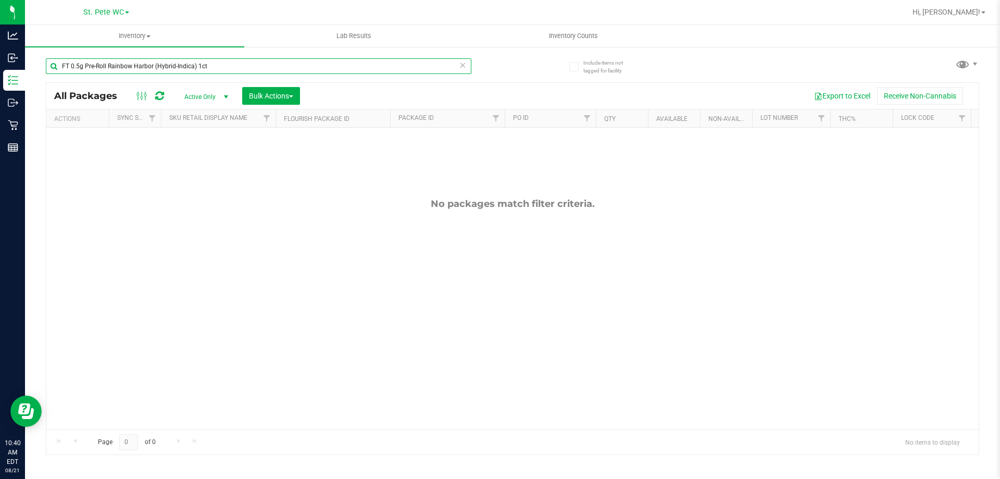
click at [203, 63] on input "FT 0.5g Pre-Roll Rainbow Harbor (Hybrid-Indica) 1ct" at bounding box center [258, 66] width 425 height 16
paste input "3.5g Cannabis Flower Space Case (Hybrid)"
click at [209, 61] on input "FT 3.5g Cannabis Flower Space Case (Hybrid)" at bounding box center [258, 66] width 425 height 16
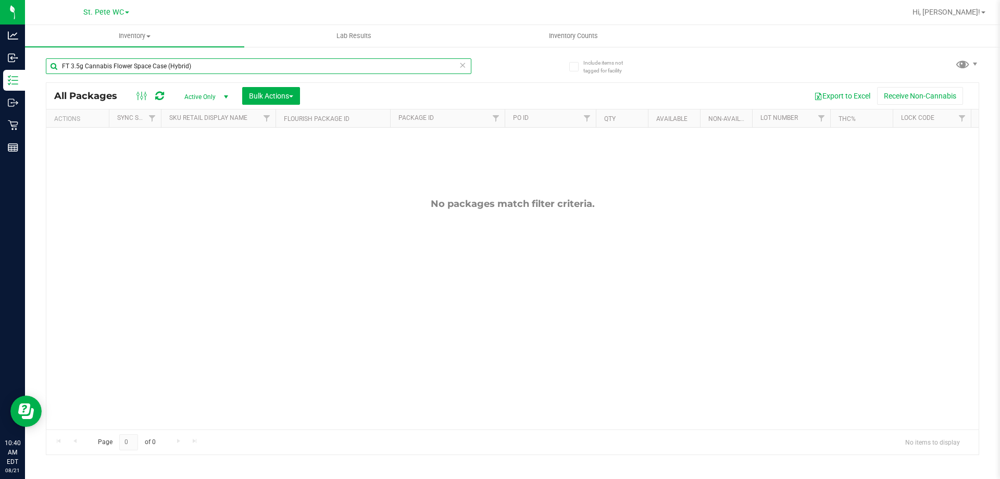
click at [209, 61] on input "FT 3.5g Cannabis Flower Space Case (Hybrid)" at bounding box center [258, 66] width 425 height 16
paste input "1g Vape Cart CDT Distillate Don Dada"
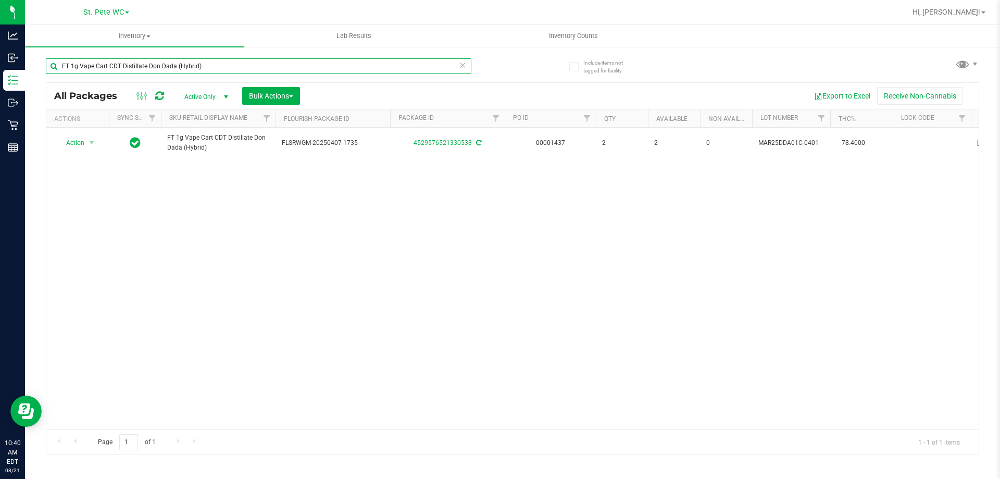
click at [216, 66] on input "FT 1g Vape Cart CDT Distillate Don Dada (Hybrid)" at bounding box center [258, 66] width 425 height 16
paste input "3.5g Cannabis Flower Deluxe Sugar Cane (Indica"
click at [214, 65] on input "FT 3.5g Cannabis Flower Deluxe Sugar Cane (Indica)" at bounding box center [258, 66] width 425 height 16
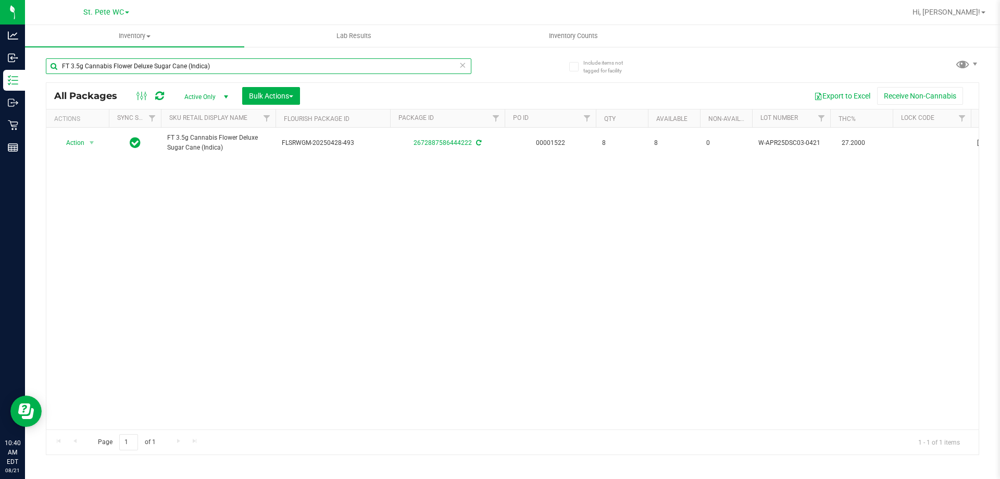
click at [214, 65] on input "FT 3.5g Cannabis Flower Deluxe Sugar Cane (Indica)" at bounding box center [258, 66] width 425 height 16
paste input "SW 10mg Theragels Relief (1:9 CBD:THC) 40ct"
click at [213, 66] on input "SW 10mg Theragels Relief (1:9 CBD:THC) 40ct" at bounding box center [258, 66] width 425 height 16
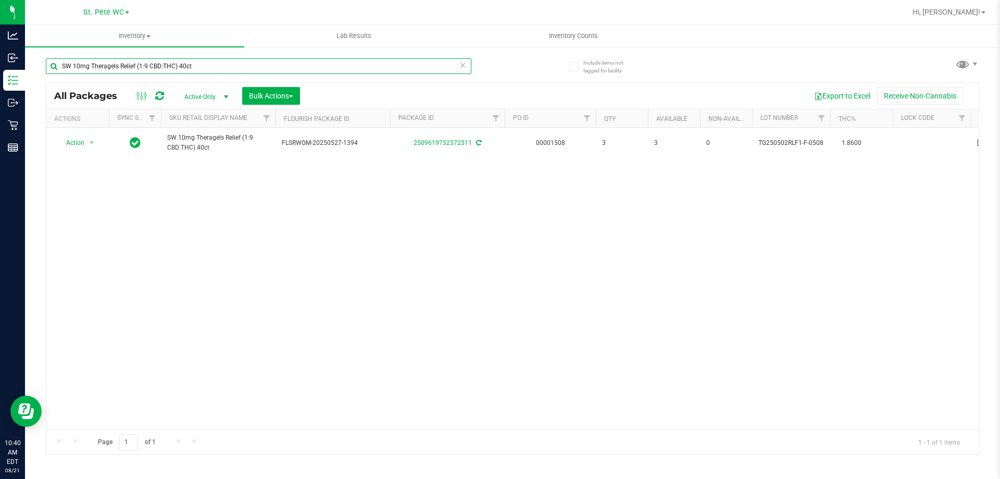
click at [213, 66] on input "SW 10mg Theragels Relief (1:9 CBD:THC) 40ct" at bounding box center [258, 66] width 425 height 16
paste input "HT 5mg Tangerine Chews (THC) 2"
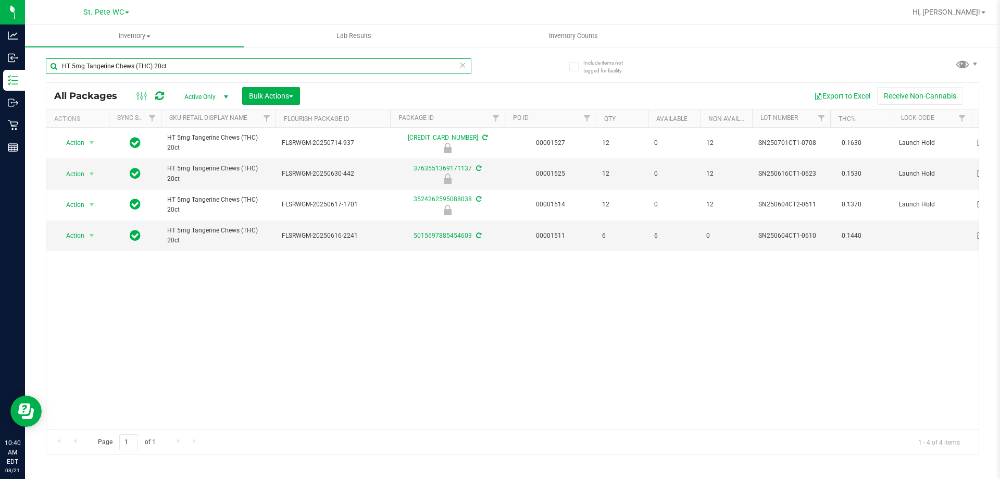
click at [211, 60] on input "HT 5mg Tangerine Chews (THC) 20ct" at bounding box center [258, 66] width 425 height 16
paste input "FD 3.5g Flower Greenhouse Cakez (Hybrid)"
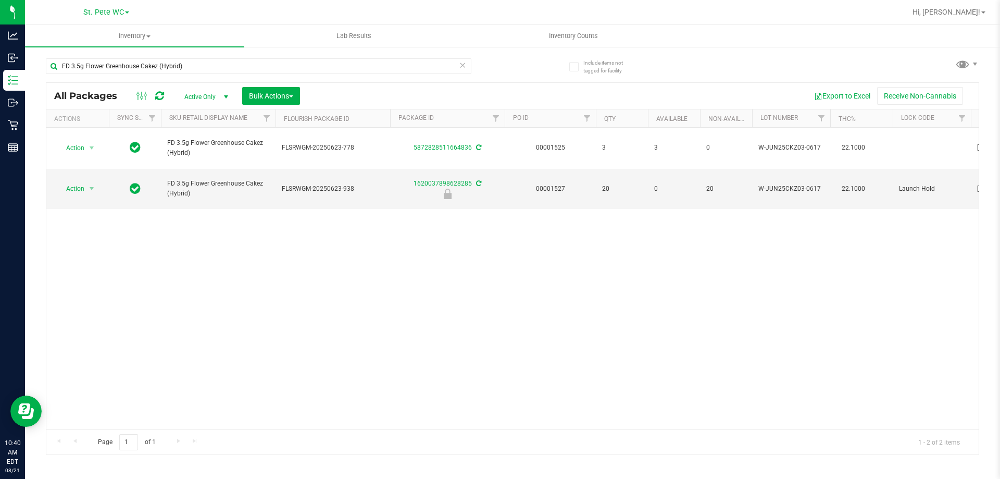
click at [178, 74] on div "FD 3.5g Flower Greenhouse Cakez (Hybrid)" at bounding box center [258, 70] width 425 height 24
click at [179, 67] on input "FD 3.5g Flower Greenhouse Cakez (Hybrid)" at bounding box center [258, 66] width 425 height 16
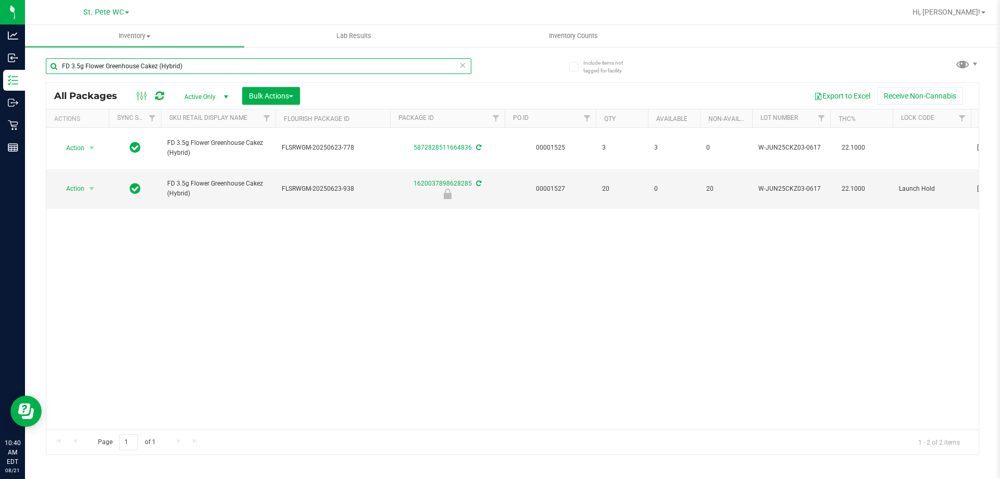
click at [179, 67] on input "FD 3.5g Flower Greenhouse Cakez (Hybrid)" at bounding box center [258, 66] width 425 height 16
paste input "T 0.5g Vape Cart Distillate Green Crack (Sativa"
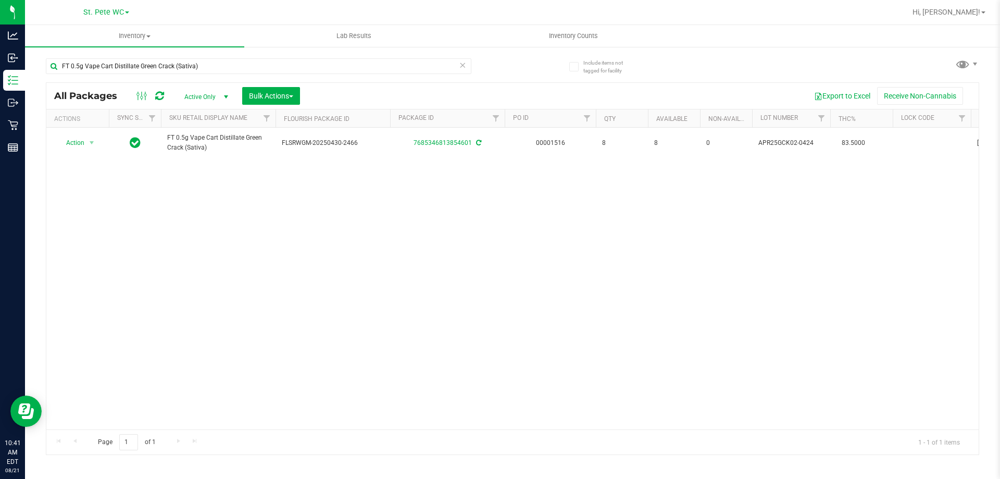
click at [226, 74] on div "FT 0.5g Vape Cart Distillate Green Crack (Sativa)" at bounding box center [258, 70] width 425 height 24
click at [226, 73] on input "FT 0.5g Vape Cart Distillate Green Crack (Sativa)" at bounding box center [258, 66] width 425 height 16
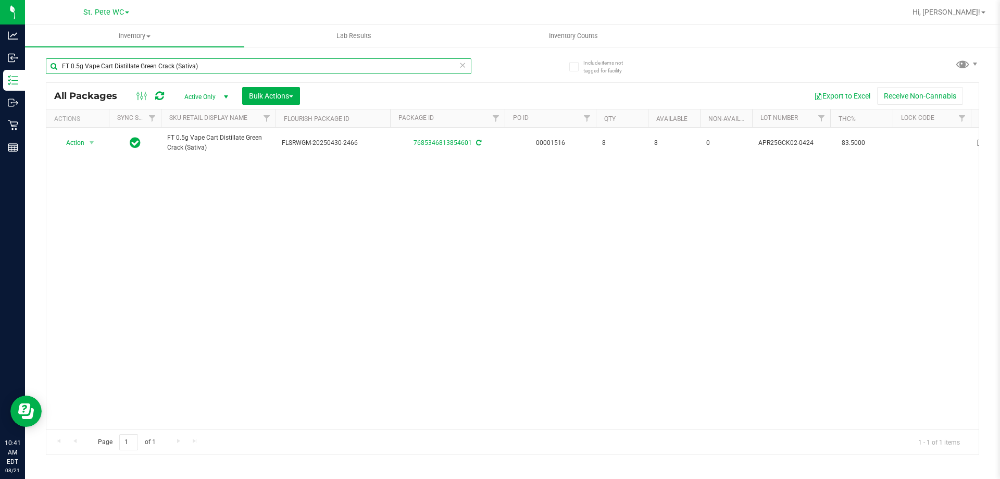
click at [226, 73] on input "FT 0.5g Vape Cart Distillate Green Crack (Sativa)" at bounding box center [258, 66] width 425 height 16
click at [228, 65] on input "FT 0.5g Vape Cart Distillate Green Crack (Sativa)" at bounding box center [258, 66] width 425 height 16
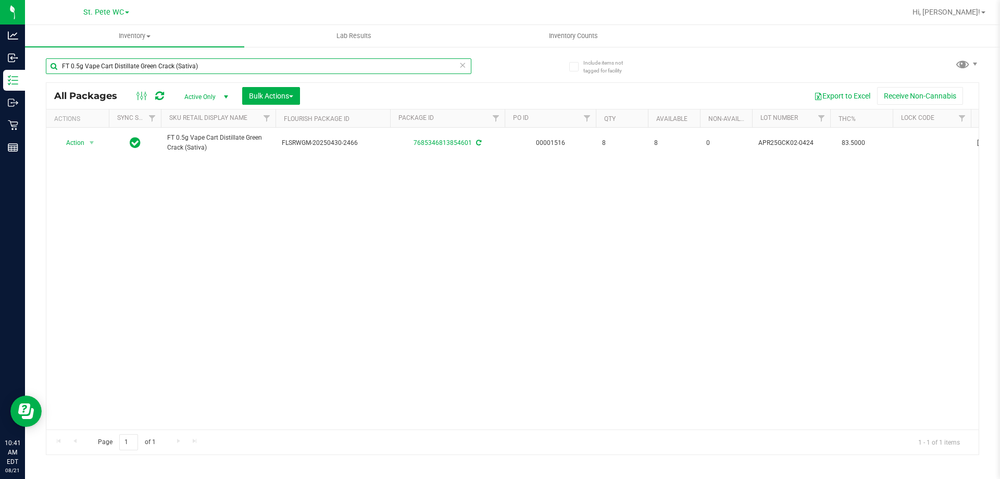
paste input "35g Pre-Roll (Indica) 10ct"
click at [221, 57] on div "FT 0.35g Pre-Roll (Indica) 10ct" at bounding box center [279, 65] width 467 height 33
click at [221, 65] on input "FT 0.35g Pre-Roll (Indica) 10ct" at bounding box center [258, 66] width 425 height 16
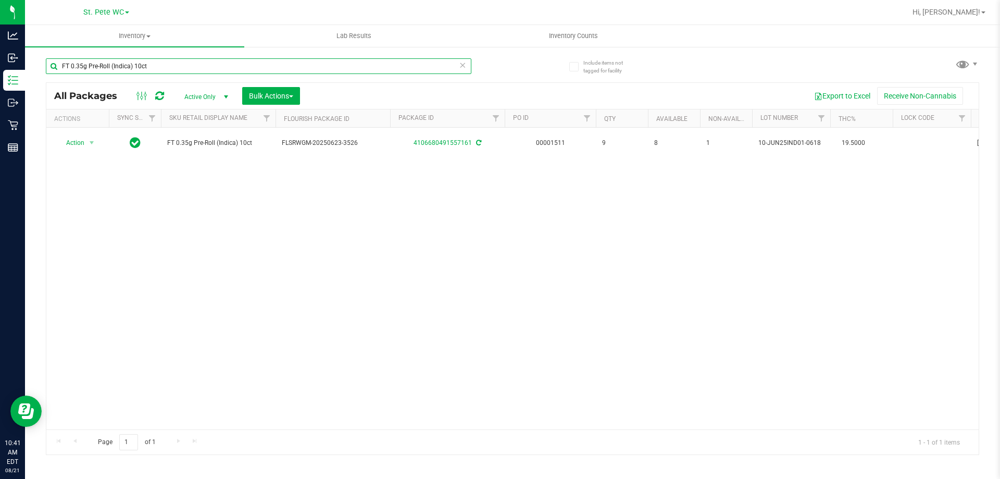
paste input "SW 0.3g Vape Pen Distillate Soothe (1:1 CBD:THC)"
click at [234, 64] on input "SW 0.3g Vape Pen Distillate Soothe (1:1 CBD:THC)" at bounding box center [258, 66] width 425 height 16
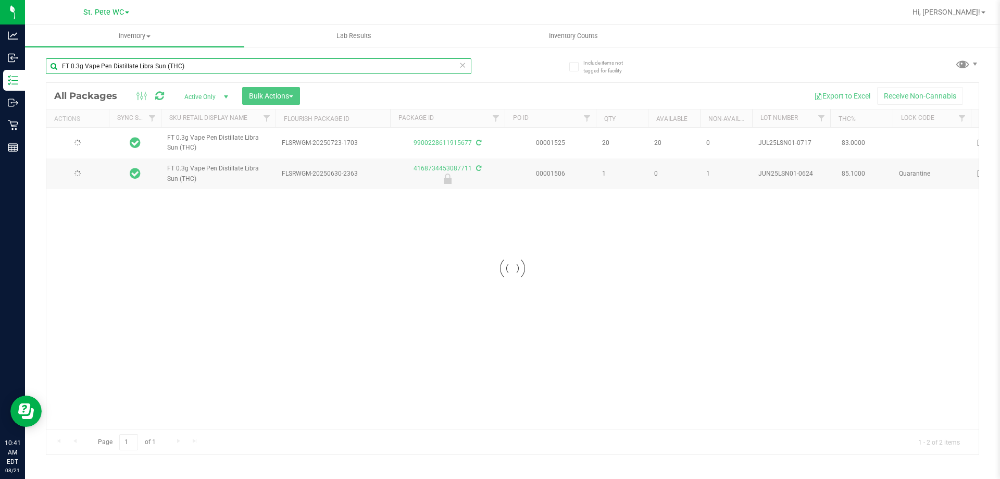
click at [226, 73] on input "FT 0.3g Vape Pen Distillate Libra Sun (THC)" at bounding box center [258, 66] width 425 height 16
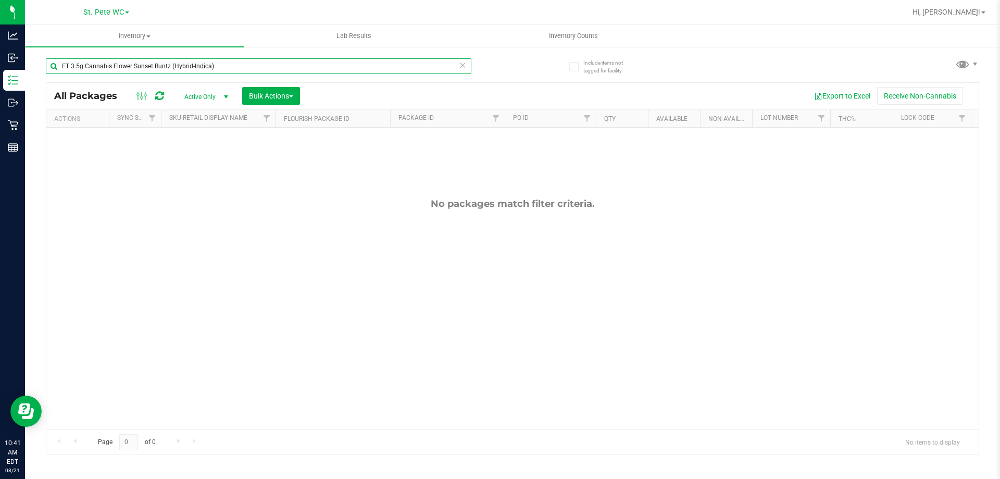
click at [210, 73] on input "FT 3.5g Cannabis Flower Sunset Runtz (Hybrid-Indica)" at bounding box center [258, 66] width 425 height 16
paste input "HT 2.5mg Peppermint Mints (THC) 40ct"
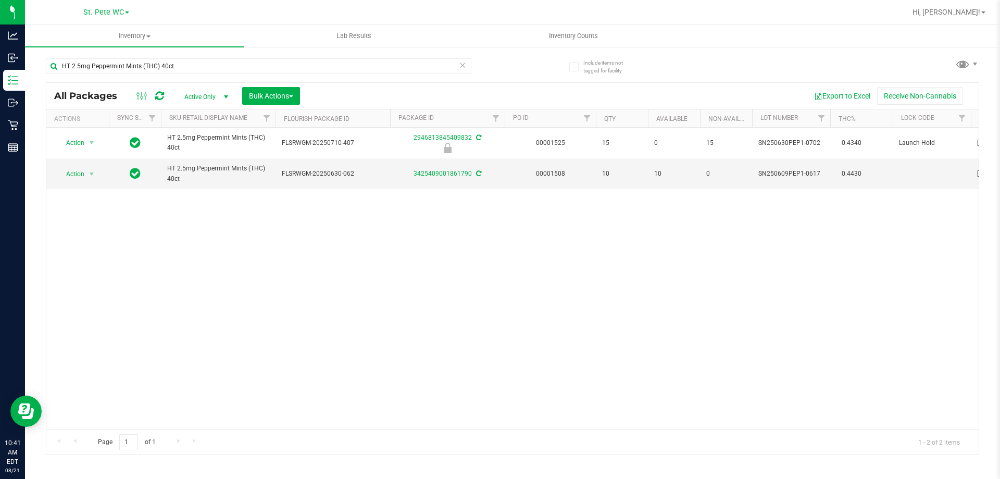
click at [206, 74] on div "HT 2.5mg Peppermint Mints (THC) 40ct" at bounding box center [258, 70] width 425 height 24
click at [208, 72] on input "HT 2.5mg Peppermint Mints (THC) 40ct" at bounding box center [258, 66] width 425 height 16
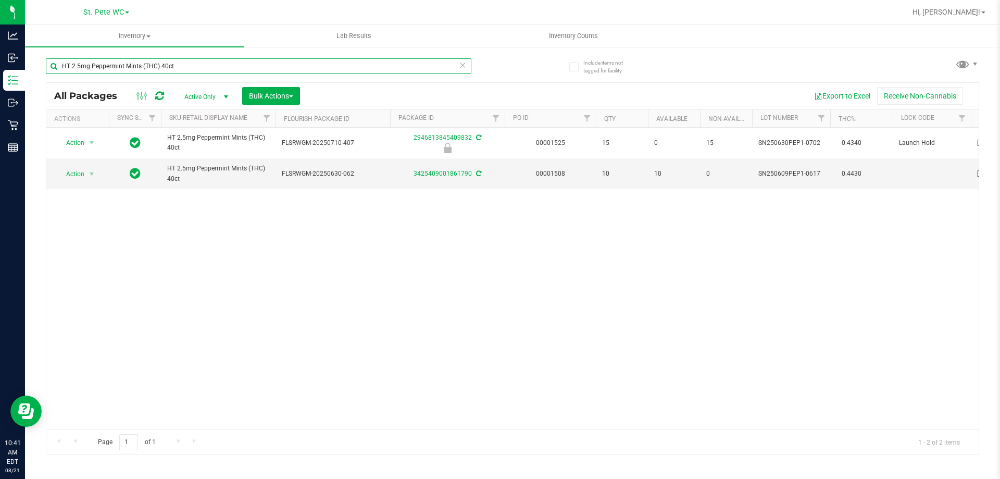
click at [208, 72] on input "HT 2.5mg Peppermint Mints (THC) 40ct" at bounding box center [258, 66] width 425 height 16
paste input "FT 0.5g Vape Cart CDT Distillate Late Night Cheddar (Indica)"
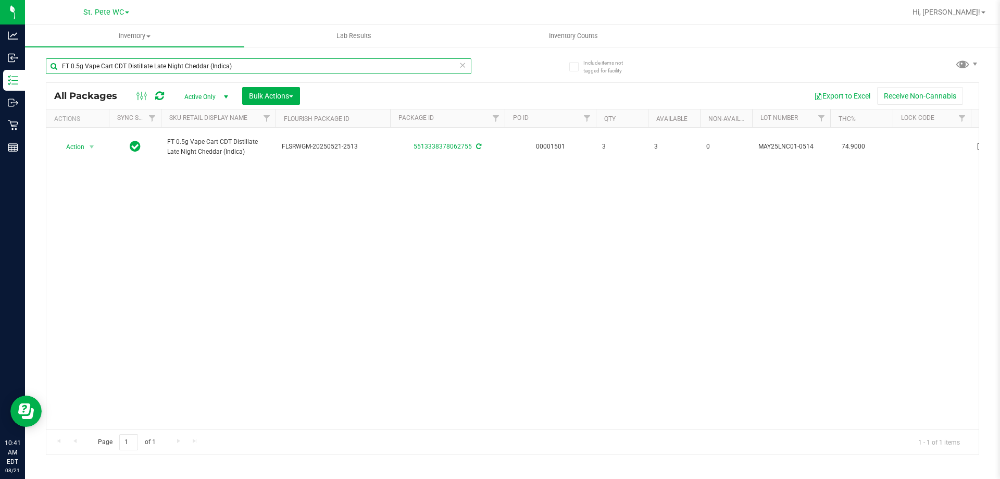
click at [215, 72] on input "FT 0.5g Vape Cart CDT Distillate Late Night Cheddar (Indica)" at bounding box center [258, 66] width 425 height 16
paste input "1g Kief Apples N Bananas x Pancakes Jealousy (Hybrid"
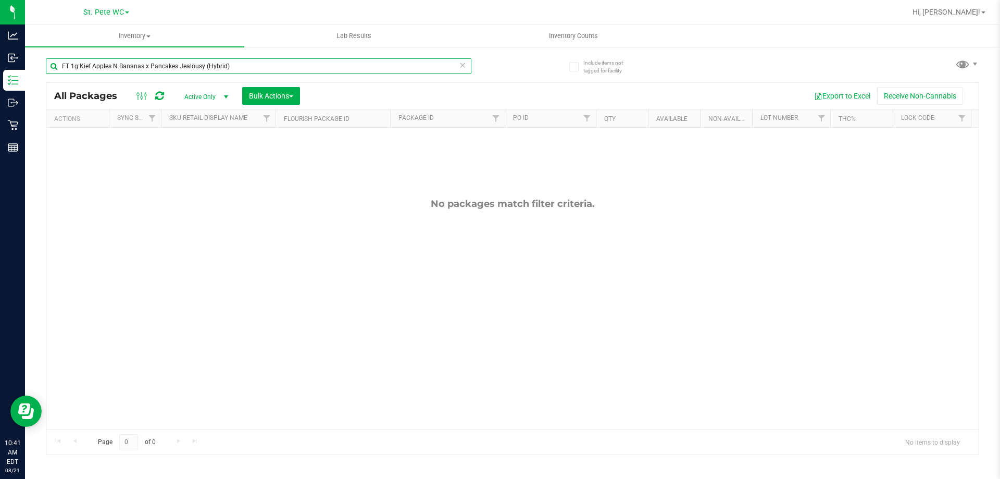
click at [182, 61] on input "FT 1g Kief Apples N Bananas x Pancakes Jealousy (Hybrid)" at bounding box center [258, 66] width 425 height 16
paste input "Vape Cart CDT Distillate Bosscotti (Indica"
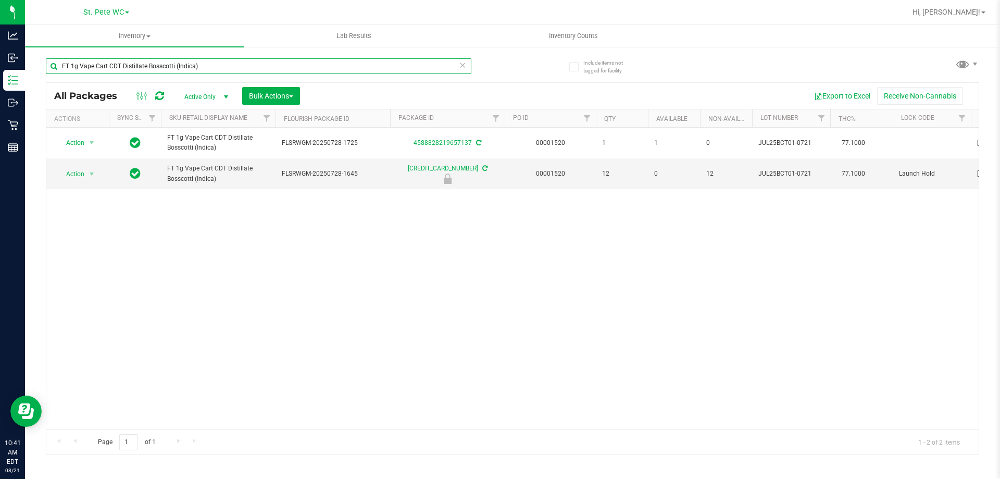
click at [228, 71] on input "FT 1g Vape Cart CDT Distillate Bosscotti (Indica)" at bounding box center [258, 66] width 425 height 16
paste input "Green Acres Kush (Hybrid"
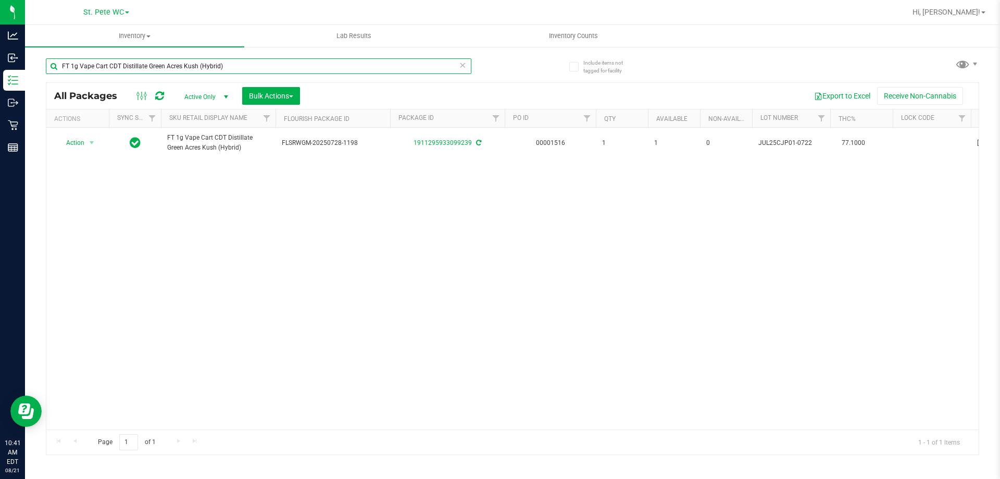
click at [213, 67] on input "FT 1g Vape Cart CDT Distillate Green Acres Kush (Hybrid)" at bounding box center [258, 66] width 425 height 16
paste input "3.5g Cannabis Flower Bosscotti (Indica"
click at [211, 64] on input "FT 3.5g Cannabis Flower Bosscotti (Indica)" at bounding box center [258, 66] width 425 height 16
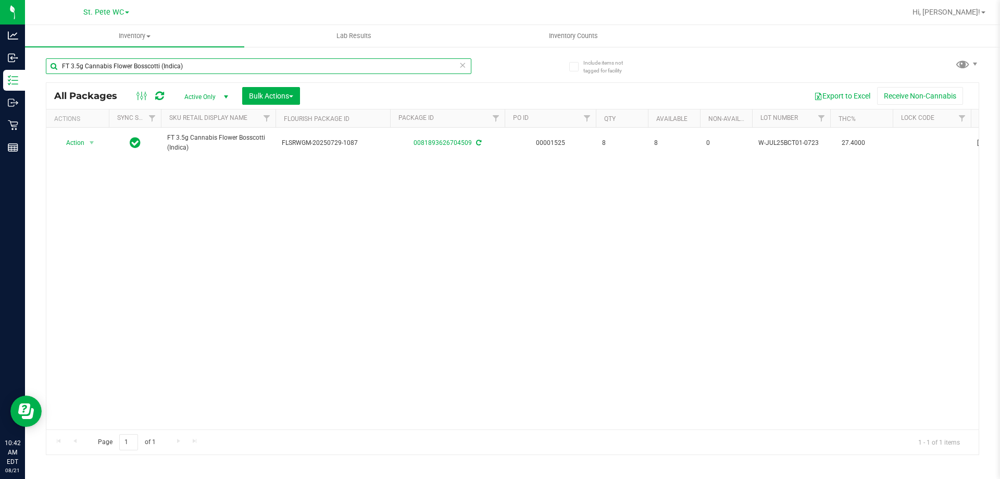
click at [211, 64] on input "FT 3.5g Cannabis Flower Bosscotti (Indica)" at bounding box center [258, 66] width 425 height 16
paste input "0.35g Pre-Roll (Hybrid) 10ct"
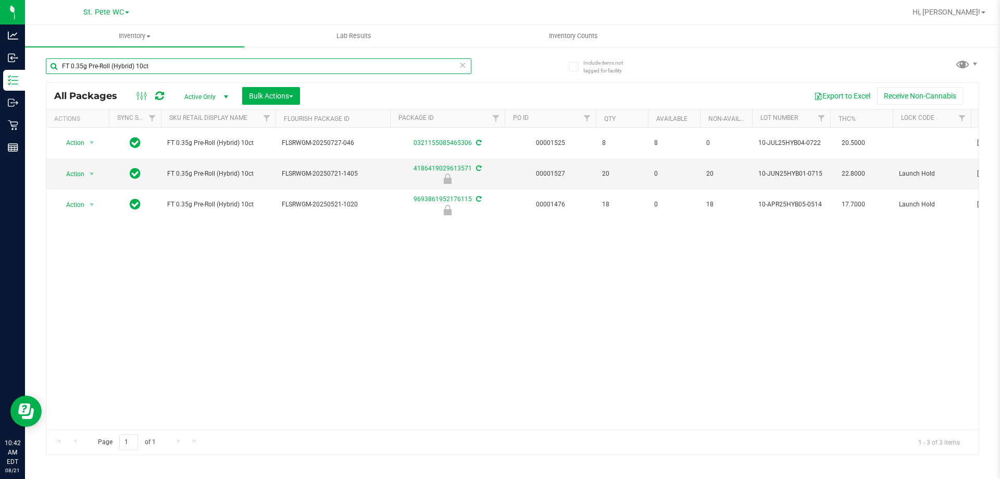
click at [186, 65] on input "FT 0.35g Pre-Roll (Hybrid) 10ct" at bounding box center [258, 66] width 425 height 16
paste input "3.5g Cannabis Flower Mauve Mochi (Hybrid)"
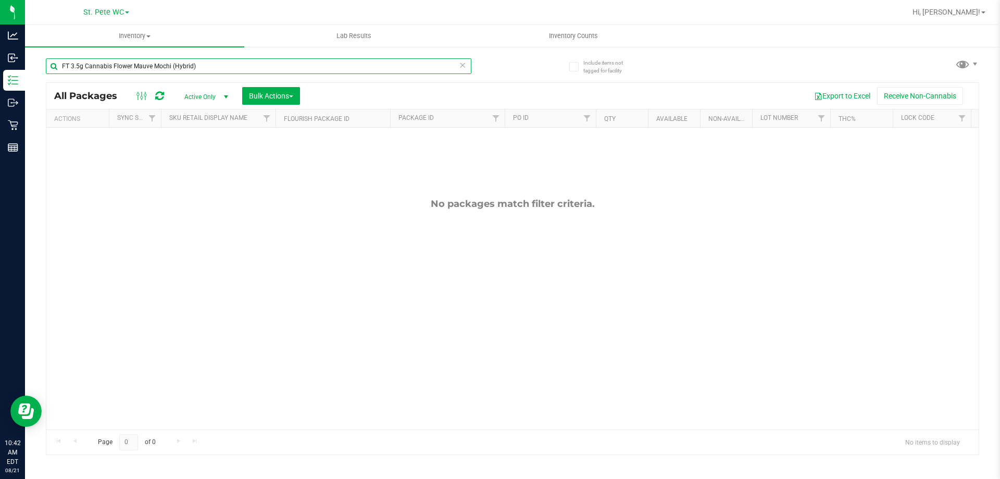
click at [202, 62] on input "FT 3.5g Cannabis Flower Mauve Mochi (Hybrid)" at bounding box center [258, 66] width 425 height 16
paste input "D 3.5g Flower Greenhouse Rainbow Harbor (Hybrid-Indica"
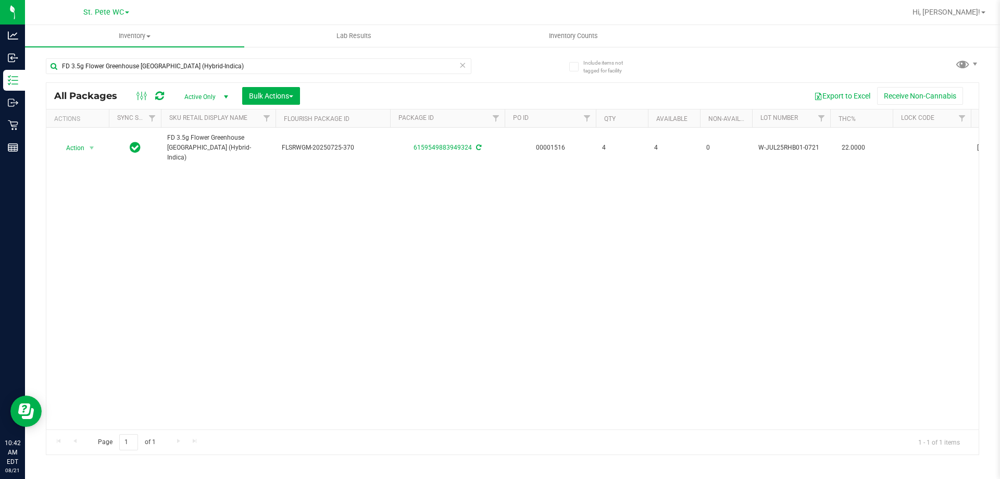
click at [377, 296] on div "Action Action Adjust qty Create package Edit attributes Global inventory Locate…" at bounding box center [512, 279] width 932 height 302
click at [216, 69] on input "FD 3.5g Flower Greenhouse [GEOGRAPHIC_DATA] (Hybrid-Indica)" at bounding box center [258, 66] width 425 height 16
paste input "T 3.5g Cannabis Flower Fried Ice Cream (Hybrid"
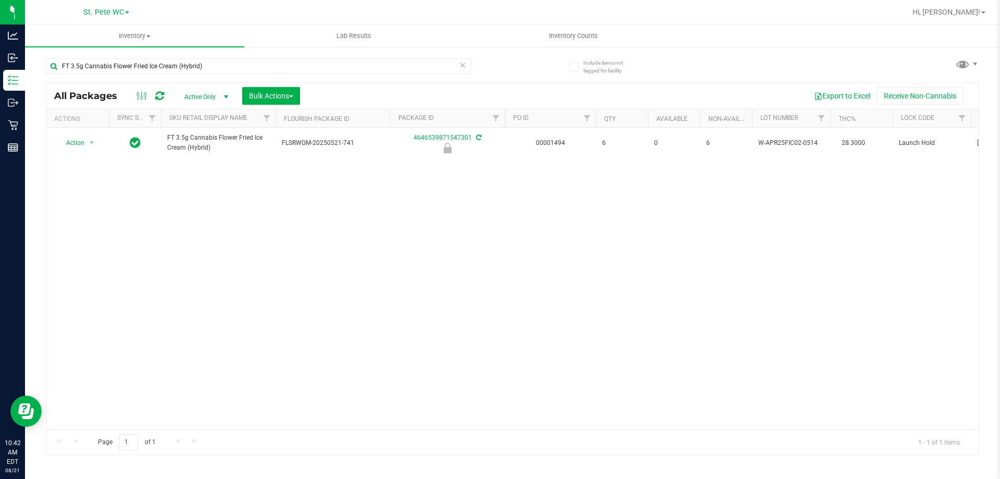
click at [381, 258] on div "Action Action Edit attributes Global inventory Locate package Package audit log…" at bounding box center [512, 279] width 932 height 302
click at [879, 311] on div "Action Action Edit attributes Global inventory Locate package Package audit log…" at bounding box center [512, 279] width 932 height 302
click at [611, 256] on div "Action Action Edit attributes Global inventory Locate package Package audit log…" at bounding box center [512, 279] width 932 height 302
click at [193, 65] on input "FT 3.5g Cannabis Flower Fried Ice Cream (Hybrid)" at bounding box center [258, 66] width 425 height 16
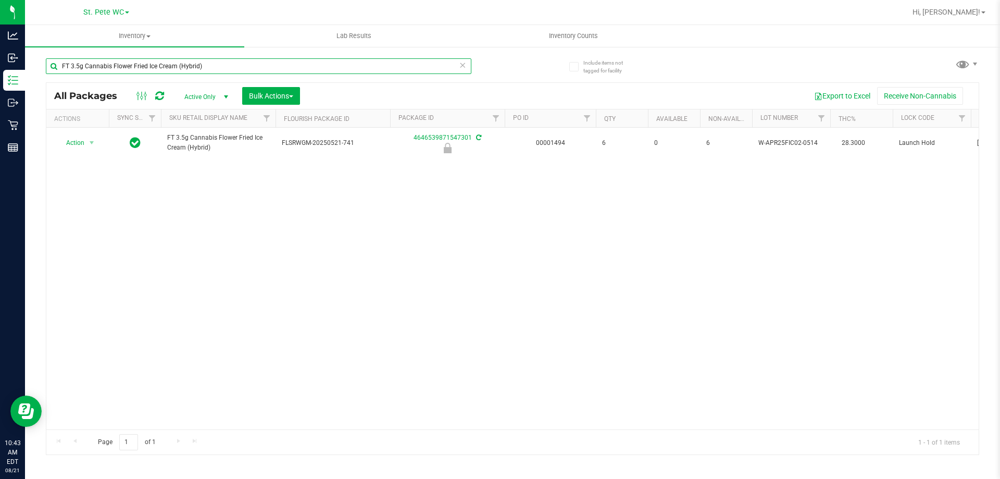
click at [193, 65] on input "FT 3.5g Cannabis Flower Fried Ice Cream (Hybrid)" at bounding box center [258, 66] width 425 height 16
paste input "Apples N Bananas x Pancakes Jealousy"
click at [180, 64] on input "FT 3.5g Cannabis Flower Apples N Bananas x Pancakes Jealousy (Hybrid)" at bounding box center [258, 66] width 425 height 16
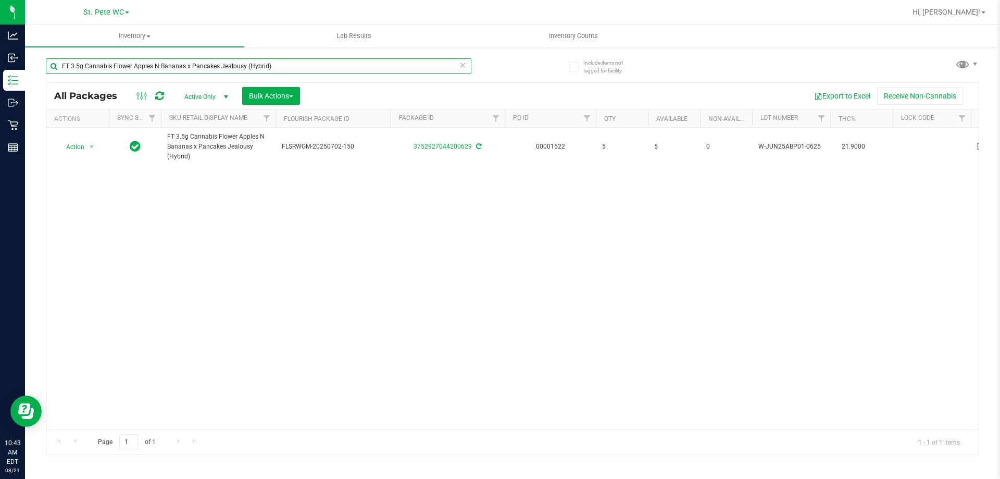
paste input "Lunar Smash"
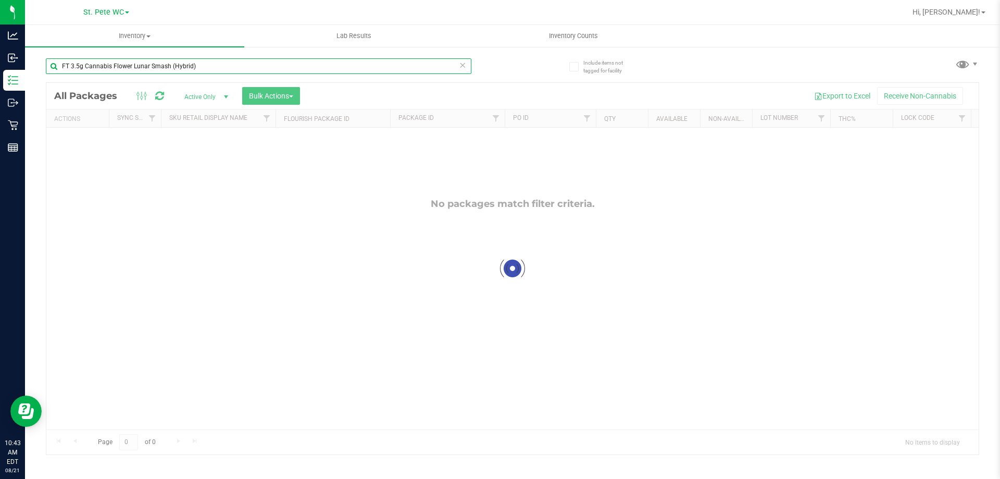
type input "FT 3.5g Cannabis Flower Lunar Smash (Hybrid)"
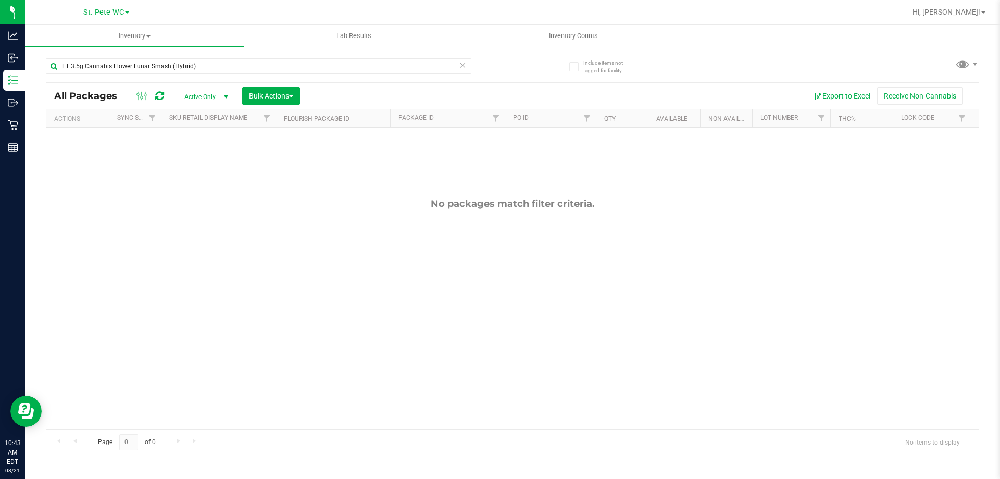
click at [434, 275] on div "No packages match filter criteria." at bounding box center [512, 314] width 932 height 372
click at [203, 71] on input "FT 3.5g Cannabis Flower Lunar Smash (Hybrid)" at bounding box center [258, 66] width 425 height 16
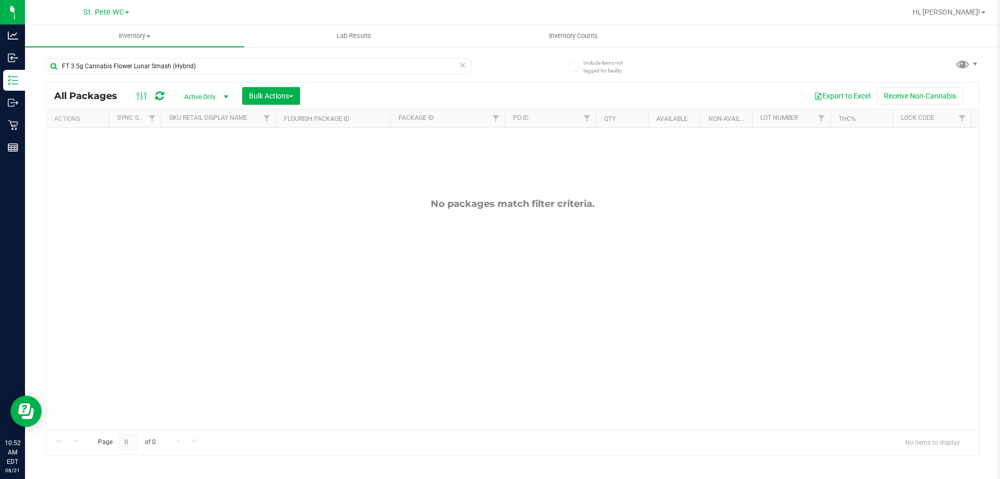
click at [457, 246] on div "No packages match filter criteria." at bounding box center [512, 314] width 932 height 372
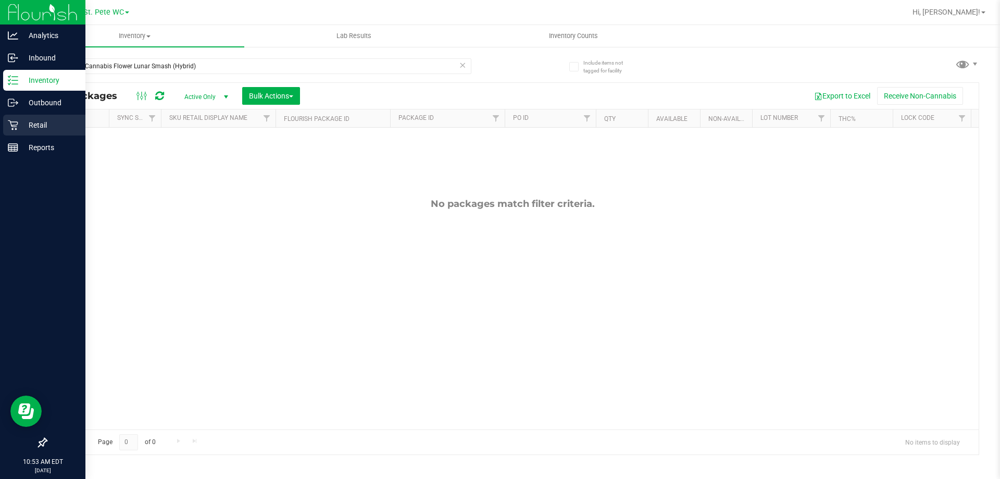
click at [40, 121] on p "Retail" at bounding box center [49, 125] width 62 height 12
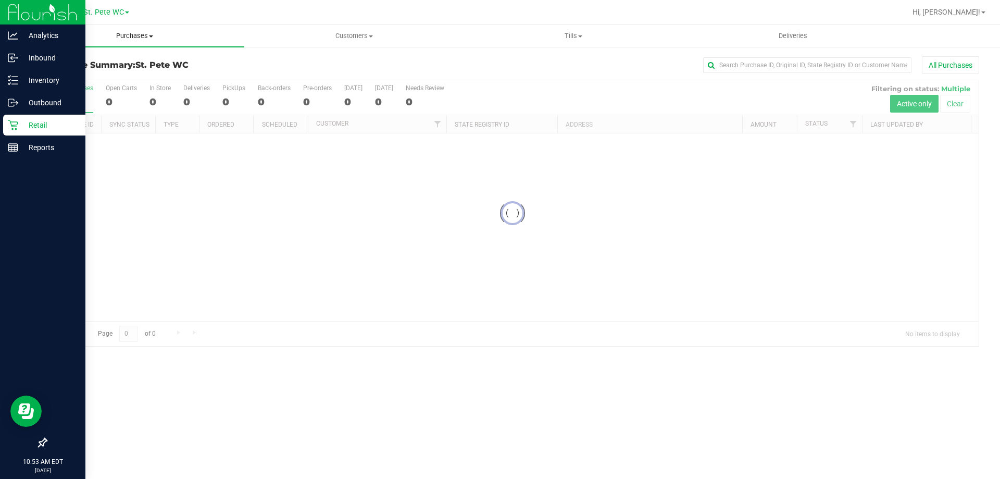
click at [144, 35] on span "Purchases" at bounding box center [134, 35] width 219 height 9
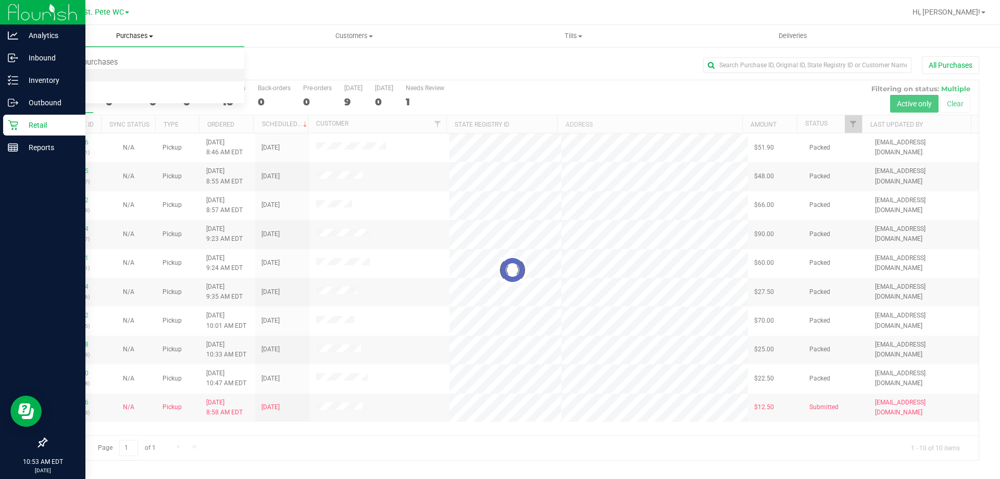
click at [114, 79] on li "Fulfillment" at bounding box center [134, 75] width 219 height 12
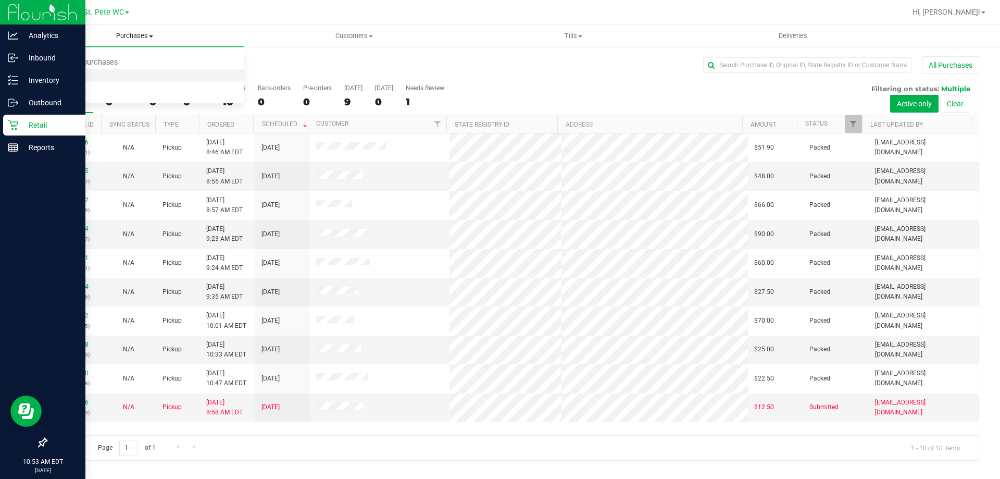
click at [114, 79] on li "Fulfillment" at bounding box center [134, 75] width 219 height 12
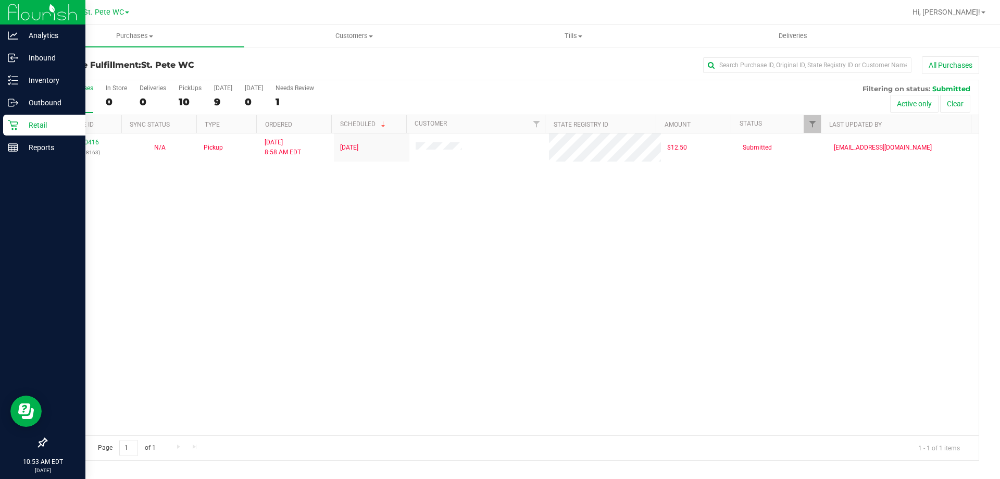
click at [315, 213] on div "11820416 (316278163) N/A Pickup 8/21/2025 8:58 AM EDT 8/20/2025 $12.50 Submitte…" at bounding box center [512, 284] width 932 height 302
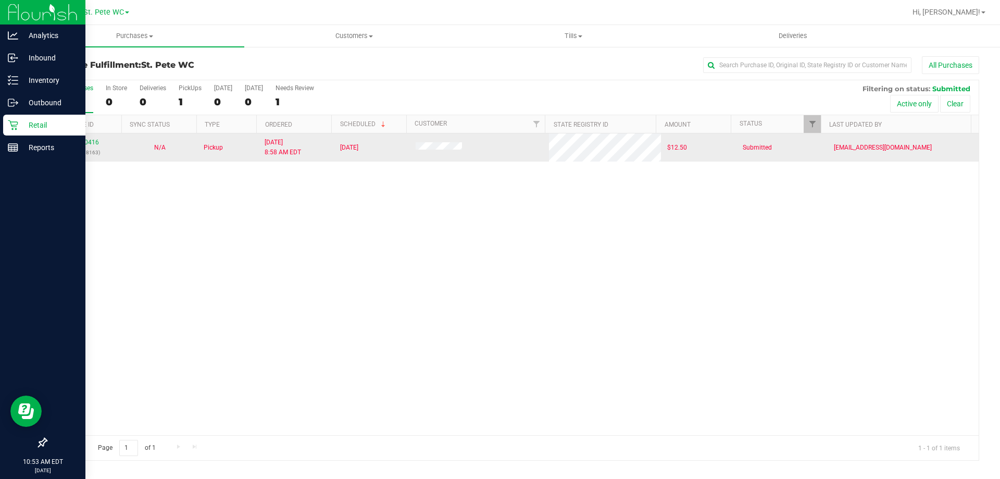
click at [88, 148] on p "(316278163)" at bounding box center [84, 152] width 63 height 10
click at [85, 142] on link "11820416" at bounding box center [84, 142] width 29 height 7
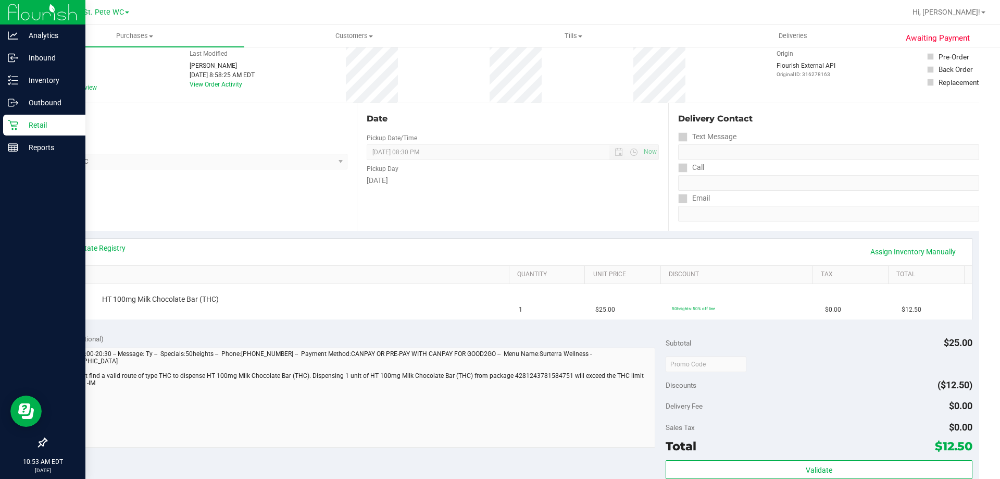
scroll to position [104, 0]
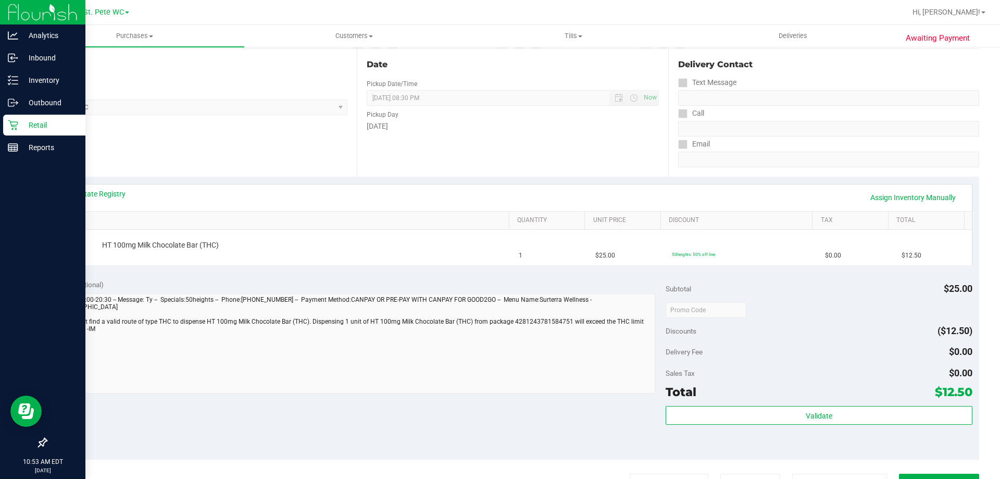
drag, startPoint x: 27, startPoint y: 123, endPoint x: 21, endPoint y: 122, distance: 5.8
click at [27, 123] on div "Awaiting Payment Back Edit Purchase Cancel Purchase View Profile # 11820416 Bio…" at bounding box center [512, 332] width 975 height 781
click at [21, 122] on p "Retail" at bounding box center [49, 125] width 62 height 12
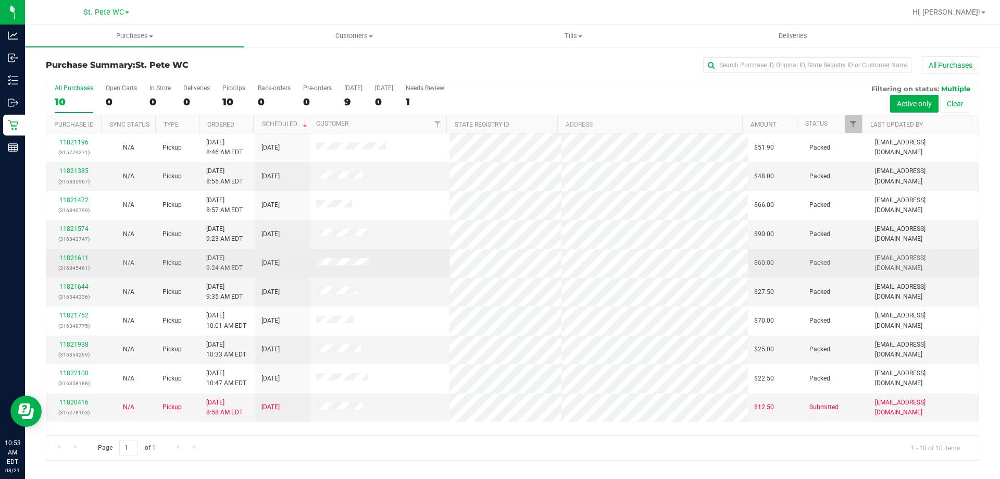
click at [753, 269] on td "$60.00" at bounding box center [775, 263] width 55 height 29
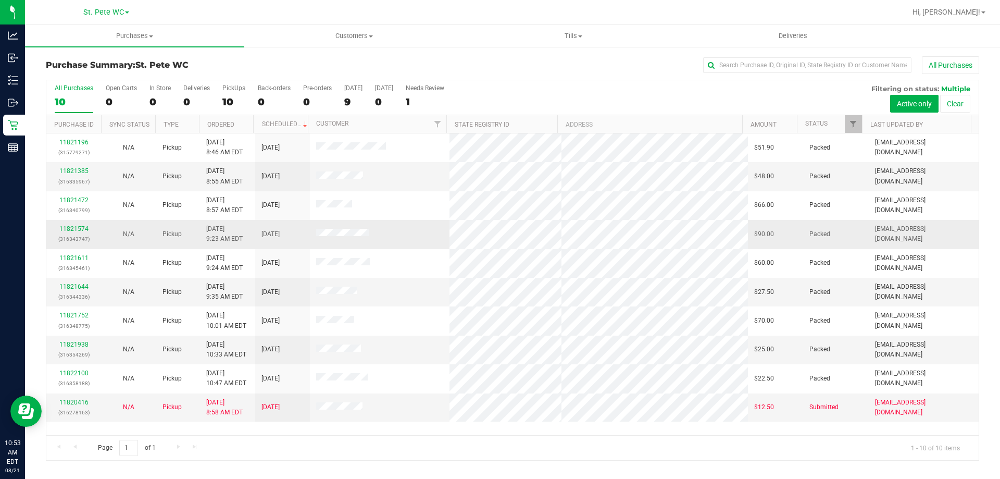
click at [761, 237] on span "$90.00" at bounding box center [764, 234] width 20 height 10
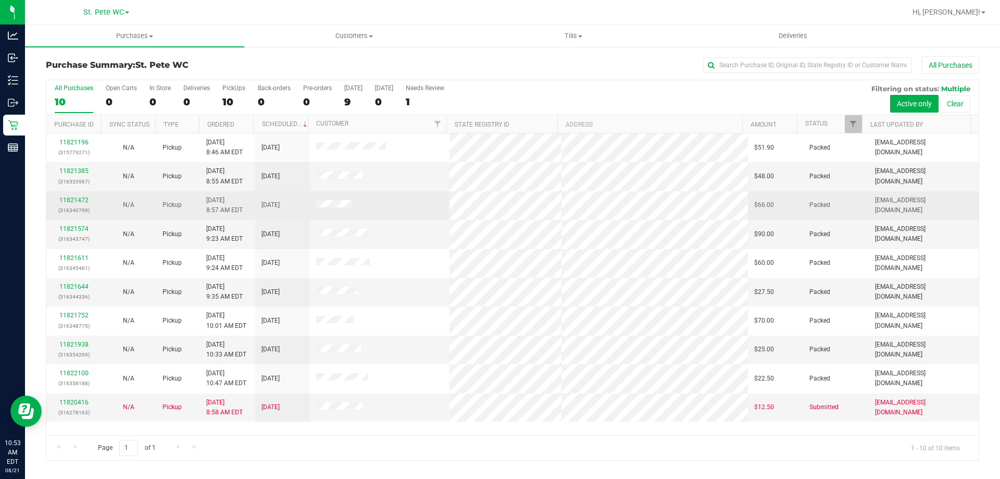
click at [762, 197] on td "$66.00" at bounding box center [775, 205] width 55 height 29
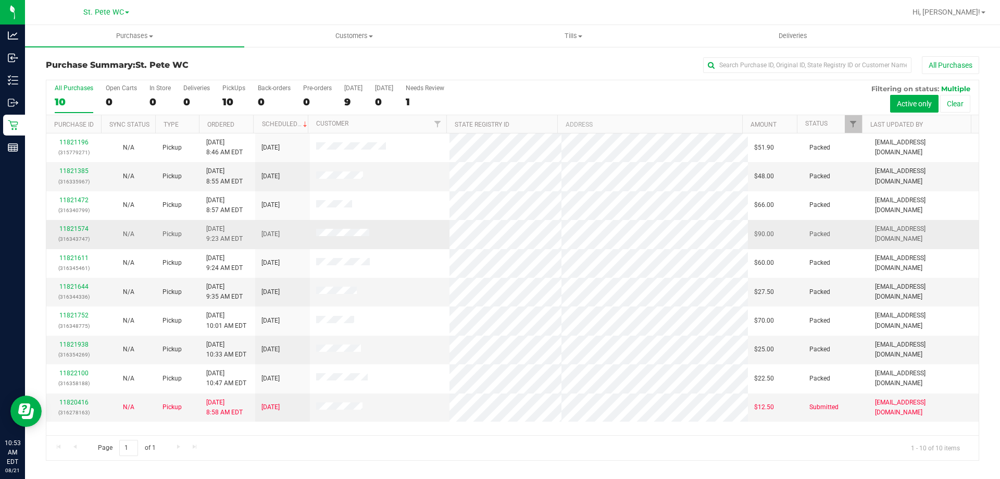
click at [761, 242] on td "$90.00" at bounding box center [775, 234] width 55 height 29
click at [759, 241] on td "$90.00" at bounding box center [775, 234] width 55 height 29
click at [757, 235] on span "$90.00" at bounding box center [764, 234] width 20 height 10
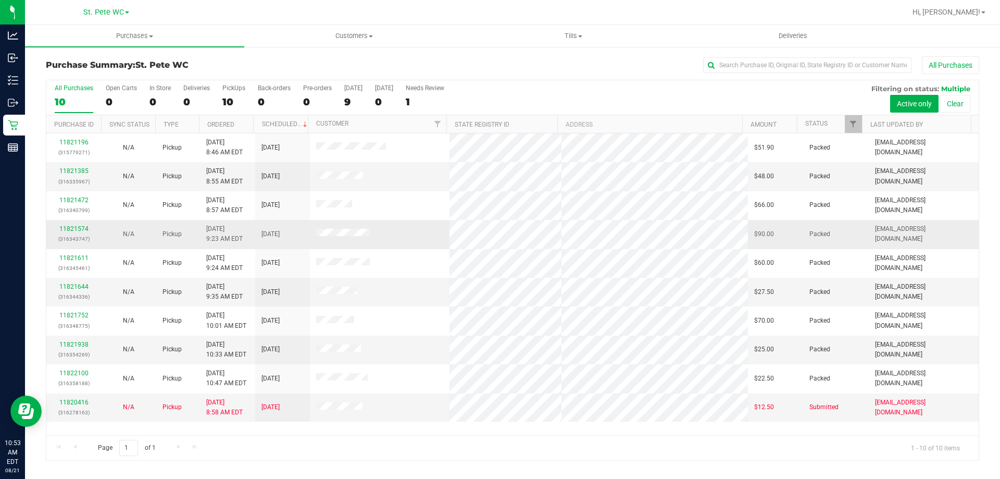
click at [755, 236] on span "$90.00" at bounding box center [764, 234] width 20 height 10
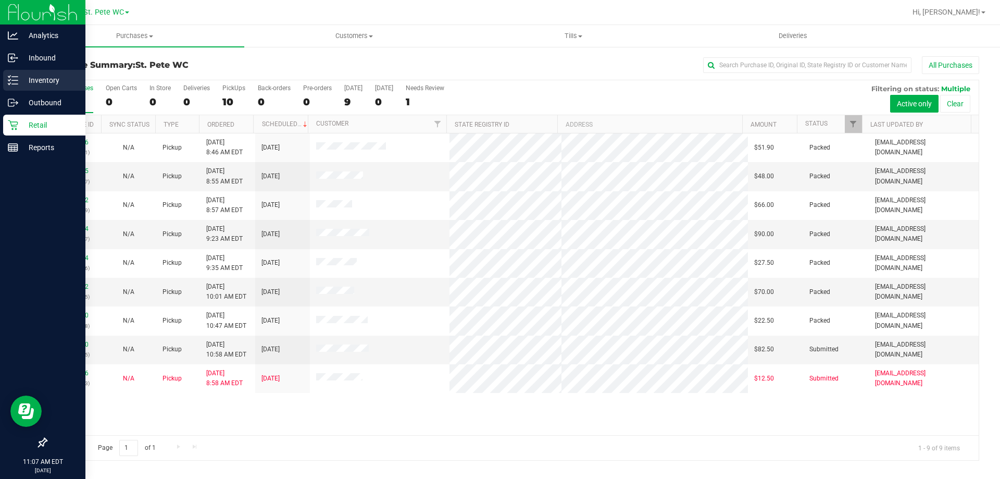
click at [0, 77] on link "Inventory" at bounding box center [42, 81] width 85 height 22
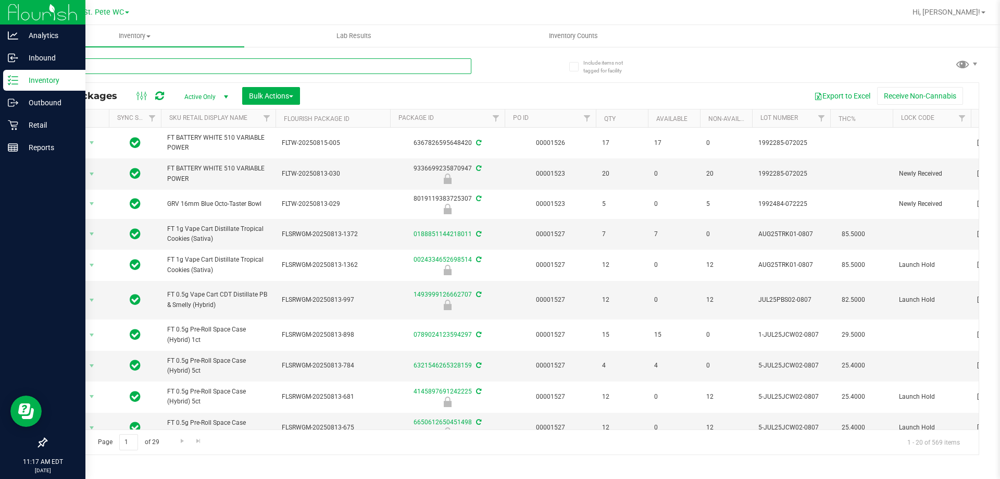
click at [105, 70] on input "text" at bounding box center [258, 66] width 425 height 16
click at [109, 71] on input "text" at bounding box center [258, 66] width 425 height 16
click at [112, 68] on input "text" at bounding box center [258, 66] width 425 height 16
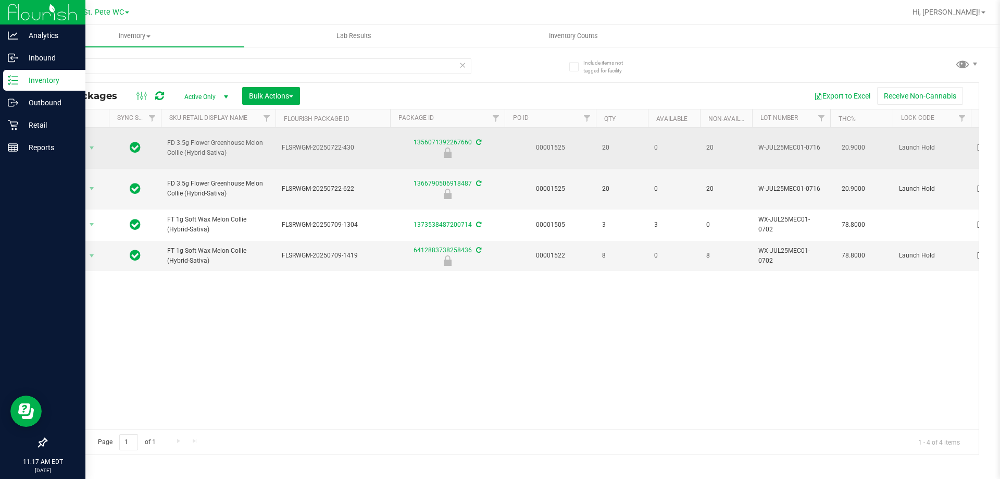
click at [202, 143] on span "FD 3.5g Flower Greenhouse Melon Collie (Hybrid-Sativa)" at bounding box center [218, 148] width 102 height 20
copy tr "FD 3.5g Flower Greenhouse Melon Collie (Hybrid-Sativa)"
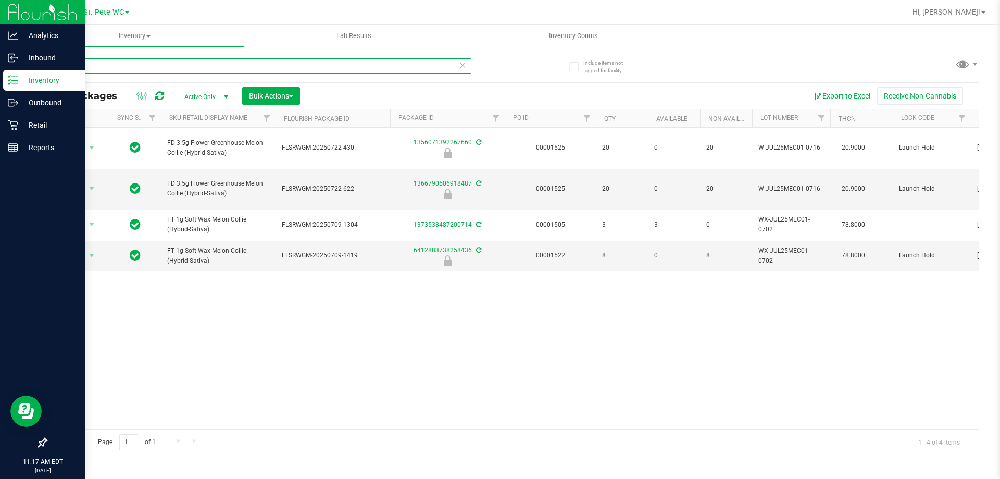
click at [204, 69] on input "mec" at bounding box center [258, 66] width 425 height 16
paste input "FD 3.5g Flower Greenhouse Melon Collie (Hybrid-Sativa)"
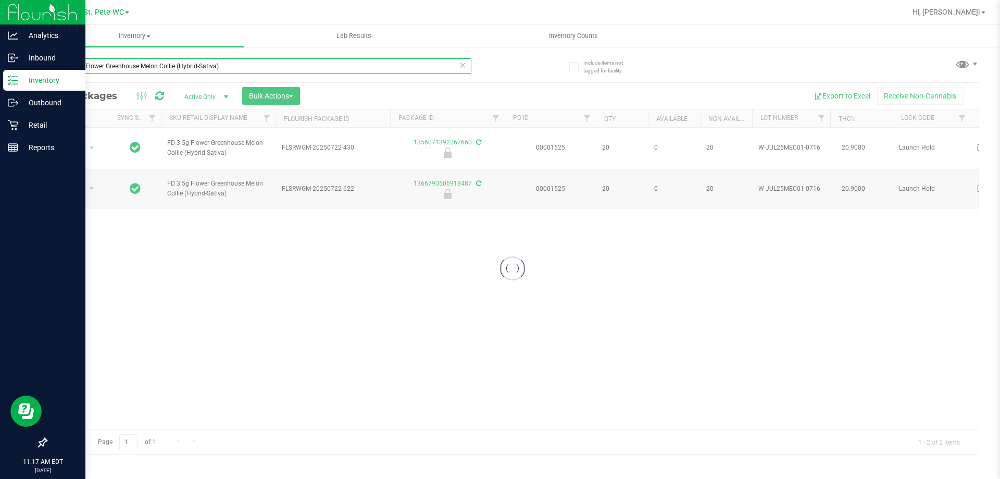
type input "FD 3.5g Flower Greenhouse Melon Collie (Hybrid-Sativa)"
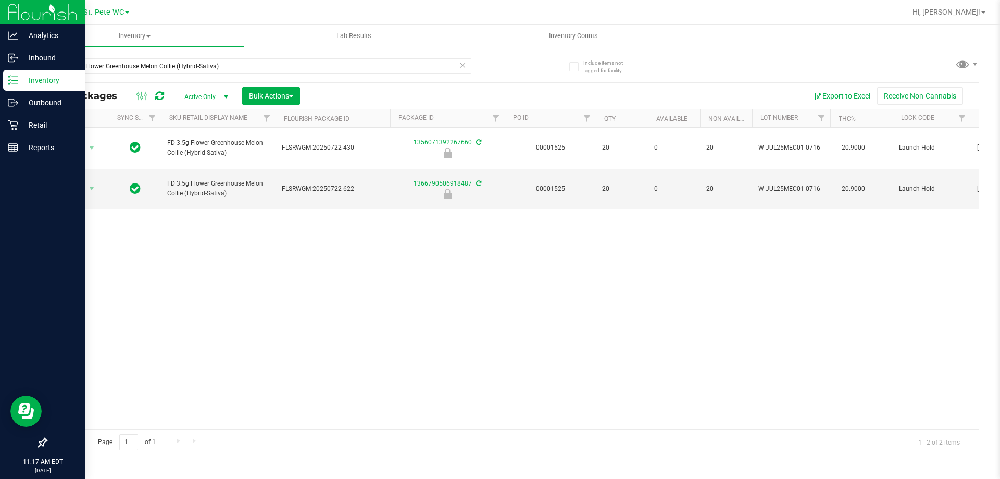
click at [287, 247] on div "Action Action Edit attributes Global inventory Locate package Package audit log…" at bounding box center [512, 279] width 932 height 302
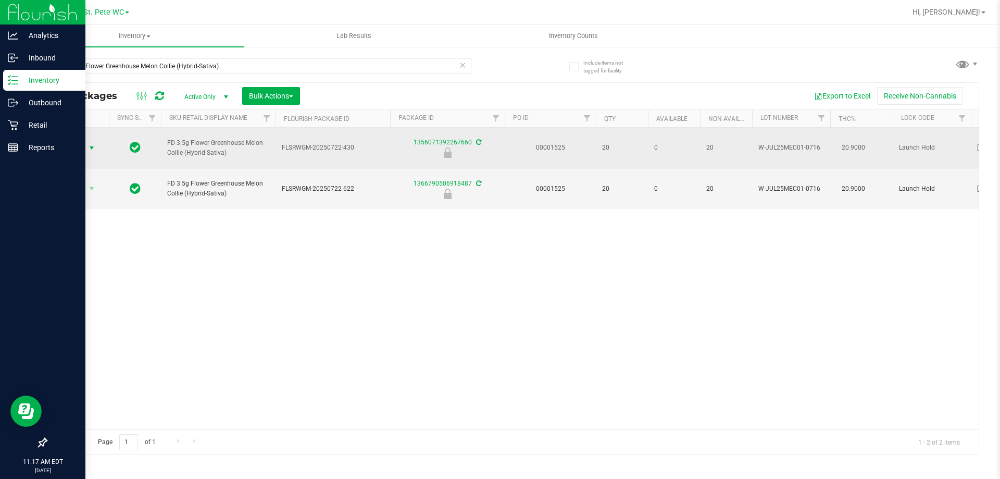
click at [64, 145] on span "Action" at bounding box center [71, 148] width 28 height 15
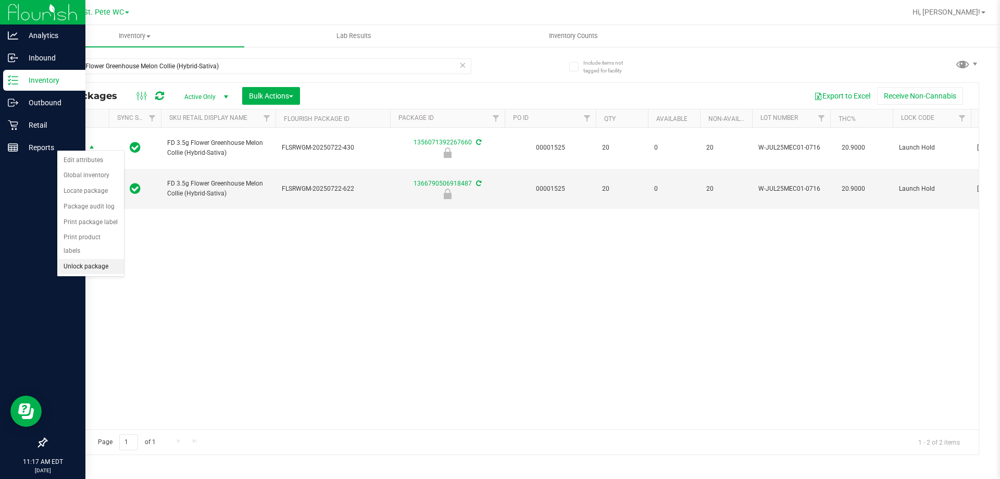
click at [101, 259] on li "Unlock package" at bounding box center [90, 267] width 67 height 16
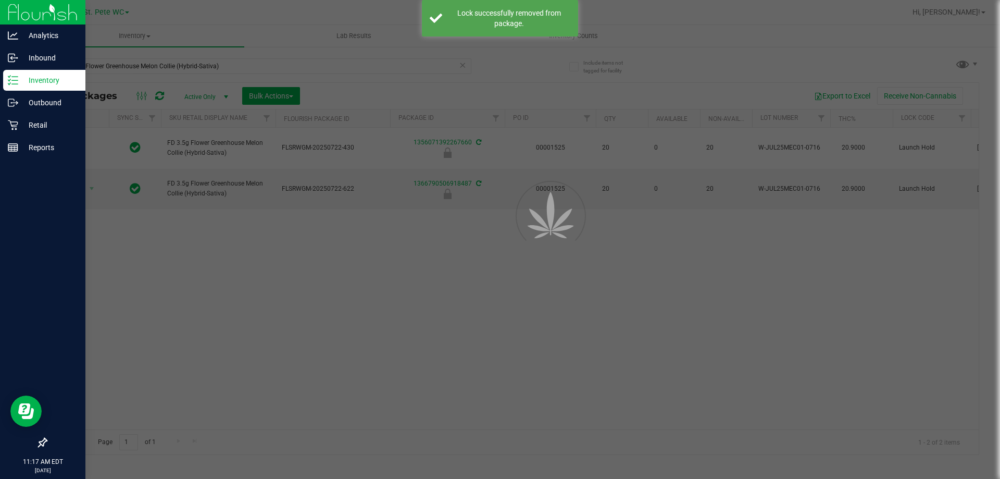
click at [351, 274] on div at bounding box center [500, 239] width 1000 height 479
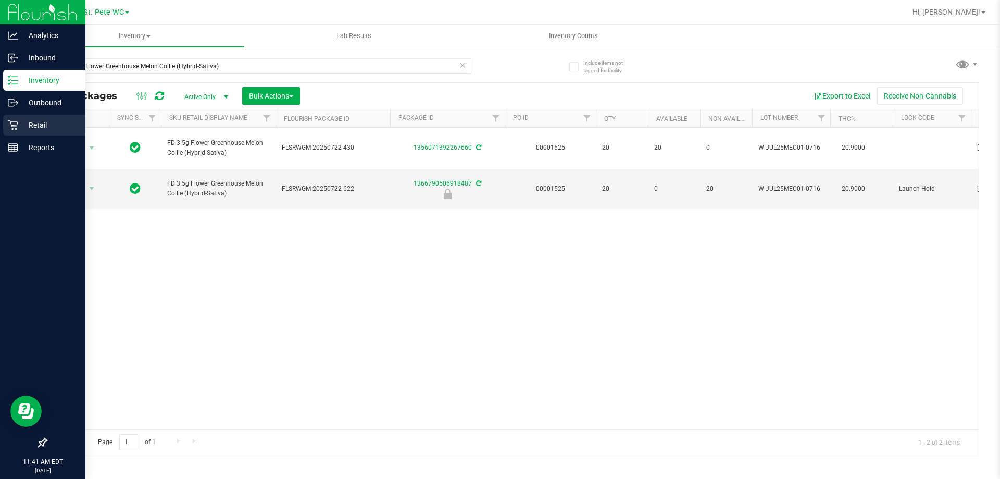
click at [7, 128] on div "Retail" at bounding box center [44, 125] width 82 height 21
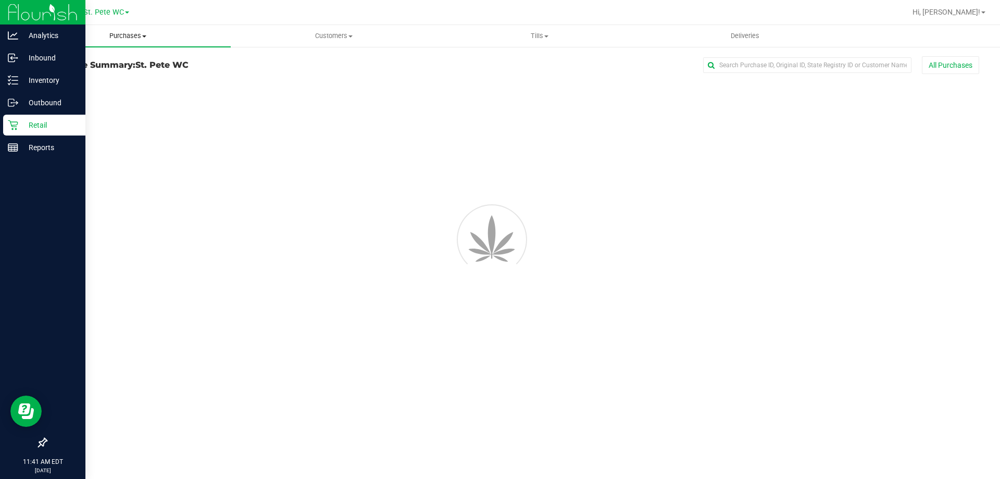
click at [154, 42] on uib-tab-heading "Purchases Summary of purchases Fulfillment All purchases" at bounding box center [128, 36] width 206 height 22
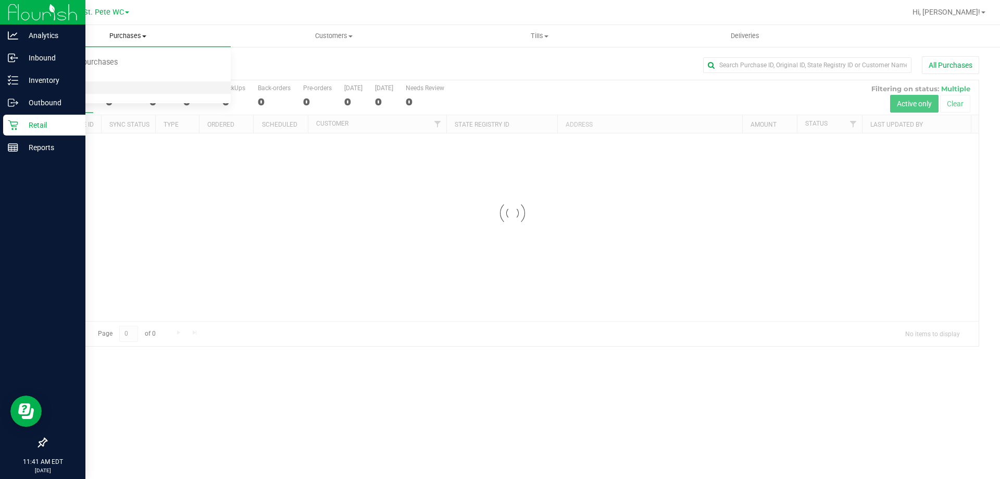
click at [132, 84] on li "All purchases" at bounding box center [128, 88] width 206 height 12
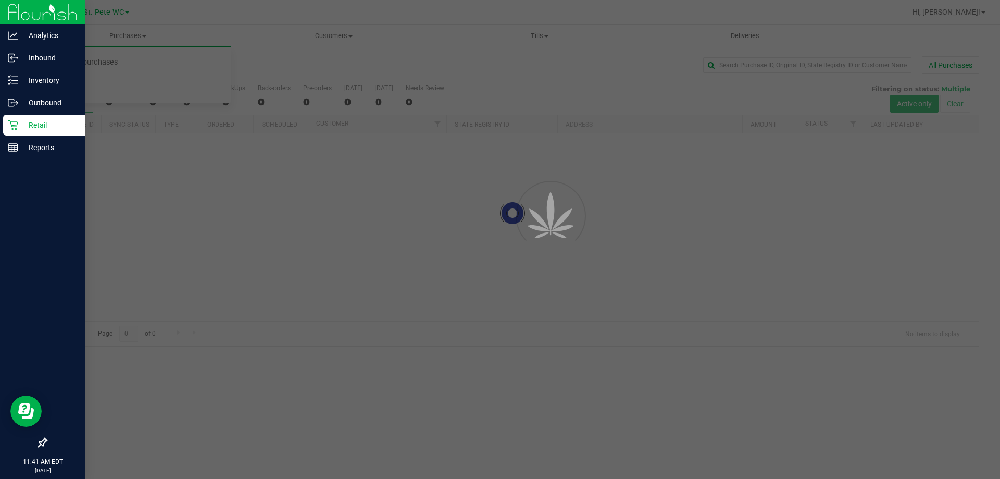
click at [155, 81] on div at bounding box center [500, 239] width 1000 height 479
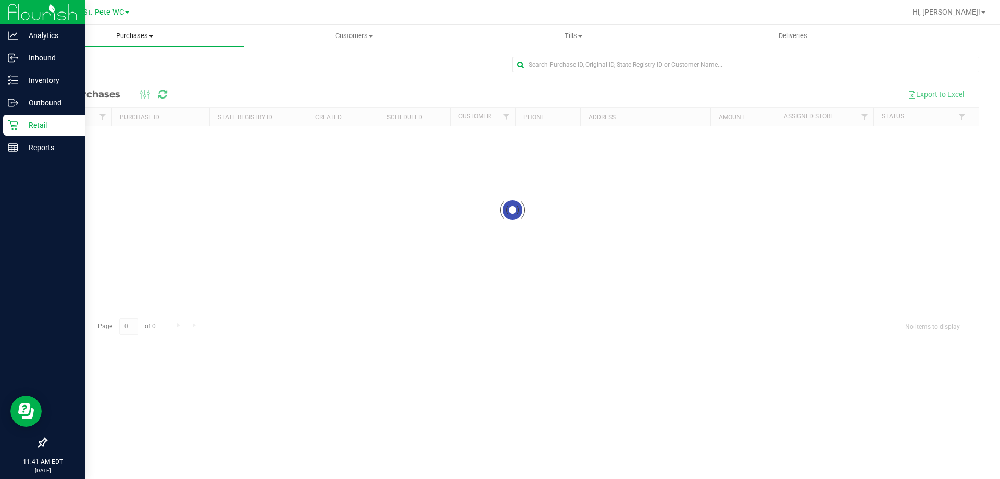
click at [172, 37] on span "Purchases" at bounding box center [134, 35] width 219 height 9
click at [158, 77] on li "Fulfillment" at bounding box center [134, 75] width 219 height 12
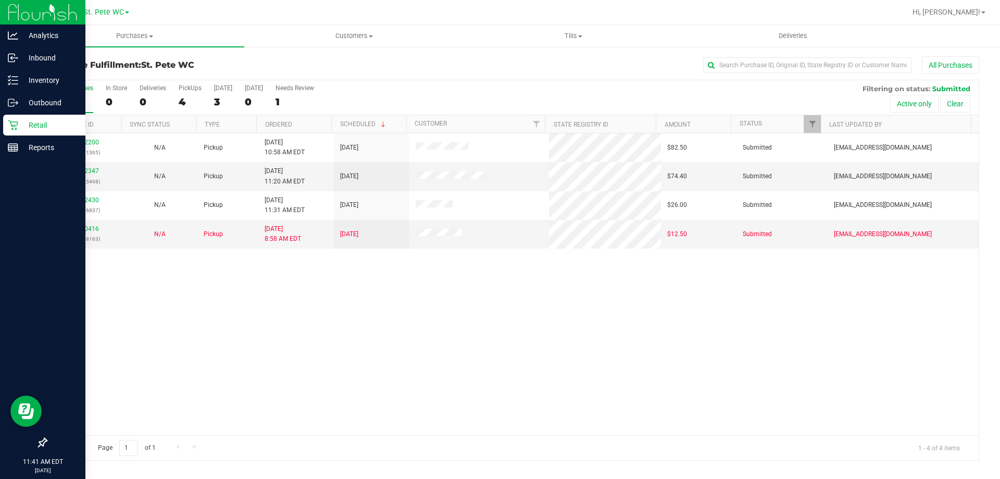
click at [403, 324] on div "11822200 (316361365) N/A Pickup 8/21/2025 10:58 AM EDT 8/21/2025 $82.50 Submitt…" at bounding box center [512, 284] width 932 height 302
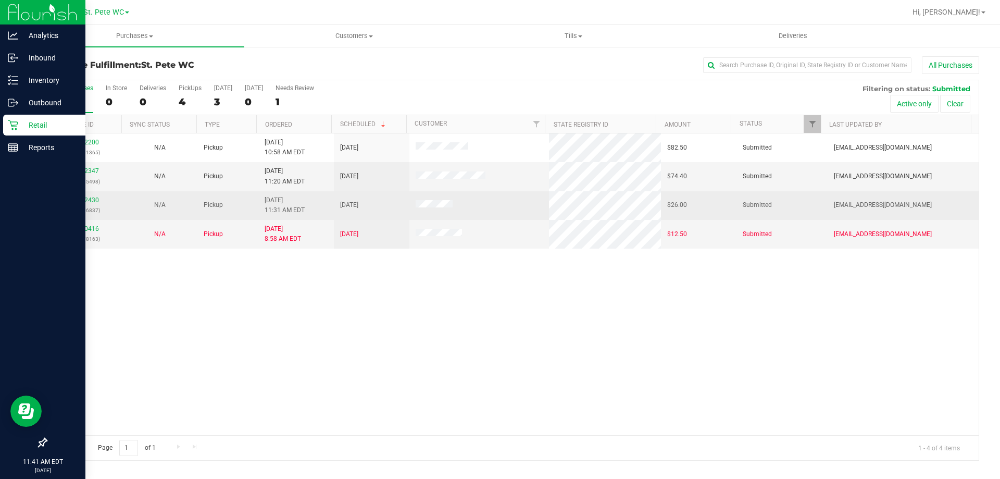
click at [279, 199] on span "8/21/2025 11:31 AM EDT" at bounding box center [285, 205] width 40 height 20
click at [93, 199] on link "11822430" at bounding box center [84, 199] width 29 height 7
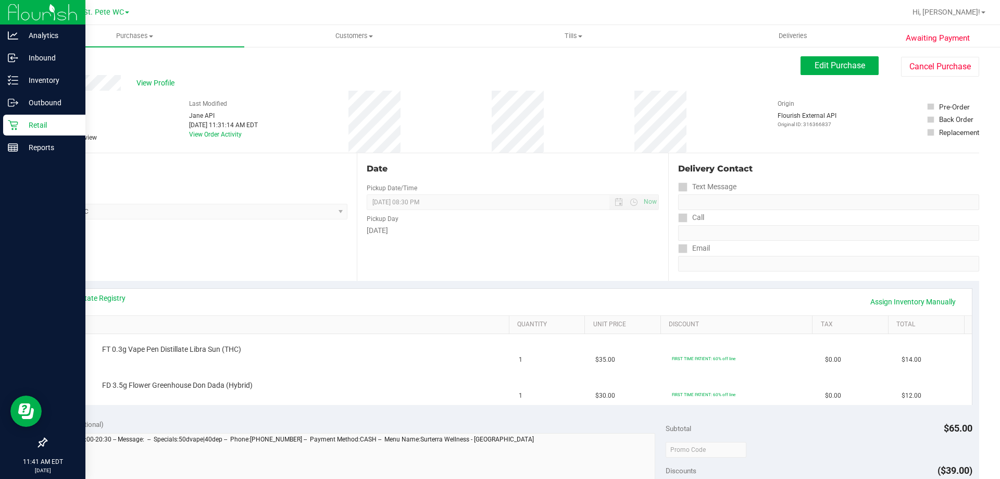
click at [9, 130] on icon at bounding box center [13, 125] width 10 height 10
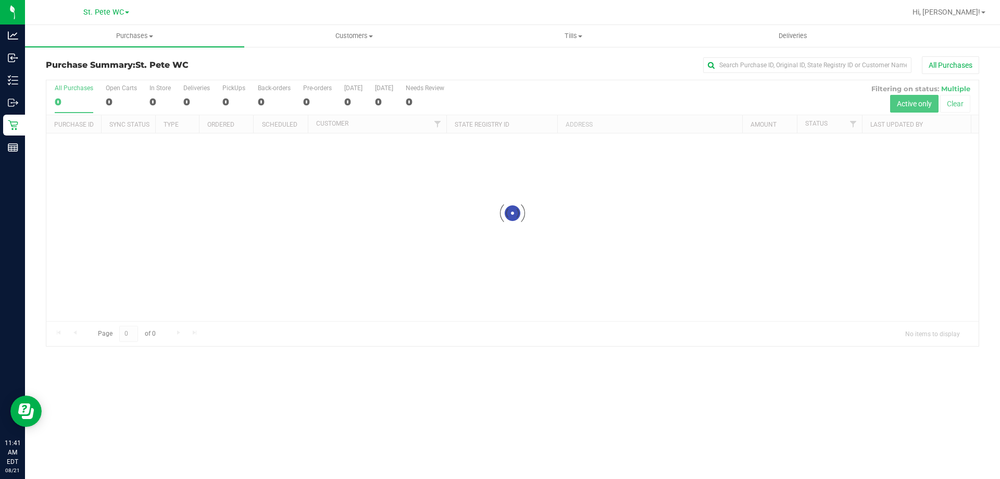
click at [281, 267] on div at bounding box center [512, 213] width 932 height 266
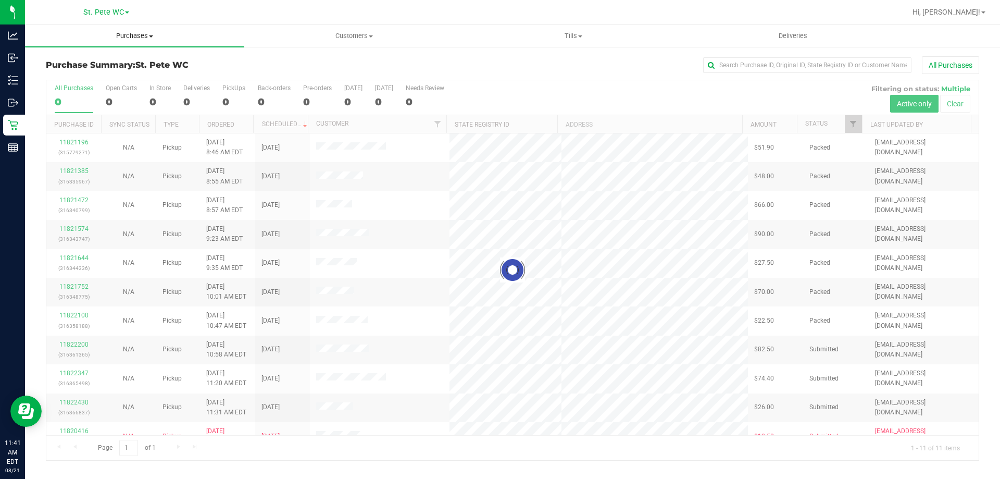
click at [155, 43] on uib-tab-heading "Purchases Summary of purchases Fulfillment All purchases" at bounding box center [134, 36] width 219 height 22
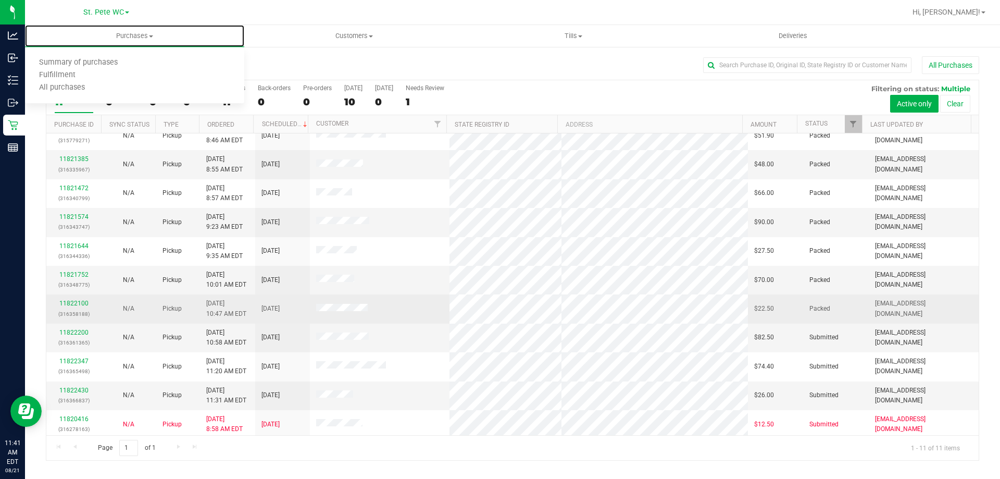
scroll to position [15, 0]
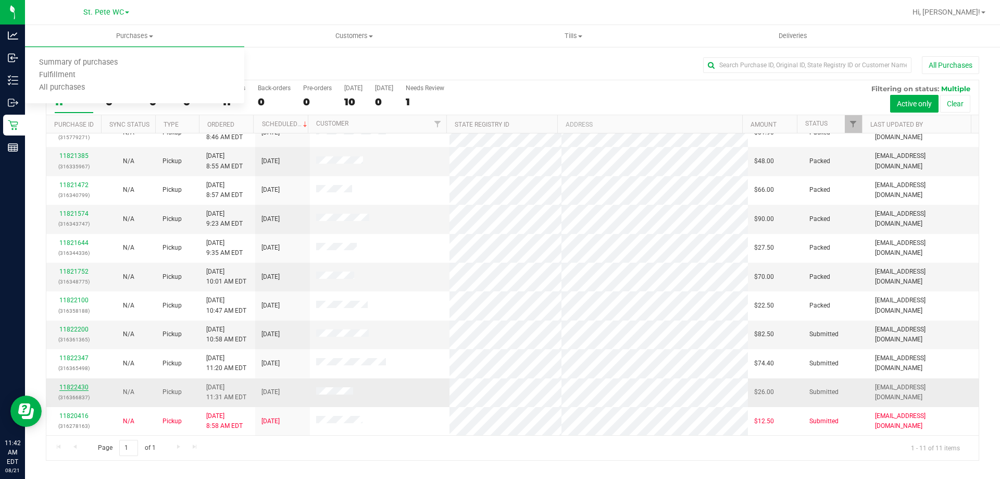
click at [78, 390] on link "11822430" at bounding box center [73, 386] width 29 height 7
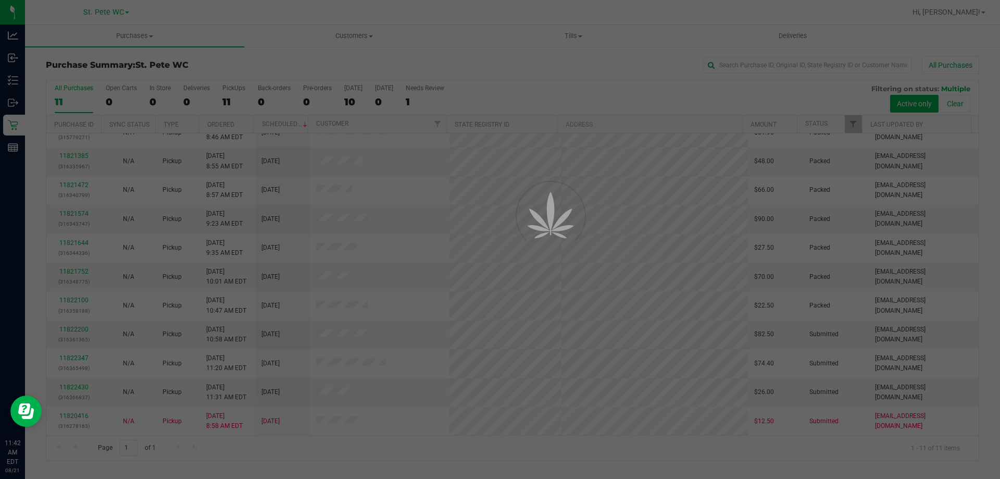
click at [21, 125] on div at bounding box center [500, 239] width 1000 height 479
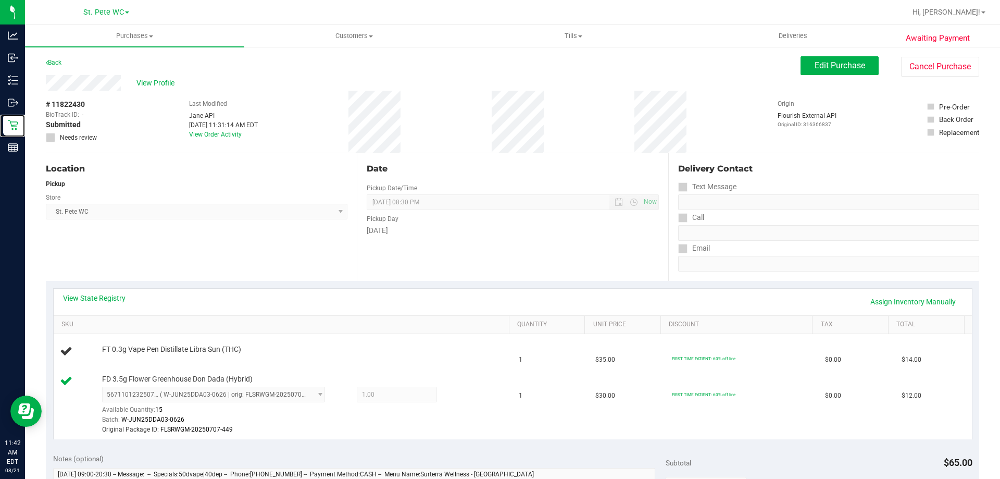
click at [0, 0] on p "Retail" at bounding box center [0, 0] width 0 height 0
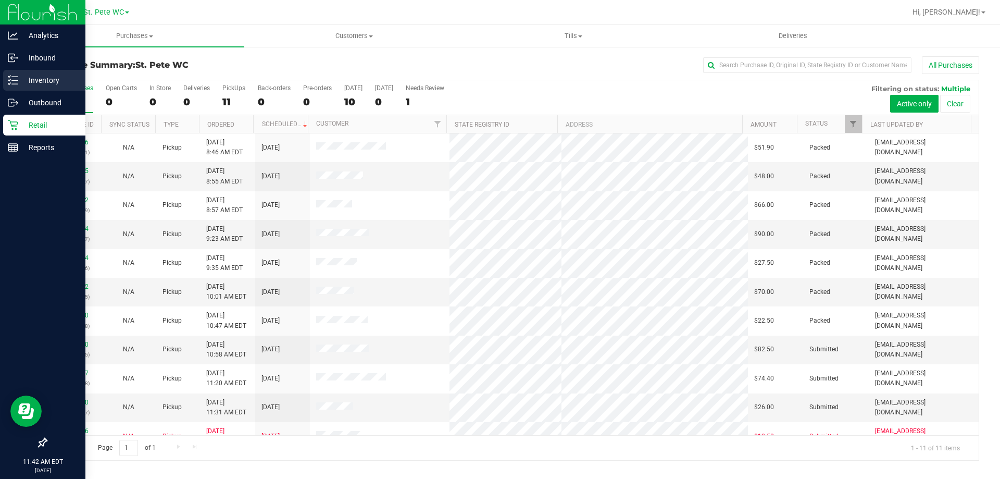
click at [12, 82] on icon at bounding box center [13, 80] width 10 height 10
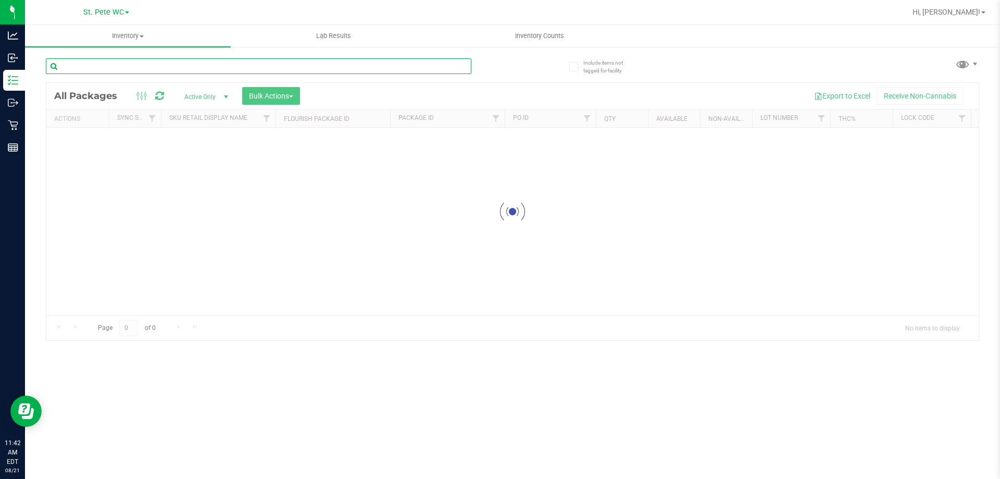
click at [150, 67] on input "text" at bounding box center [258, 66] width 425 height 16
type input "cone"
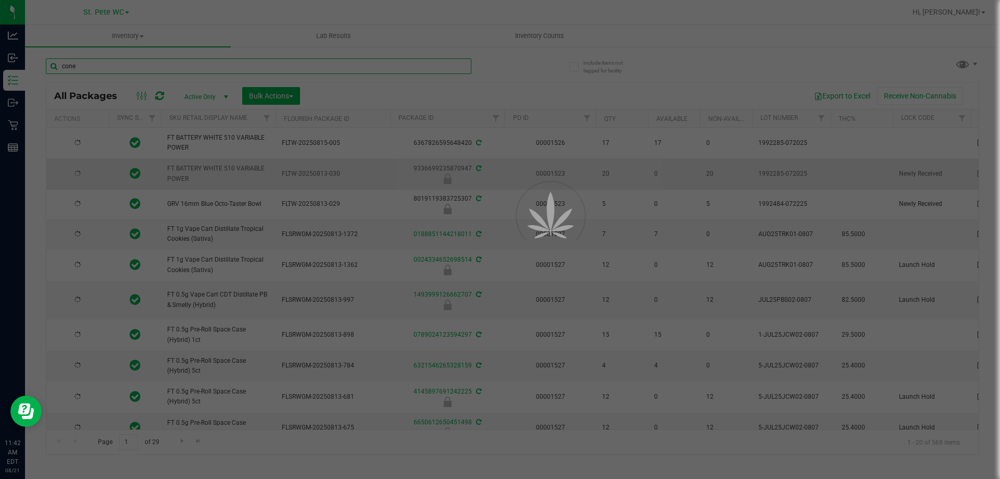
type input "2026-02-14"
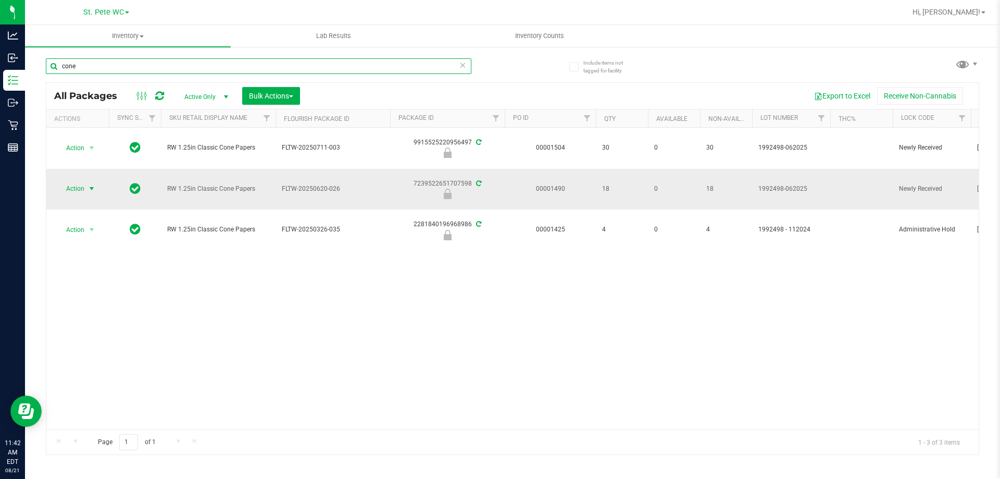
type input "cone"
click at [84, 191] on span "Action" at bounding box center [71, 188] width 28 height 15
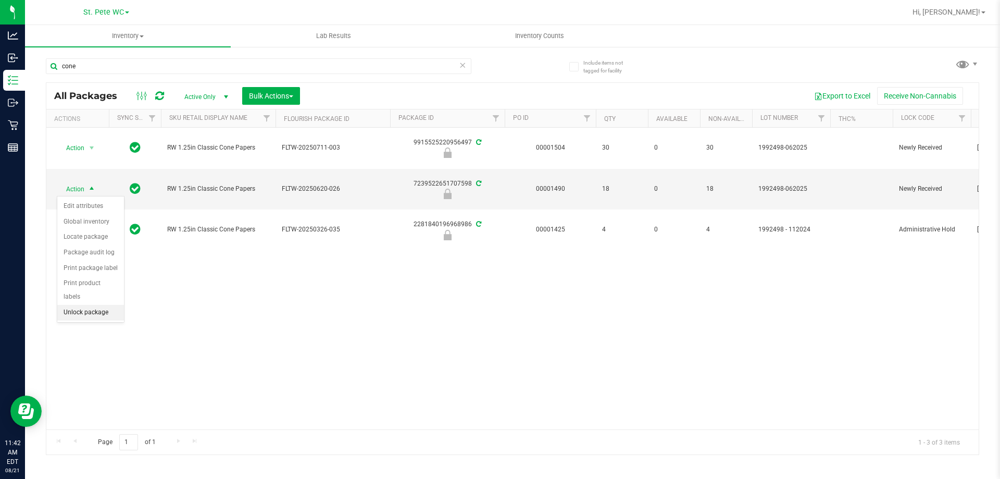
click at [71, 305] on li "Unlock package" at bounding box center [90, 313] width 67 height 16
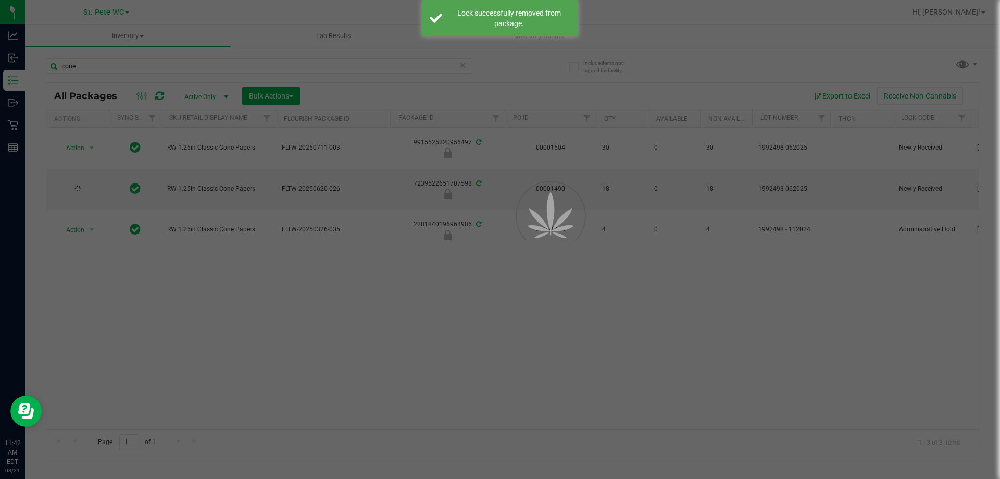
click at [306, 369] on div at bounding box center [500, 239] width 1000 height 479
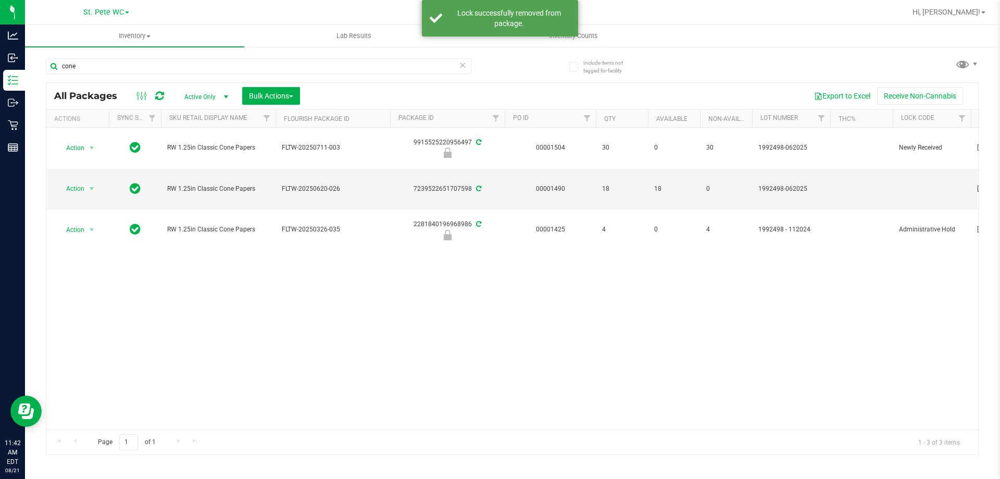
click at [297, 305] on div "Action Action Edit attributes Global inventory Locate package Package audit log…" at bounding box center [512, 279] width 932 height 302
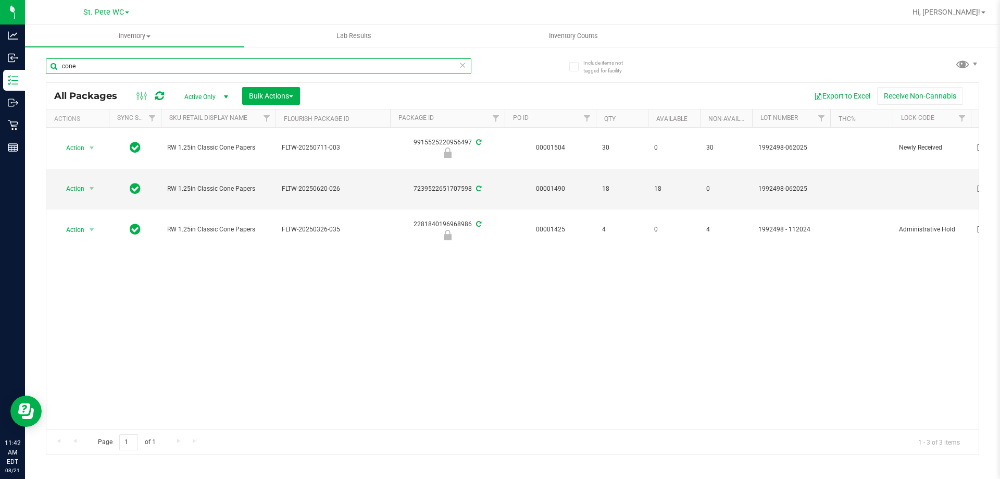
click at [140, 68] on input "cone" at bounding box center [258, 66] width 425 height 16
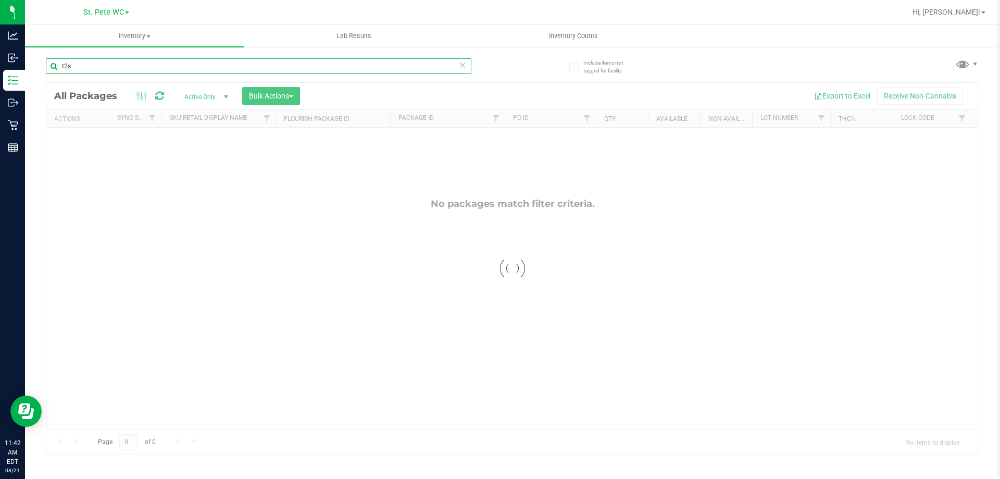
click at [113, 67] on input "t2s" at bounding box center [258, 66] width 425 height 16
click at [113, 66] on input "t2s" at bounding box center [258, 66] width 425 height 16
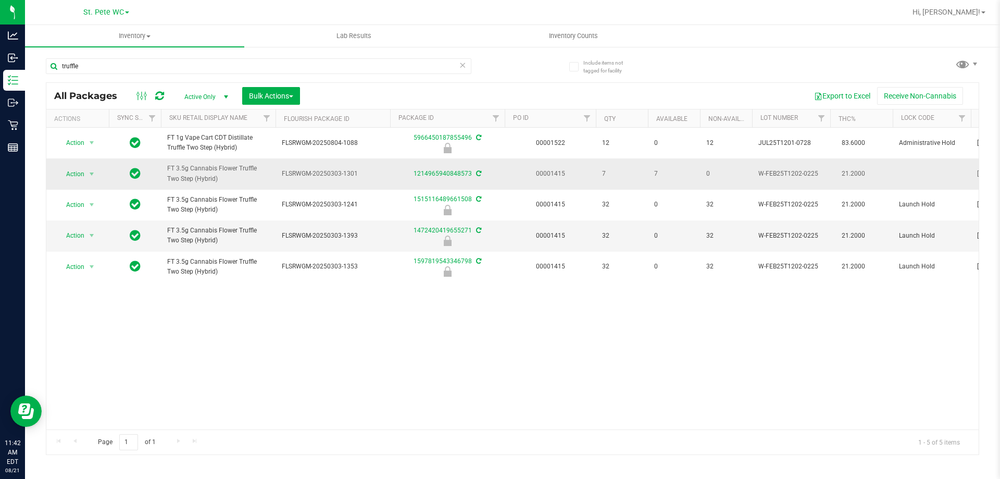
click at [224, 166] on span "FT 3.5g Cannabis Flower Truffle Two Step (Hybrid)" at bounding box center [218, 174] width 102 height 20
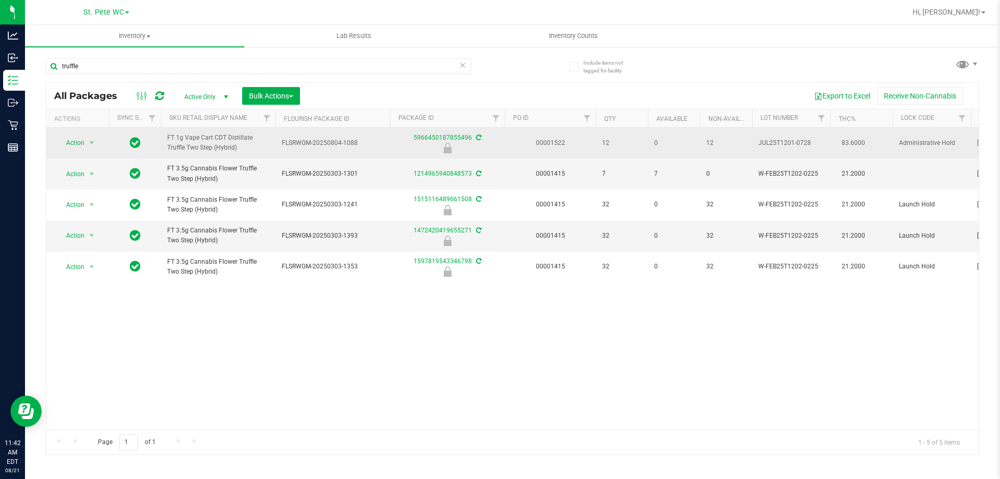
click at [227, 147] on span "FT 1g Vape Cart CDT Distillate Truffle Two Step (Hybrid)" at bounding box center [218, 143] width 102 height 20
click at [794, 142] on span "JUL25T1201-0728" at bounding box center [791, 143] width 66 height 10
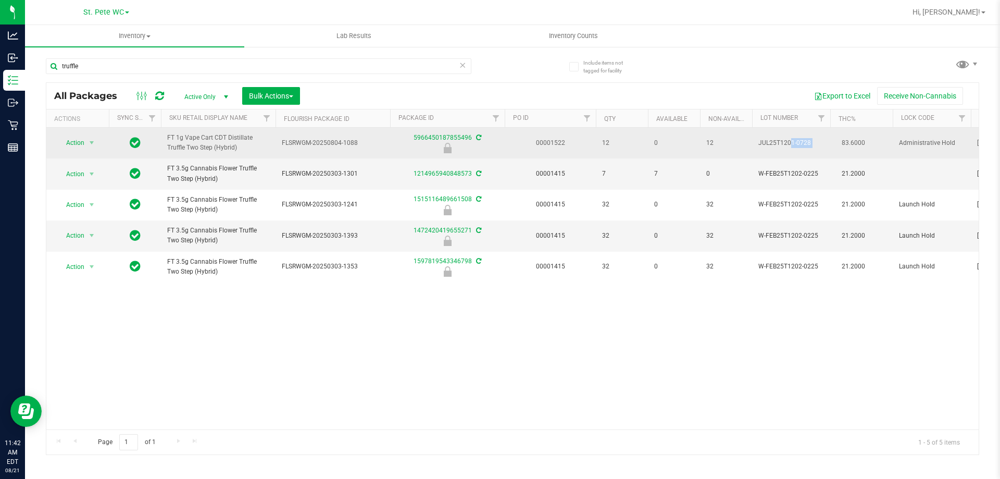
click at [794, 142] on span "JUL25T1201-0728" at bounding box center [791, 143] width 66 height 10
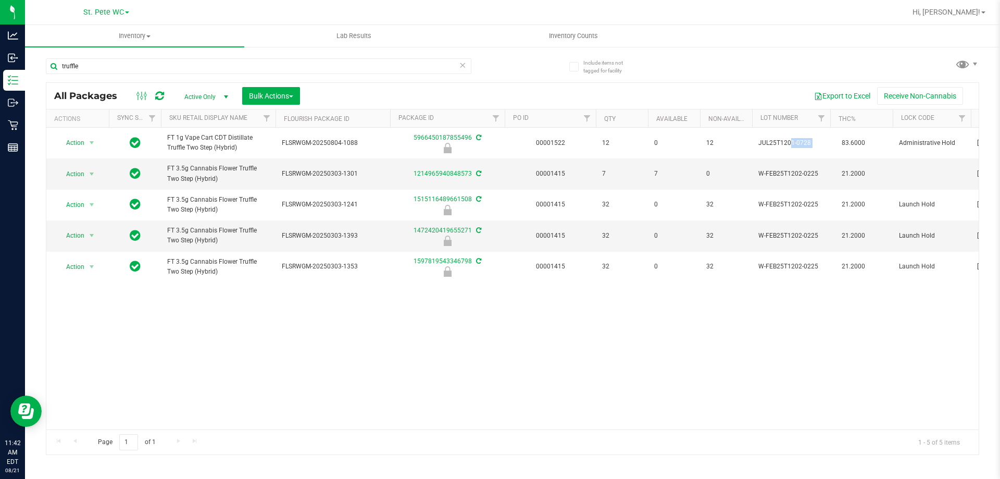
copy td "JUL25T1201-0728"
click at [159, 62] on input "truffle" at bounding box center [258, 66] width 425 height 16
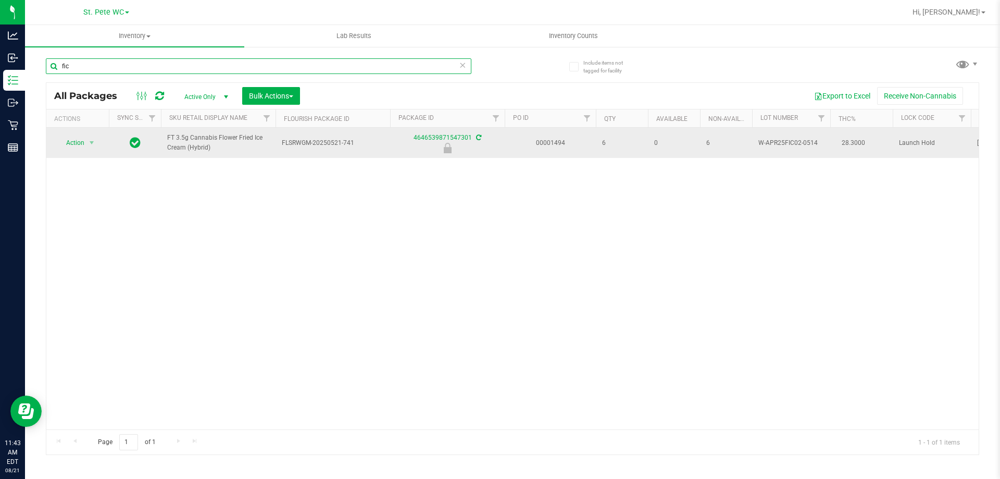
type input "fic"
click at [337, 143] on span "FLSRWGM-20250521-741" at bounding box center [333, 143] width 102 height 10
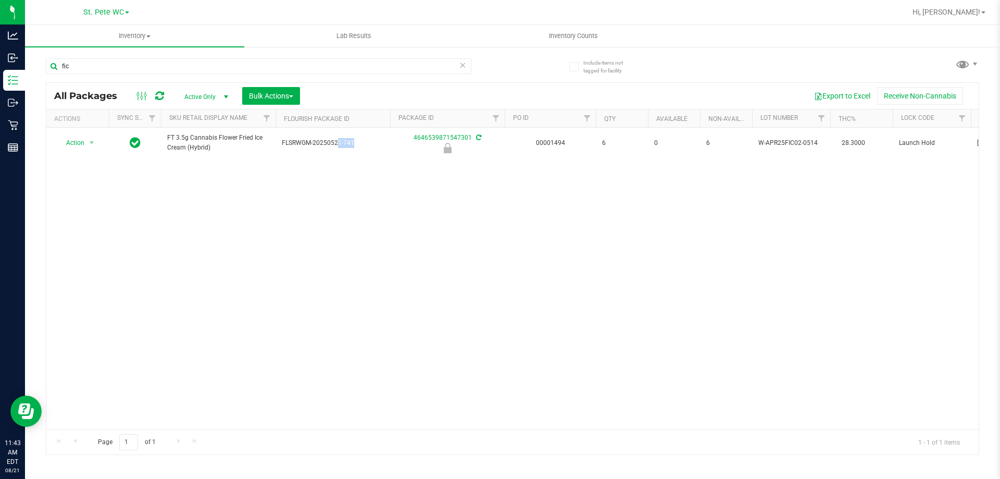
copy tr "FLSRWGM-20250521-741"
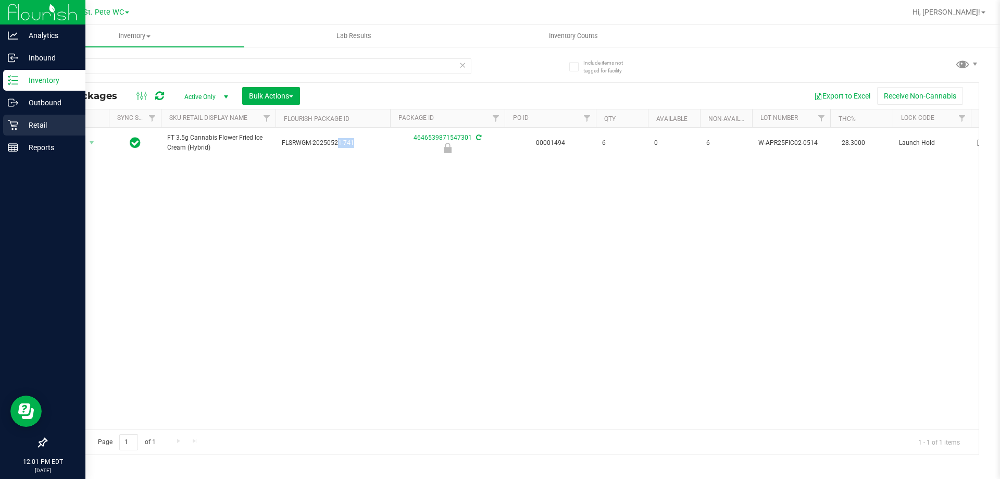
click at [17, 133] on div "Retail" at bounding box center [44, 125] width 82 height 21
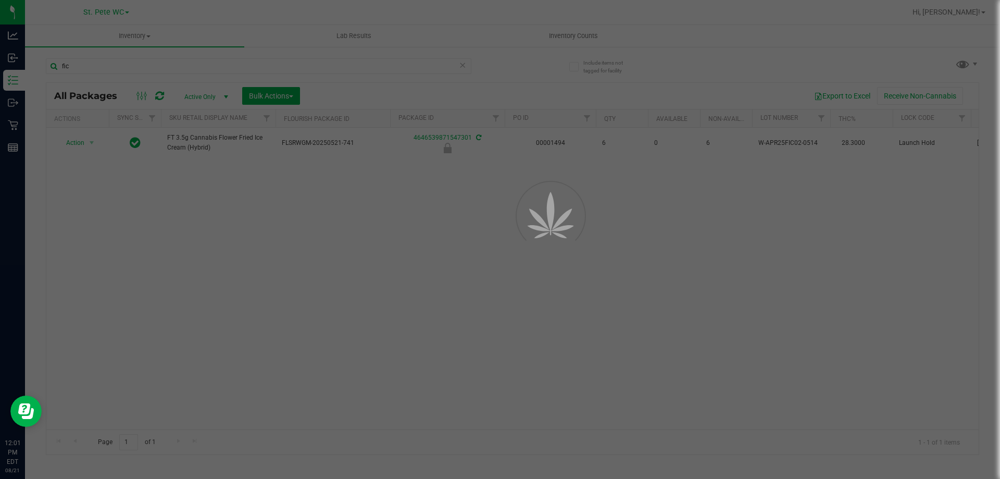
click at [131, 43] on div at bounding box center [500, 239] width 1000 height 479
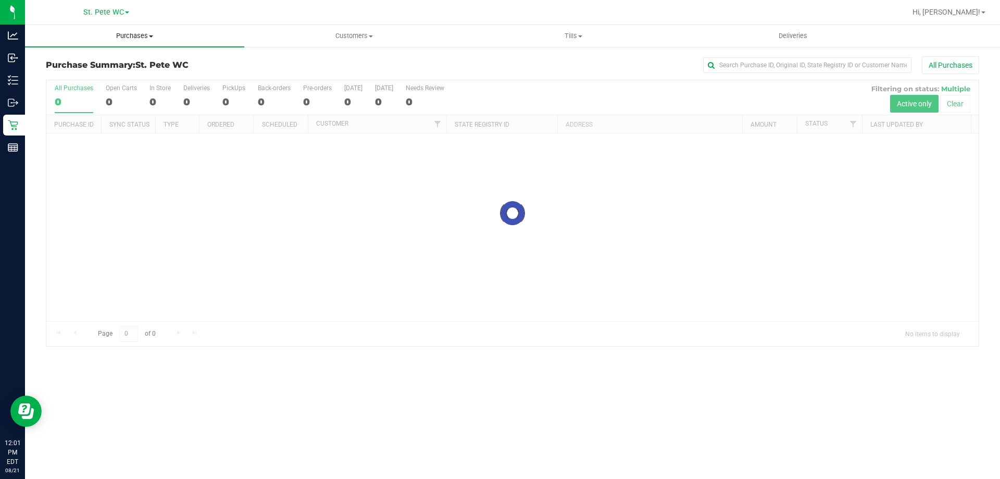
click at [135, 38] on span "Purchases" at bounding box center [134, 35] width 219 height 9
click at [122, 80] on li "Fulfillment" at bounding box center [134, 75] width 219 height 12
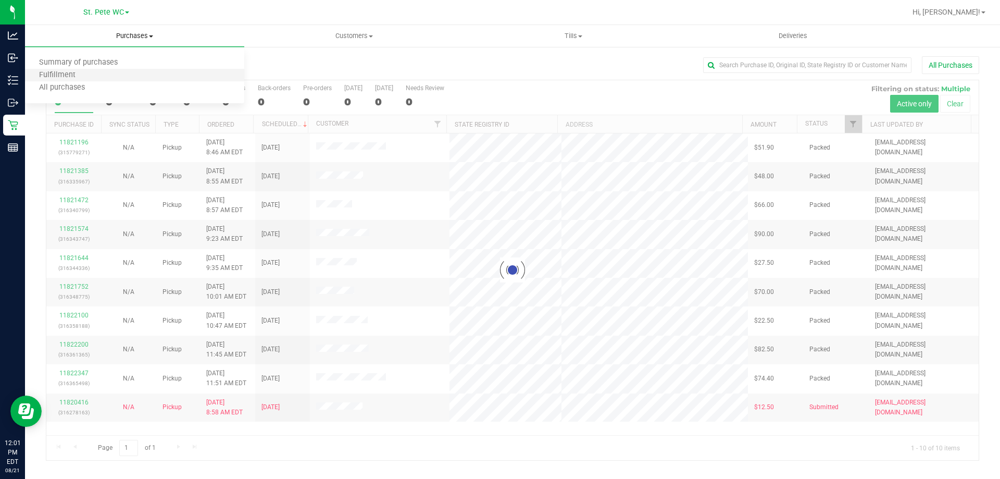
click at [122, 80] on li "Fulfillment" at bounding box center [134, 75] width 219 height 12
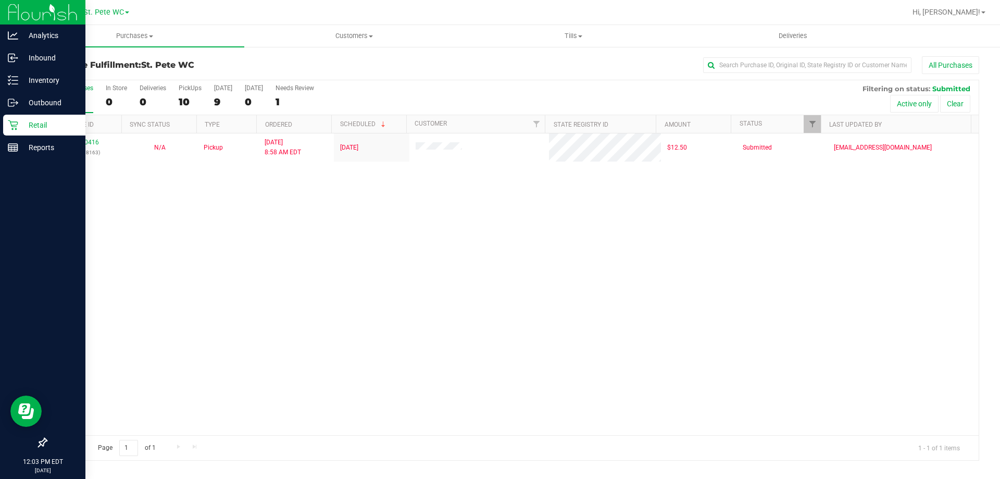
click at [6, 125] on div "Retail" at bounding box center [44, 125] width 82 height 21
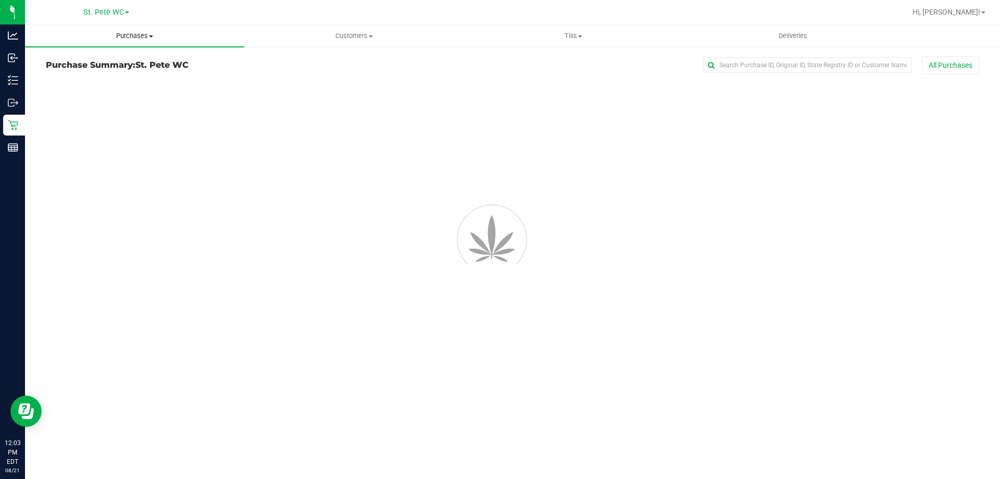
click at [128, 39] on span "Purchases" at bounding box center [134, 35] width 219 height 9
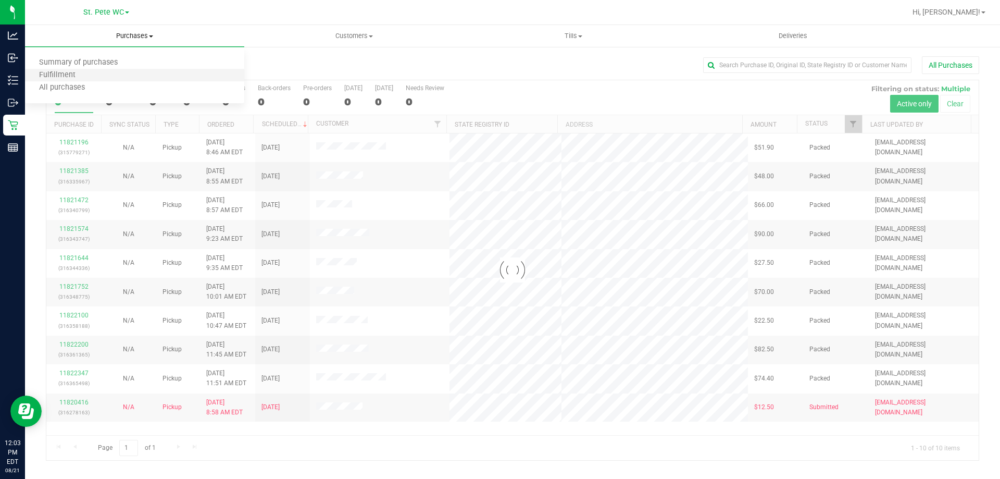
click at [104, 77] on li "Fulfillment" at bounding box center [134, 75] width 219 height 12
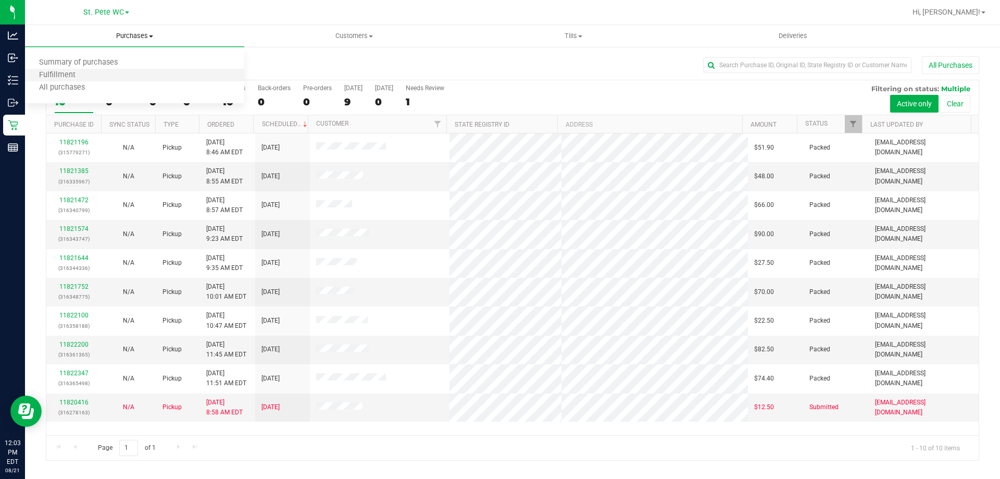
click at [104, 76] on li "Fulfillment" at bounding box center [134, 75] width 219 height 12
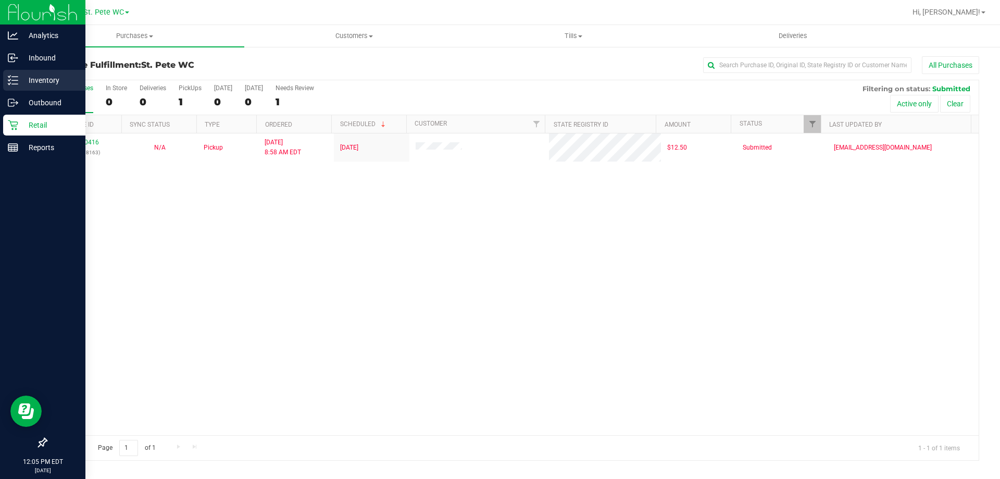
click at [7, 77] on div "Inventory" at bounding box center [44, 80] width 82 height 21
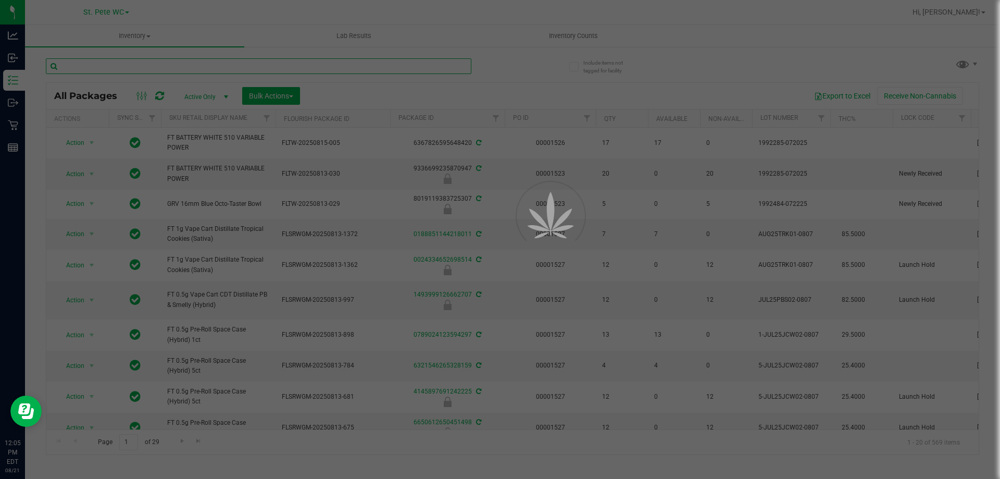
click at [96, 62] on input "text" at bounding box center [258, 66] width 425 height 16
paste input "FT 1g Kief Deluxe Sugar Cane (Indica)"
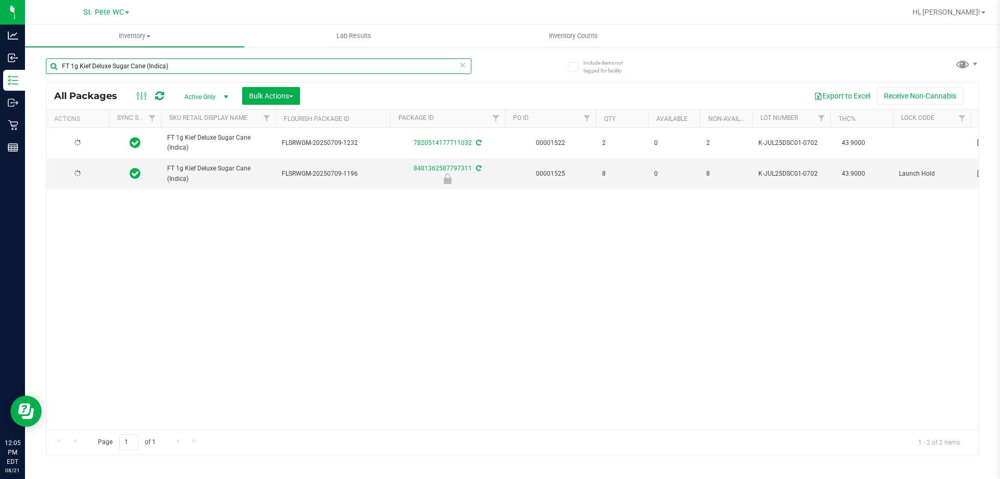
type input "FT 1g Kief Deluxe Sugar Cane (Indica)"
click at [282, 271] on div "Action Action Adjust qty Create package Edit attributes Global inventory Locate…" at bounding box center [512, 279] width 932 height 302
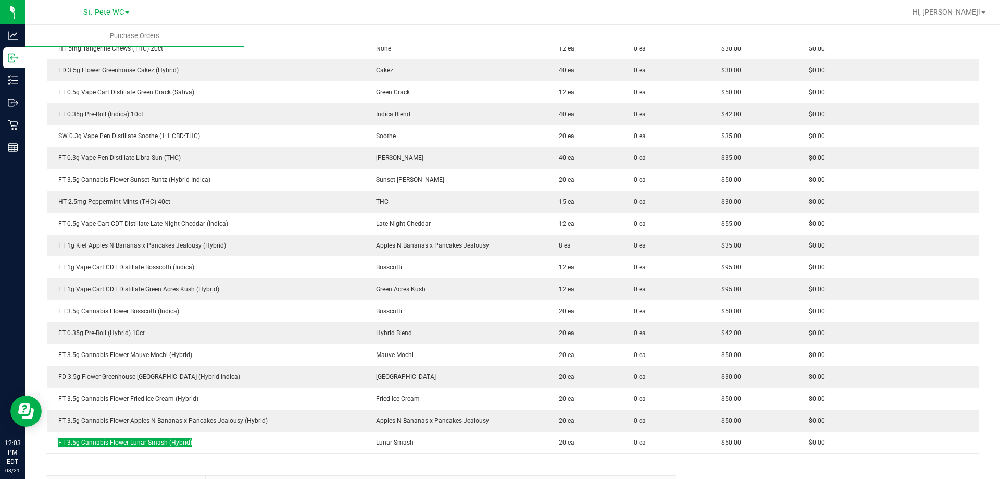
scroll to position [1099, 0]
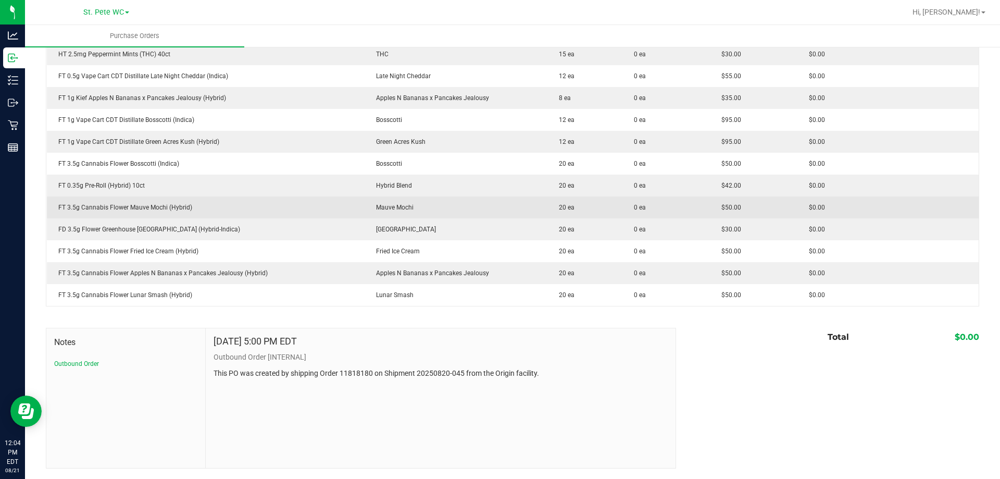
click at [453, 218] on td "Mauve Mochi" at bounding box center [456, 207] width 183 height 22
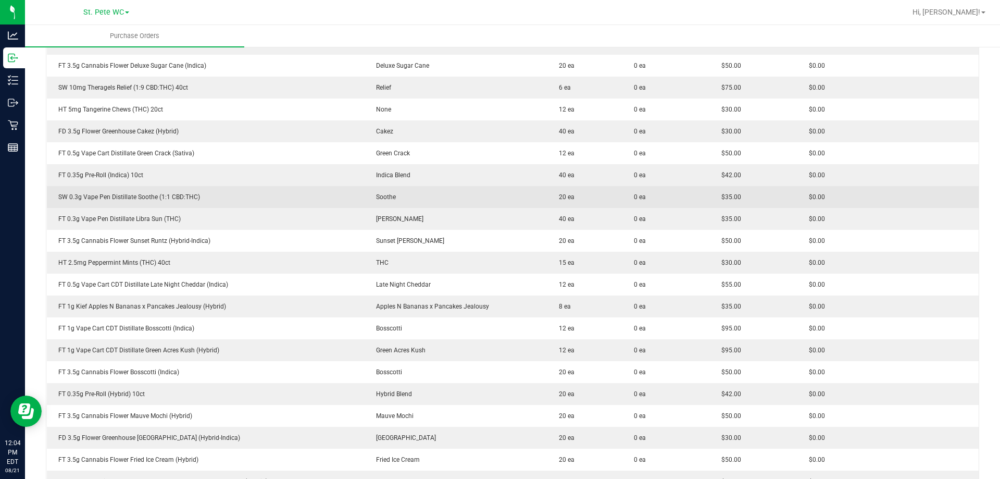
click at [99, 186] on td "SW 0.3g Vape Pen Distillate Soothe (1:1 CBD:THC)" at bounding box center [206, 197] width 318 height 22
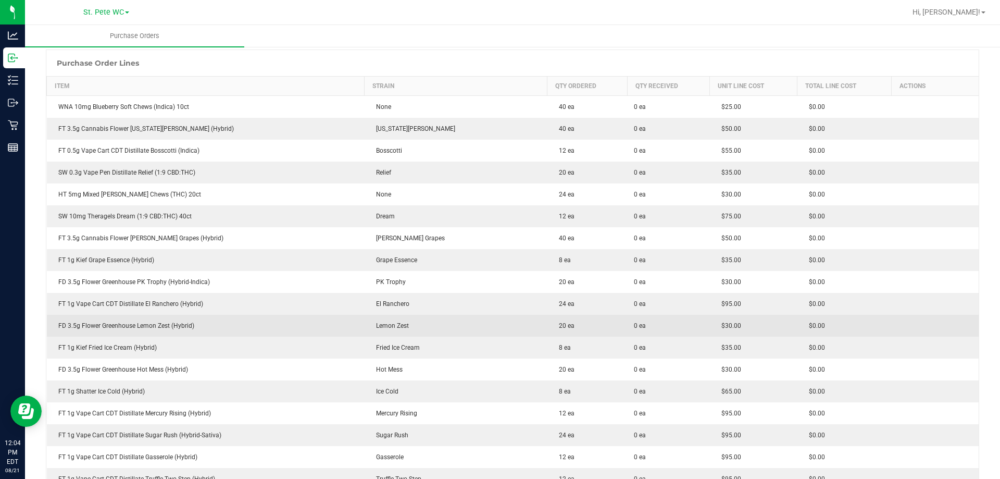
scroll to position [0, 0]
